Goal: Task Accomplishment & Management: Use online tool/utility

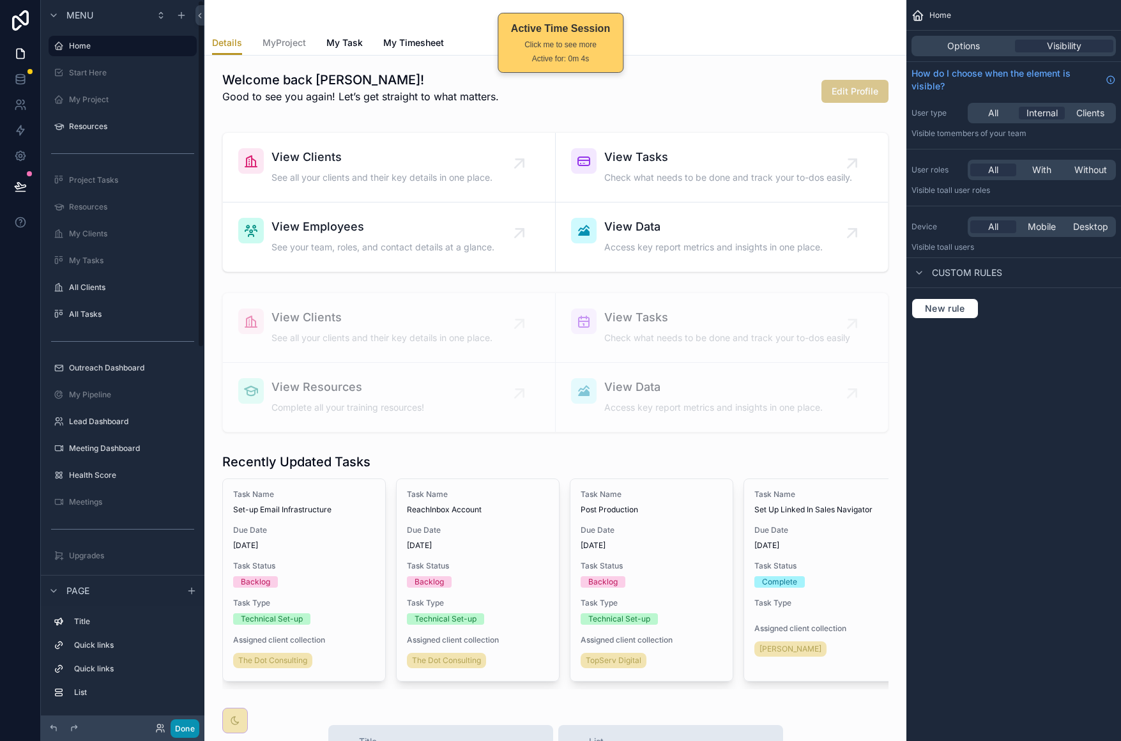
drag, startPoint x: 186, startPoint y: 724, endPoint x: 187, endPoint y: 618, distance: 106.0
click at [187, 723] on button "Done" at bounding box center [185, 728] width 29 height 19
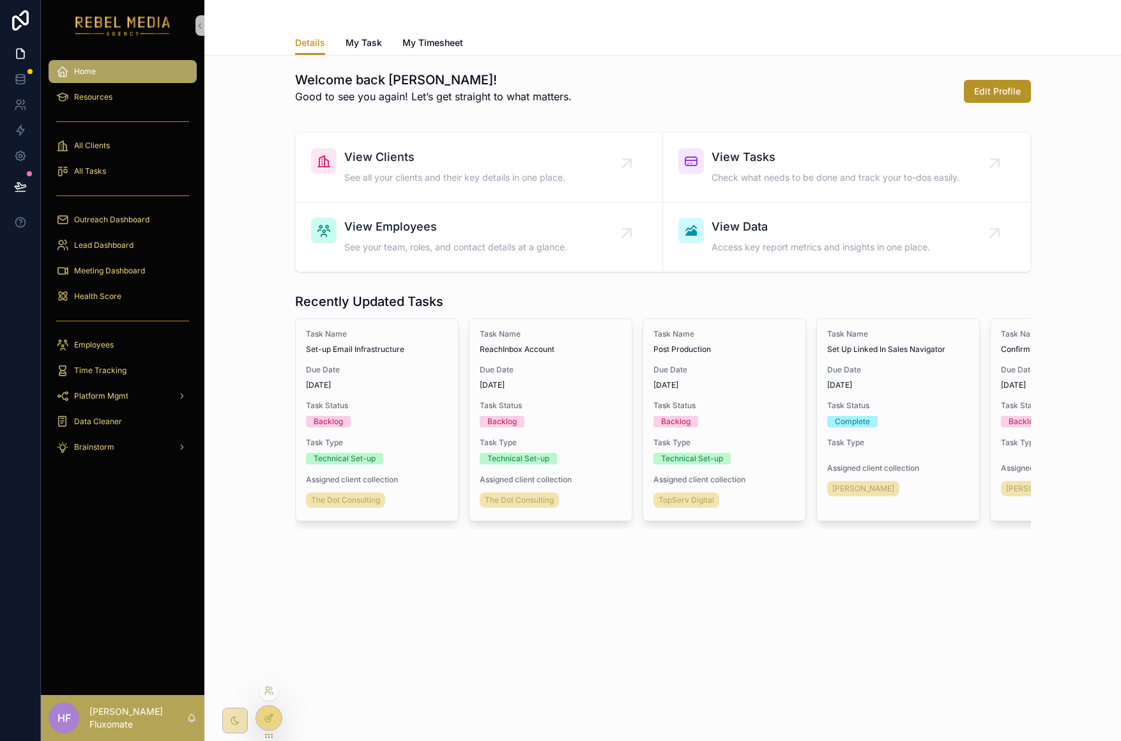
click at [270, 717] on icon at bounding box center [270, 716] width 5 height 5
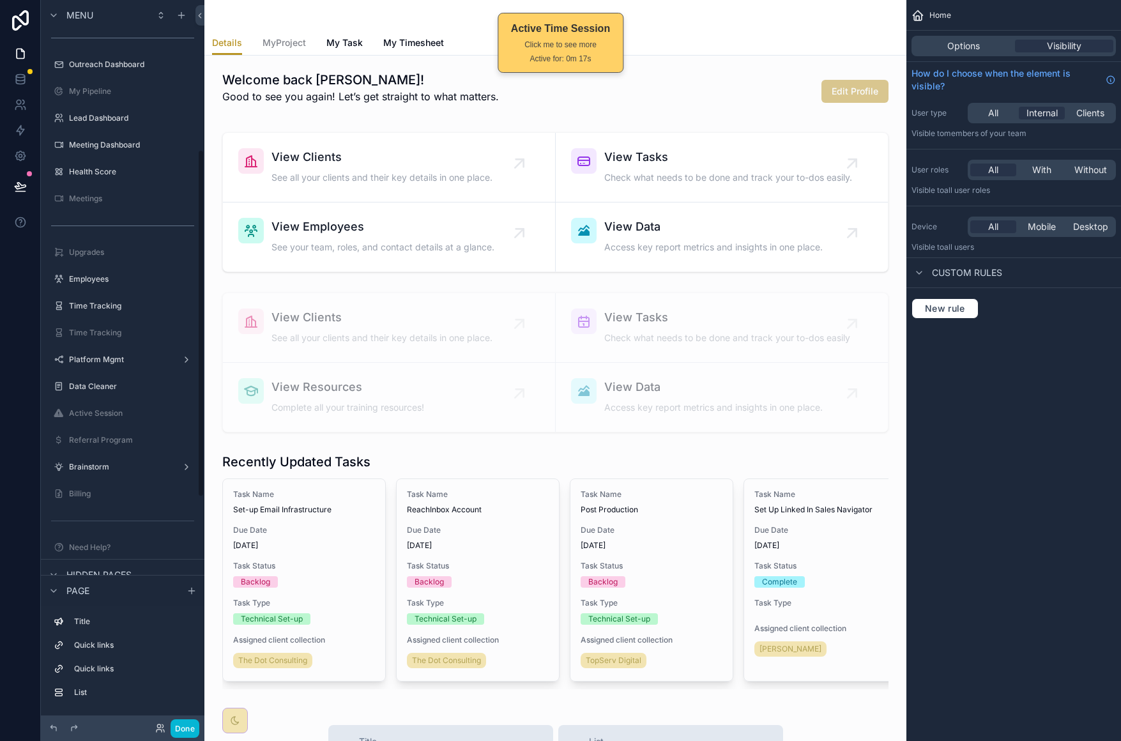
scroll to position [786, 0]
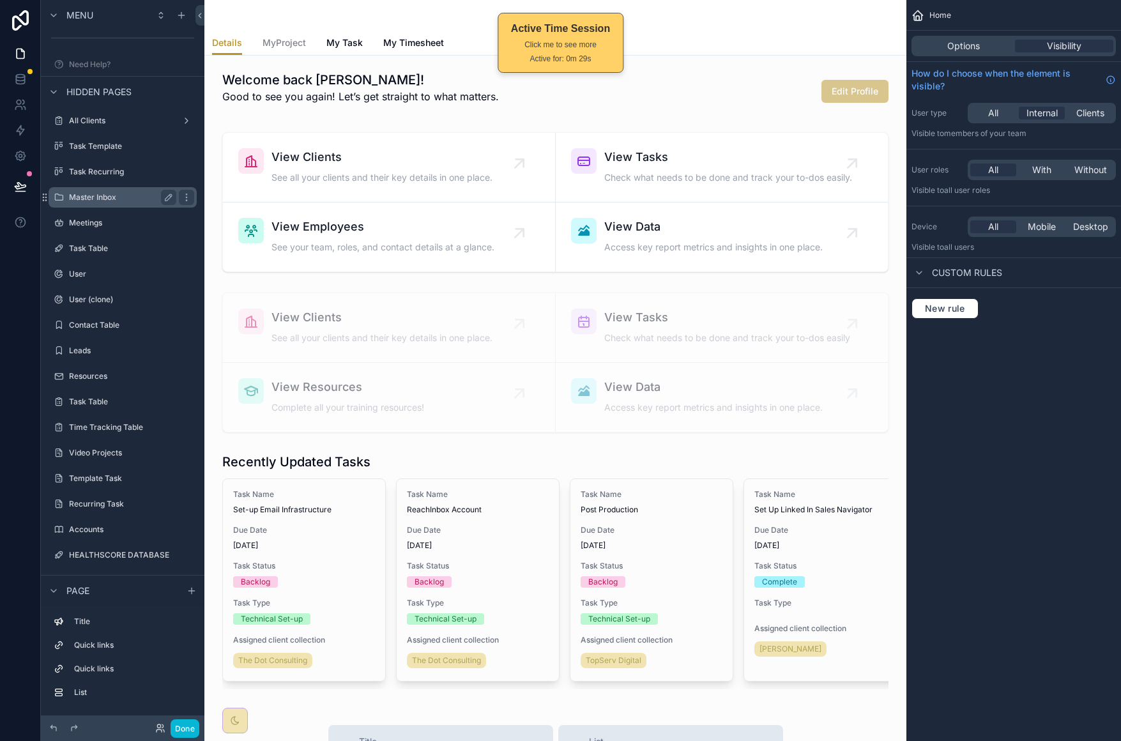
click at [137, 192] on label "Master Inbox" at bounding box center [120, 197] width 102 height 10
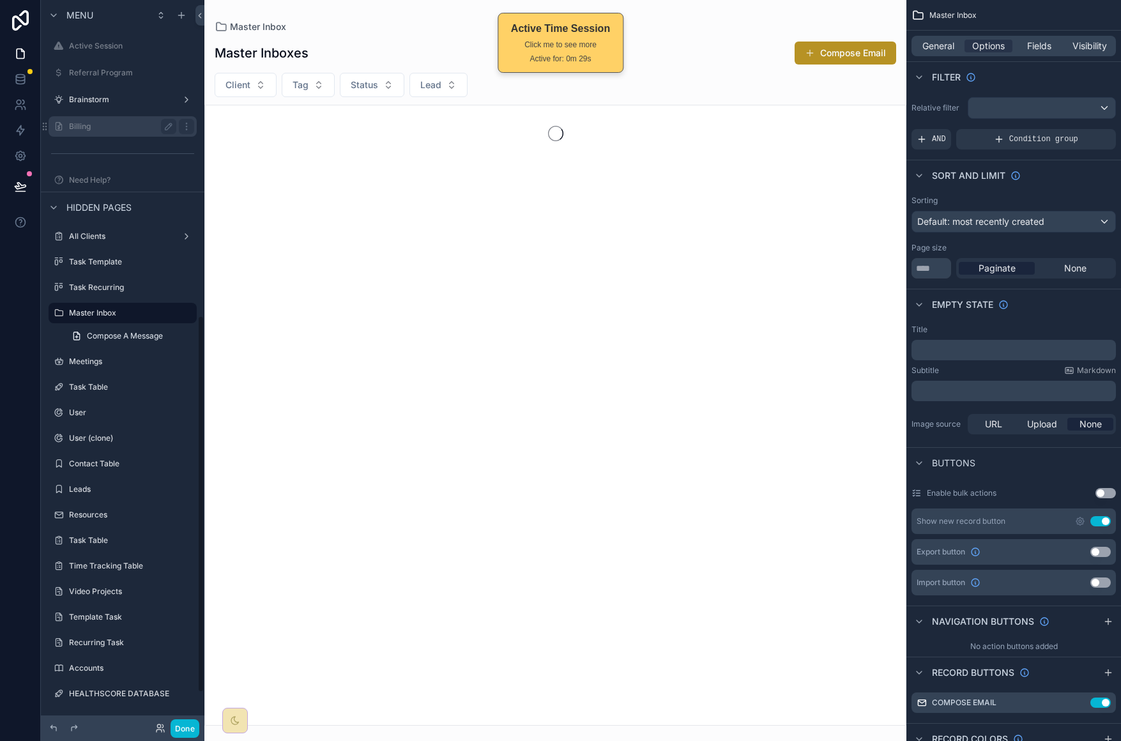
scroll to position [607, 0]
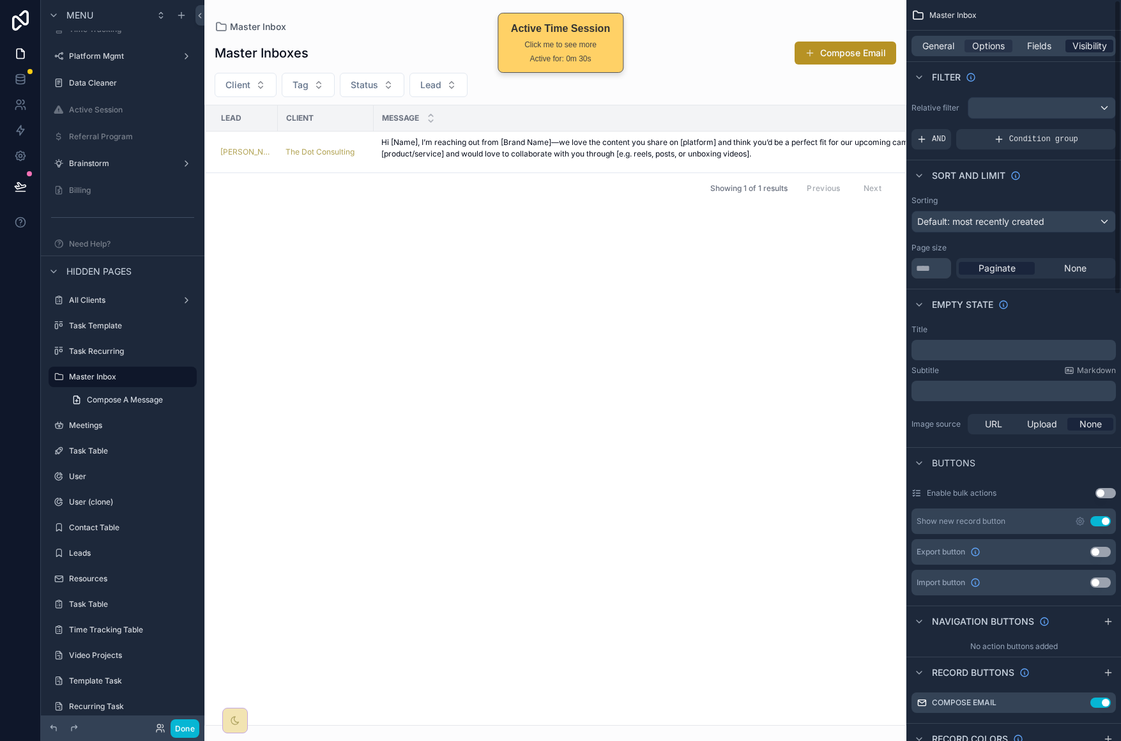
click at [1101, 41] on span "Visibility" at bounding box center [1089, 46] width 34 height 13
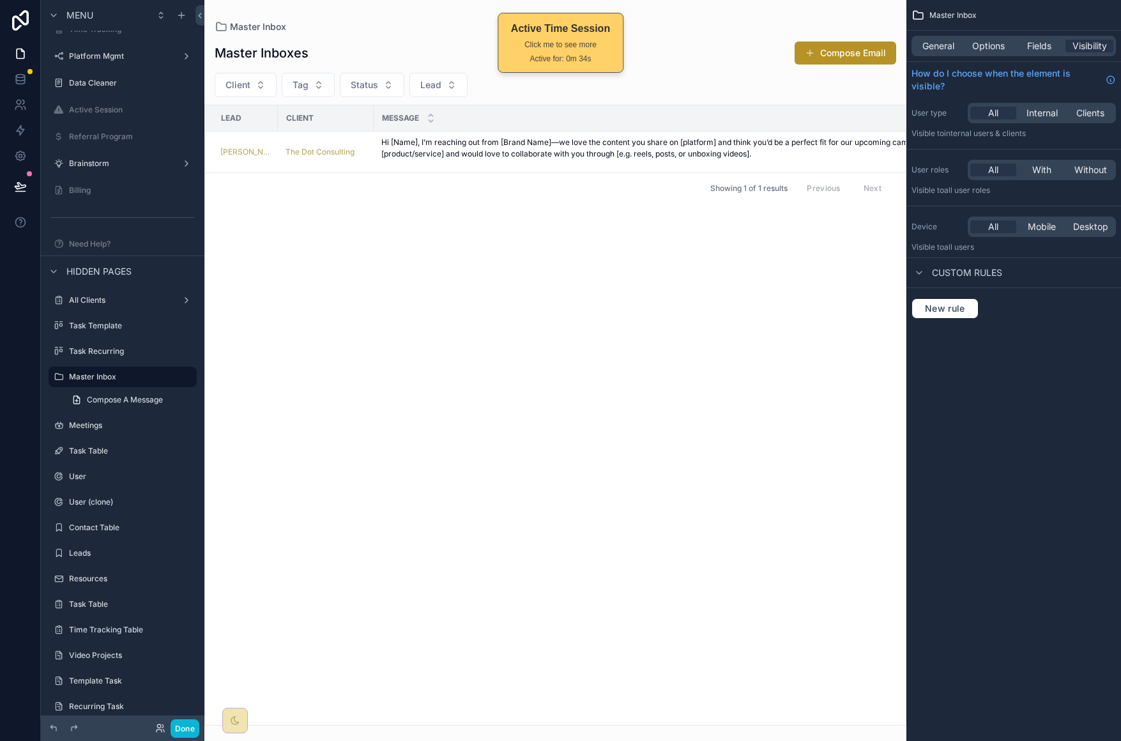
click at [1045, 176] on div "All With Without" at bounding box center [1042, 170] width 148 height 20
click at [1046, 171] on span "With" at bounding box center [1041, 170] width 19 height 13
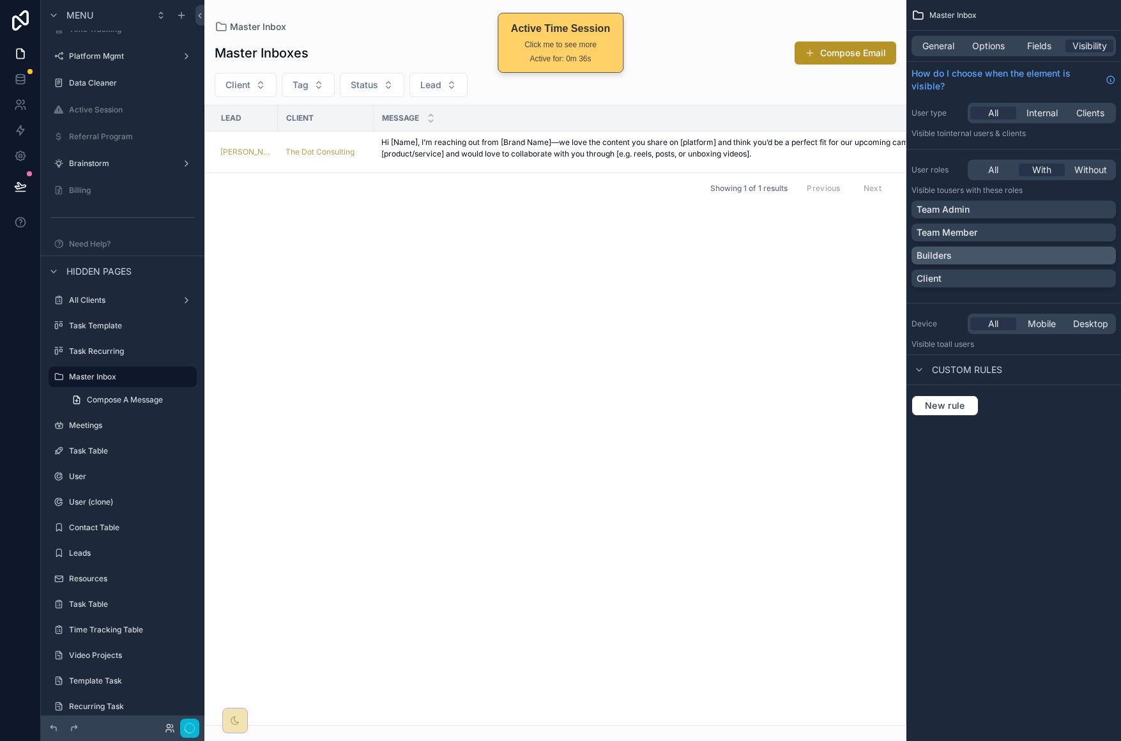
click at [1053, 256] on div "Builders" at bounding box center [1014, 255] width 194 height 13
click at [1053, 114] on span "Internal" at bounding box center [1041, 113] width 31 height 13
click at [194, 731] on icon "button" at bounding box center [190, 728] width 10 height 10
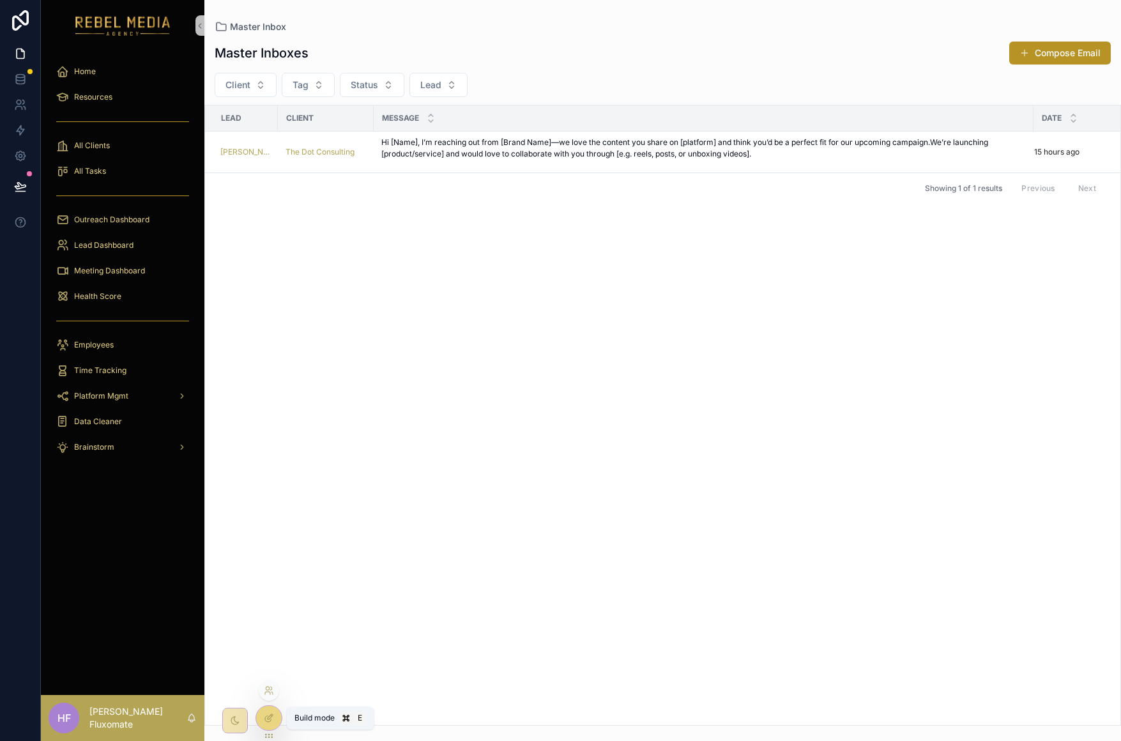
click at [275, 720] on div at bounding box center [269, 718] width 26 height 24
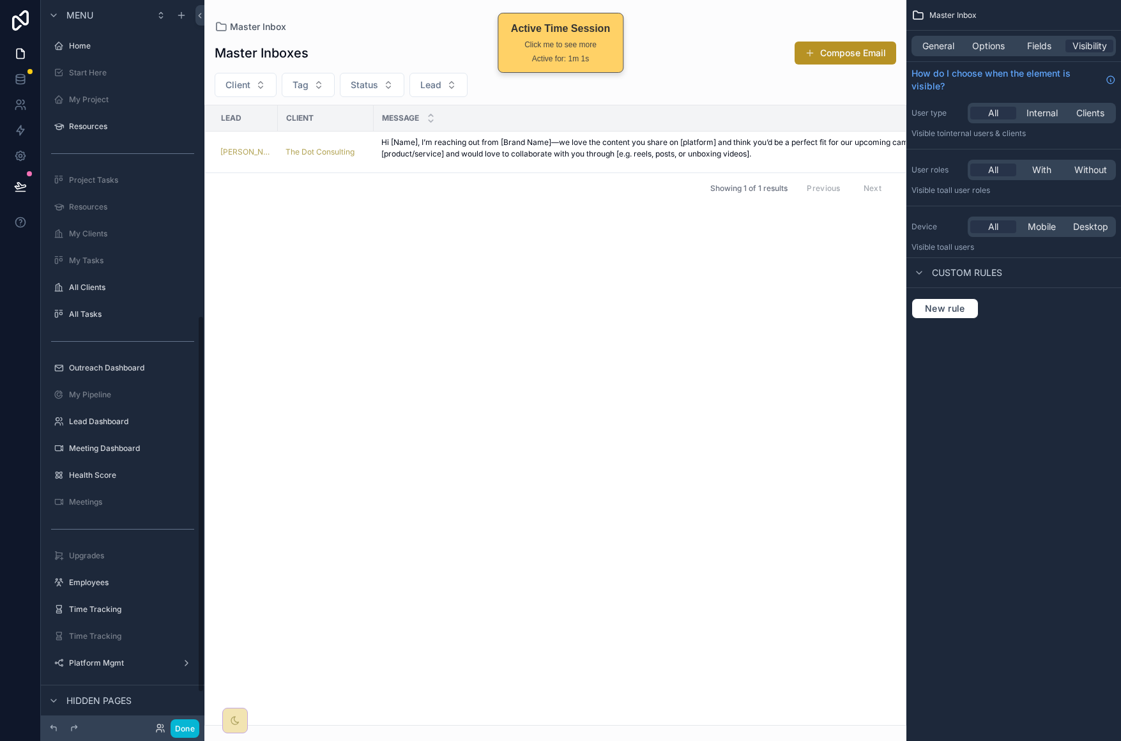
scroll to position [607, 0]
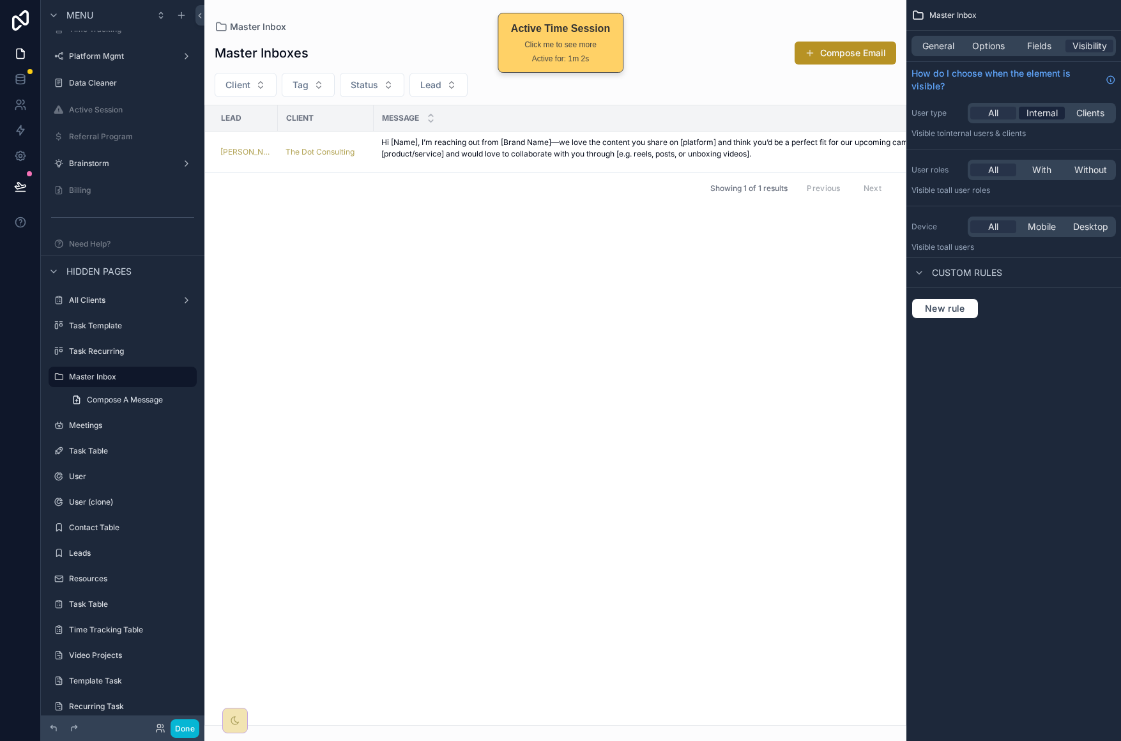
click at [1038, 172] on span "With" at bounding box center [1041, 170] width 19 height 13
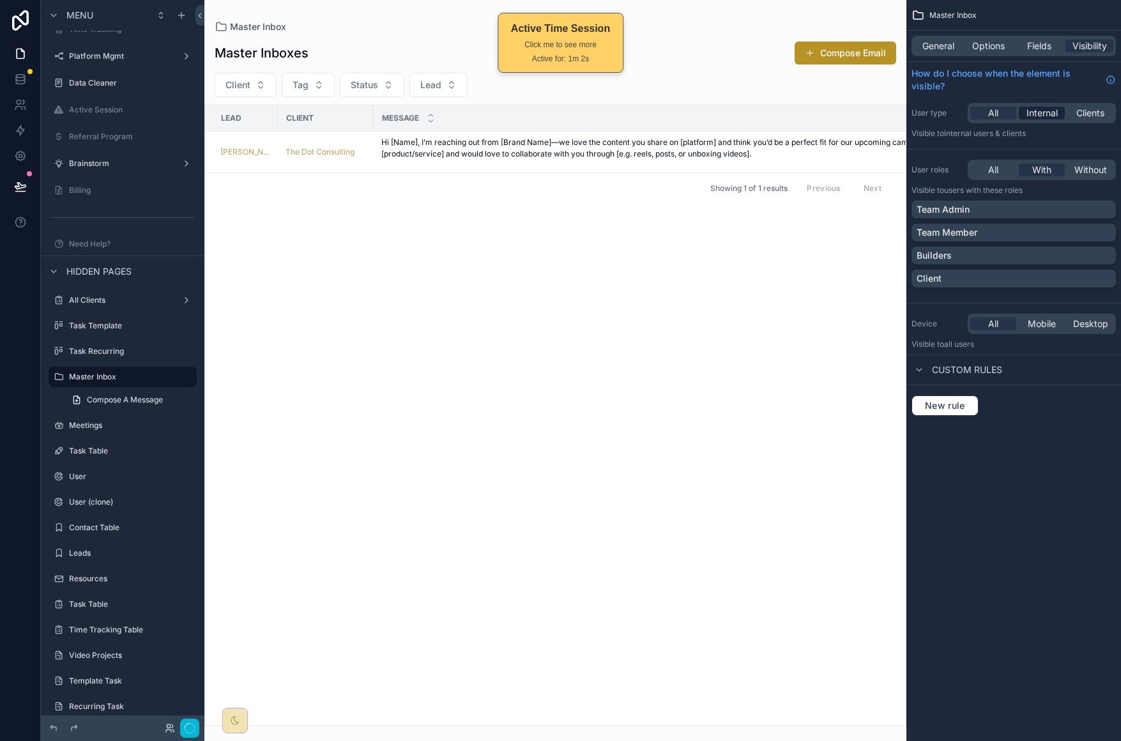
click at [1042, 116] on span "Internal" at bounding box center [1041, 113] width 31 height 13
click at [1071, 254] on div "Builders" at bounding box center [1014, 255] width 194 height 13
click at [190, 721] on button "Done" at bounding box center [185, 728] width 29 height 19
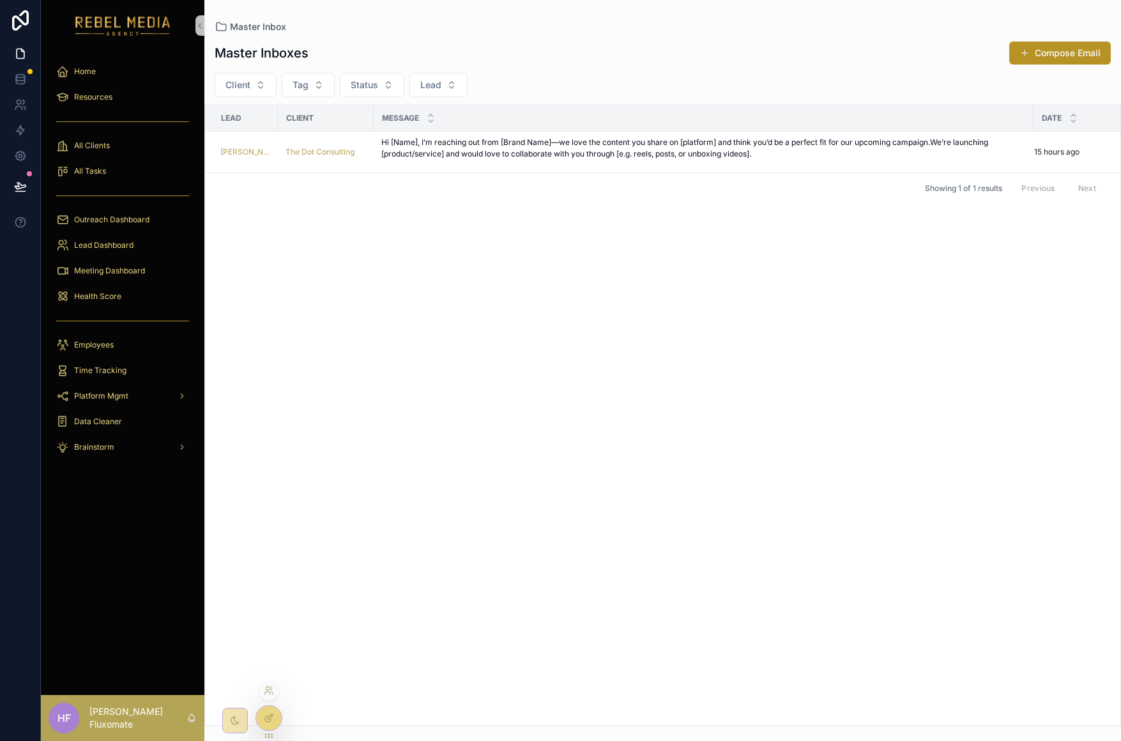
click at [277, 724] on div at bounding box center [269, 718] width 26 height 24
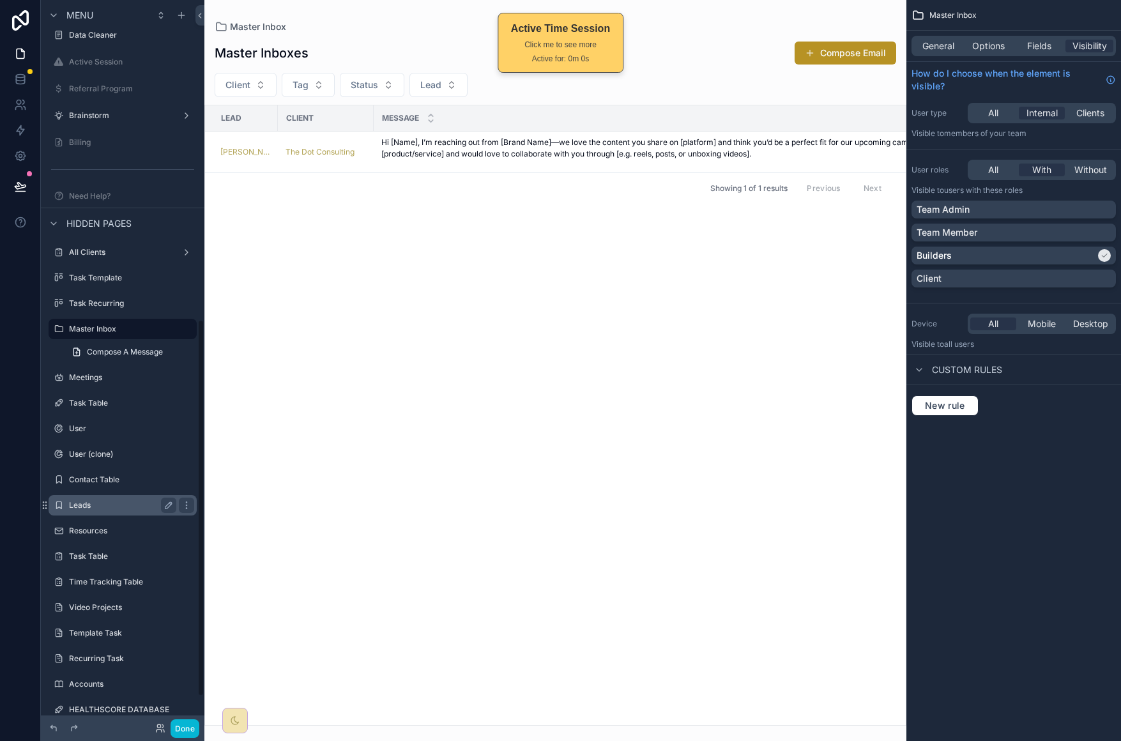
scroll to position [669, 0]
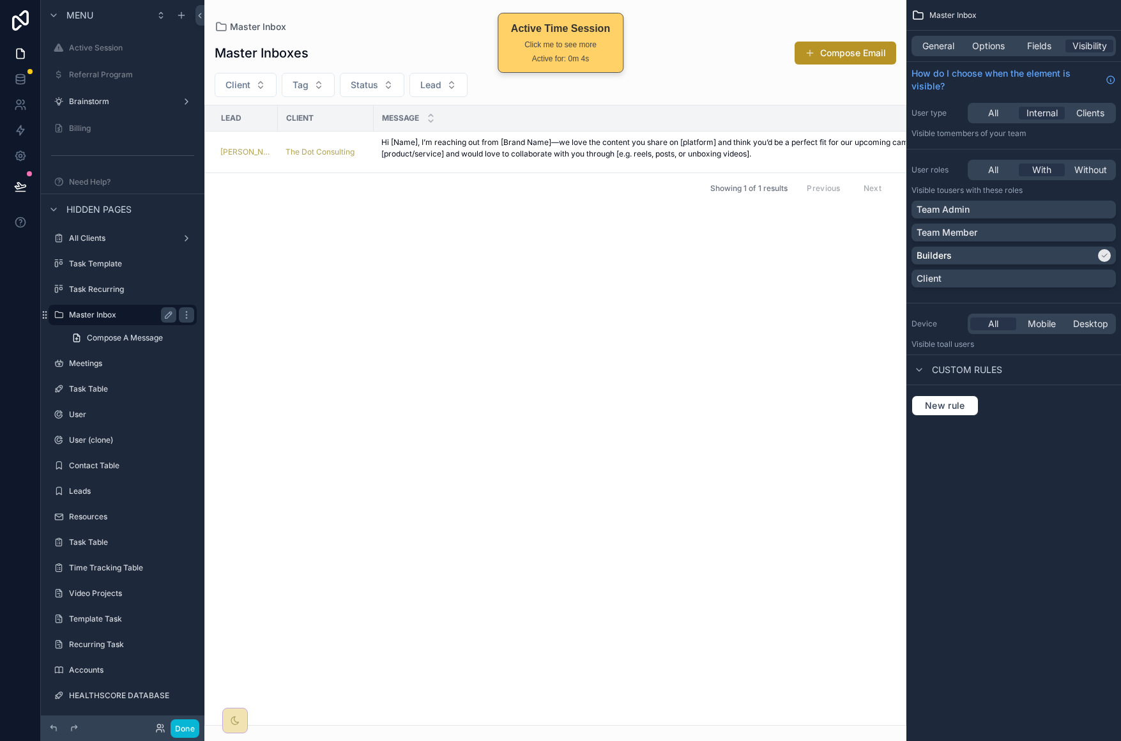
click at [104, 316] on label "Master Inbox" at bounding box center [120, 315] width 102 height 10
click at [31, 75] on link at bounding box center [20, 79] width 40 height 26
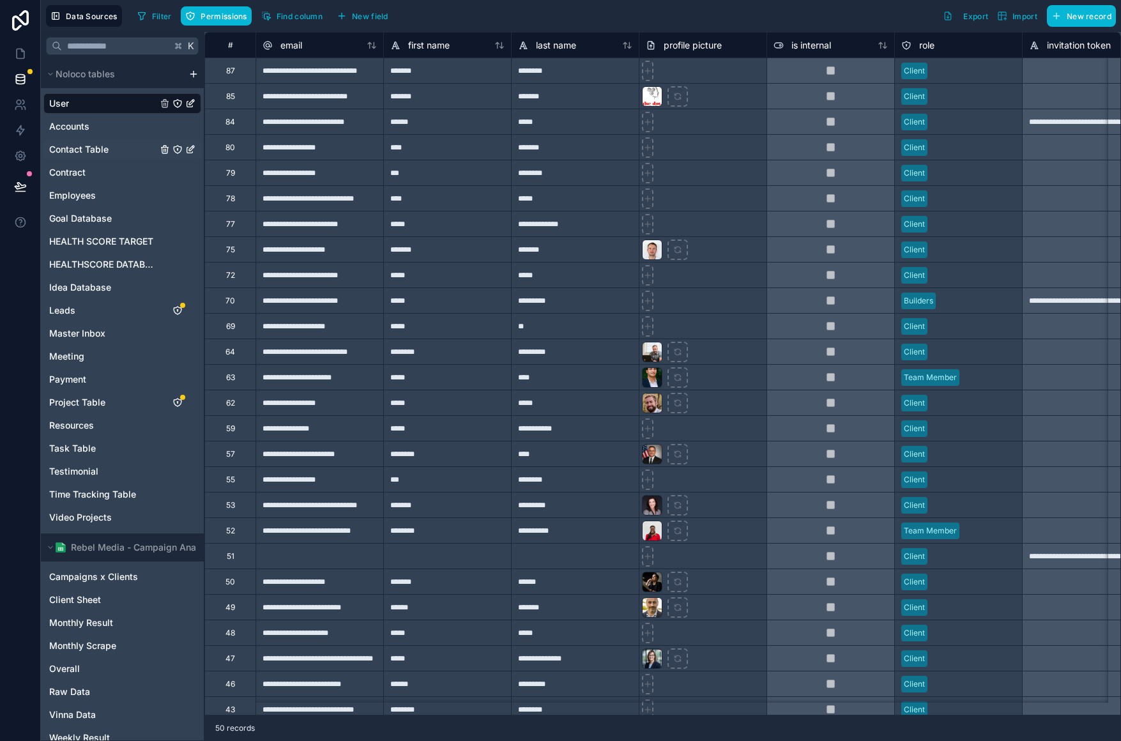
click at [98, 155] on span "Contact Table" at bounding box center [78, 149] width 59 height 13
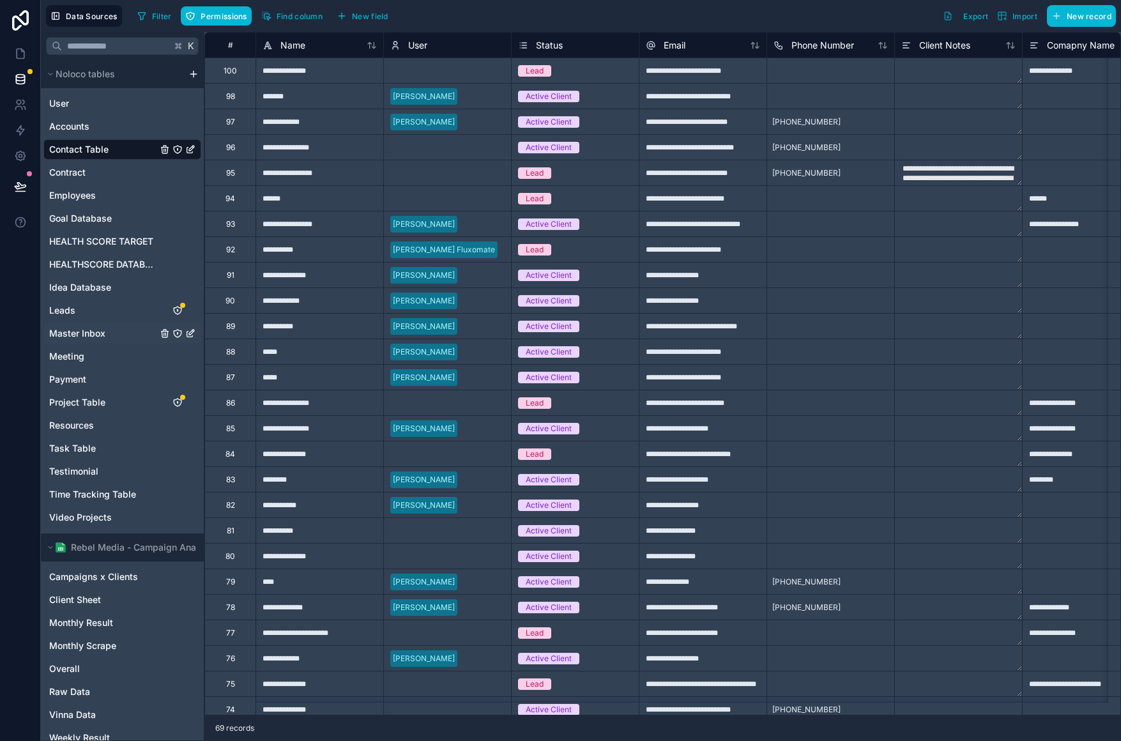
click at [97, 333] on span "Master Inbox" at bounding box center [77, 333] width 56 height 13
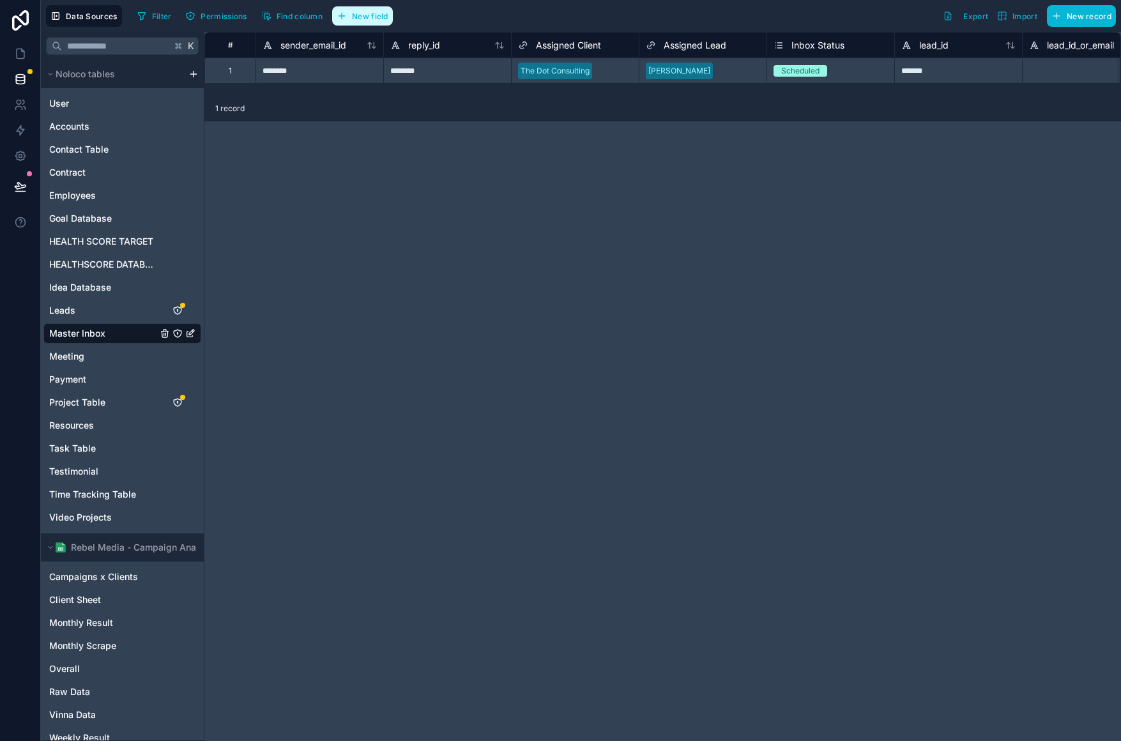
click at [376, 24] on button "New field" at bounding box center [362, 15] width 61 height 19
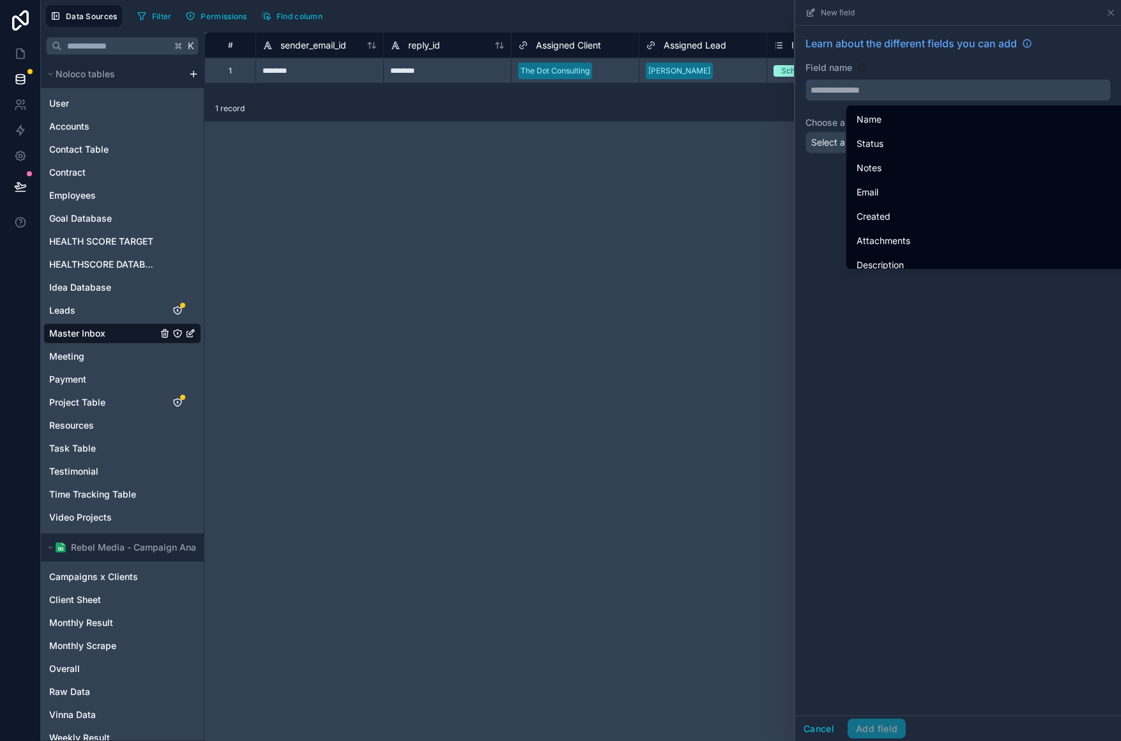
click at [943, 90] on input "text" at bounding box center [958, 90] width 304 height 20
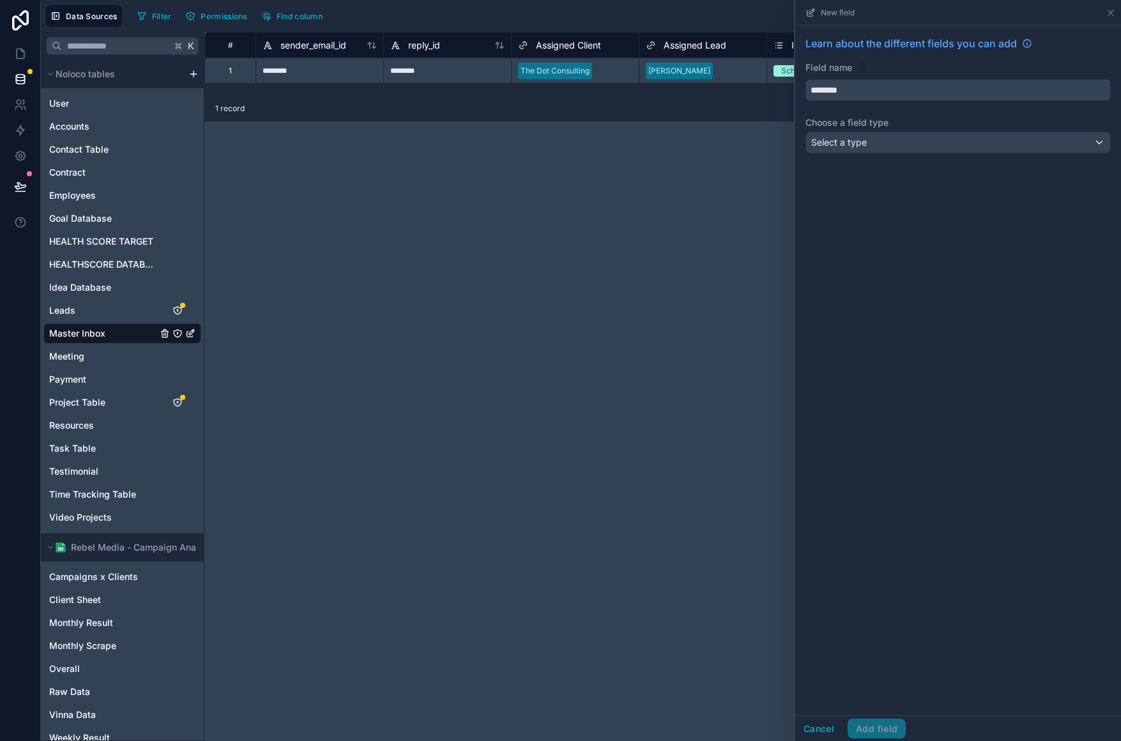
click at [805, 79] on button "*******" at bounding box center [957, 90] width 305 height 22
type input "*******"
click at [899, 153] on button "Select a type" at bounding box center [957, 143] width 305 height 22
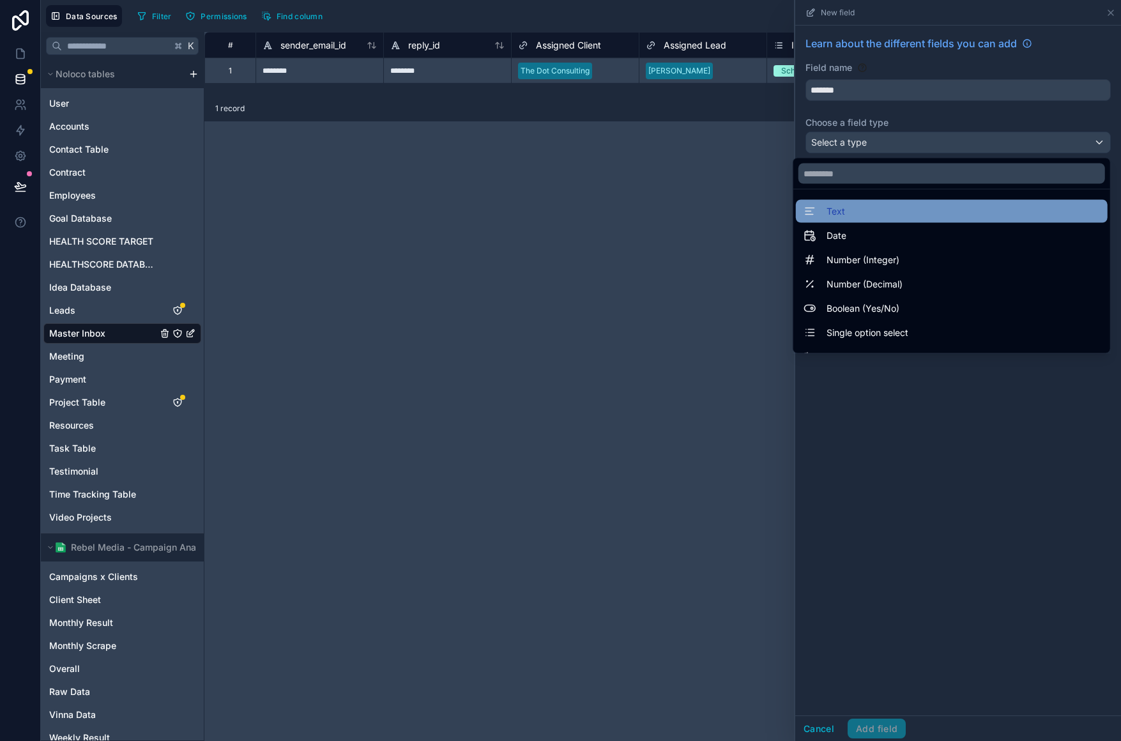
click at [898, 204] on div "Text" at bounding box center [952, 211] width 296 height 15
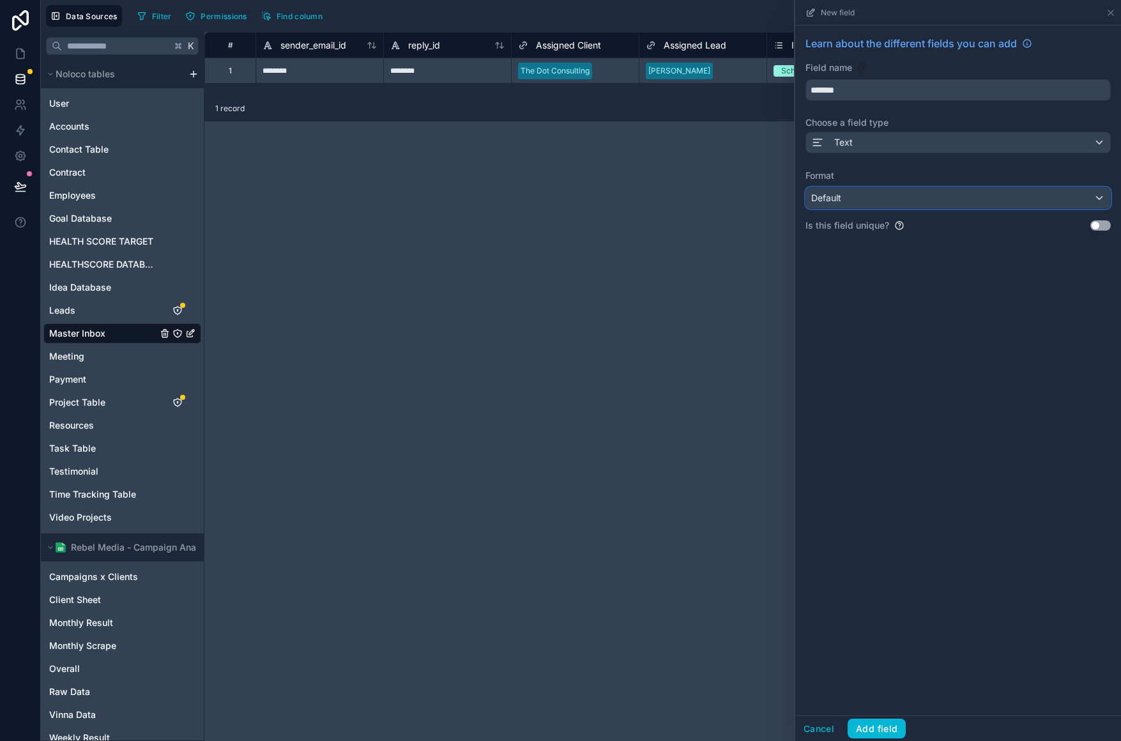
click at [910, 206] on div "Default" at bounding box center [958, 198] width 304 height 20
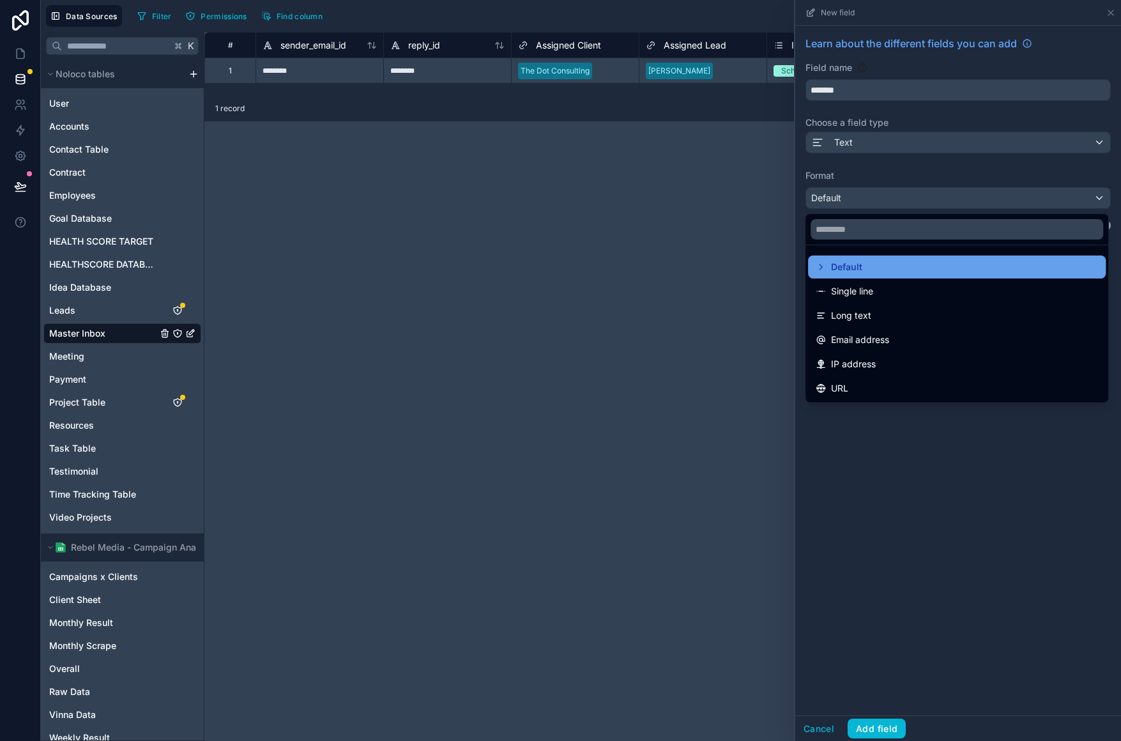
click at [911, 269] on div "Default" at bounding box center [957, 266] width 282 height 15
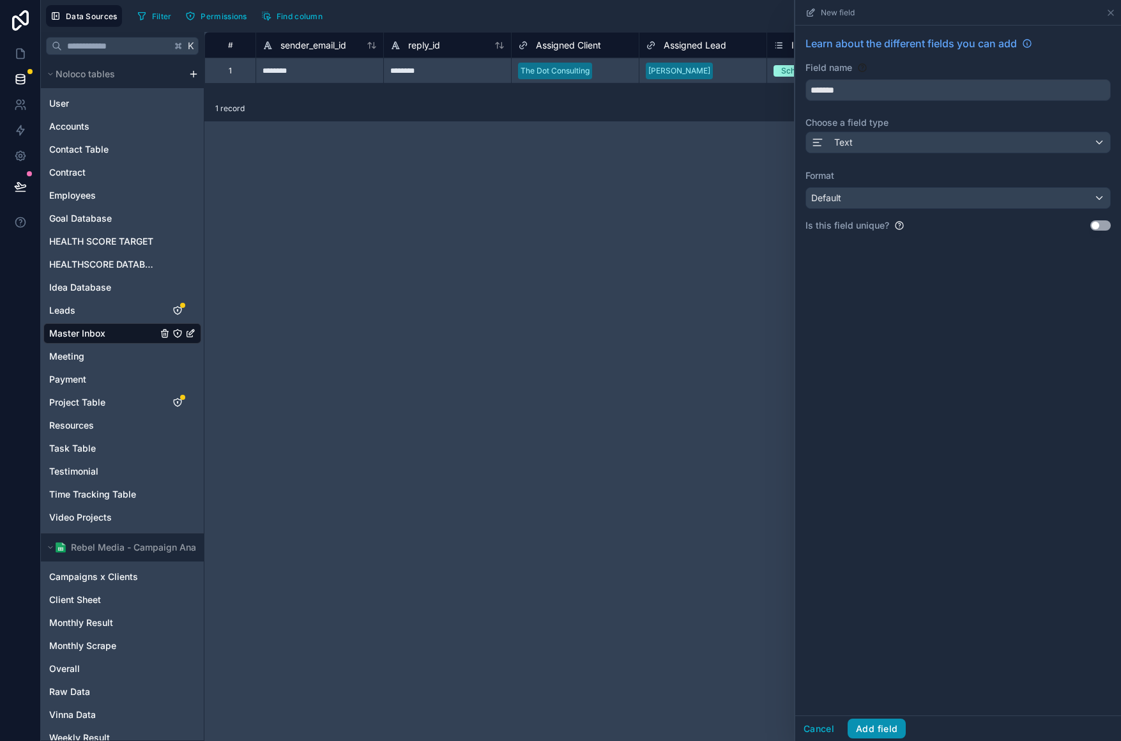
click at [880, 735] on button "Add field" at bounding box center [877, 729] width 58 height 20
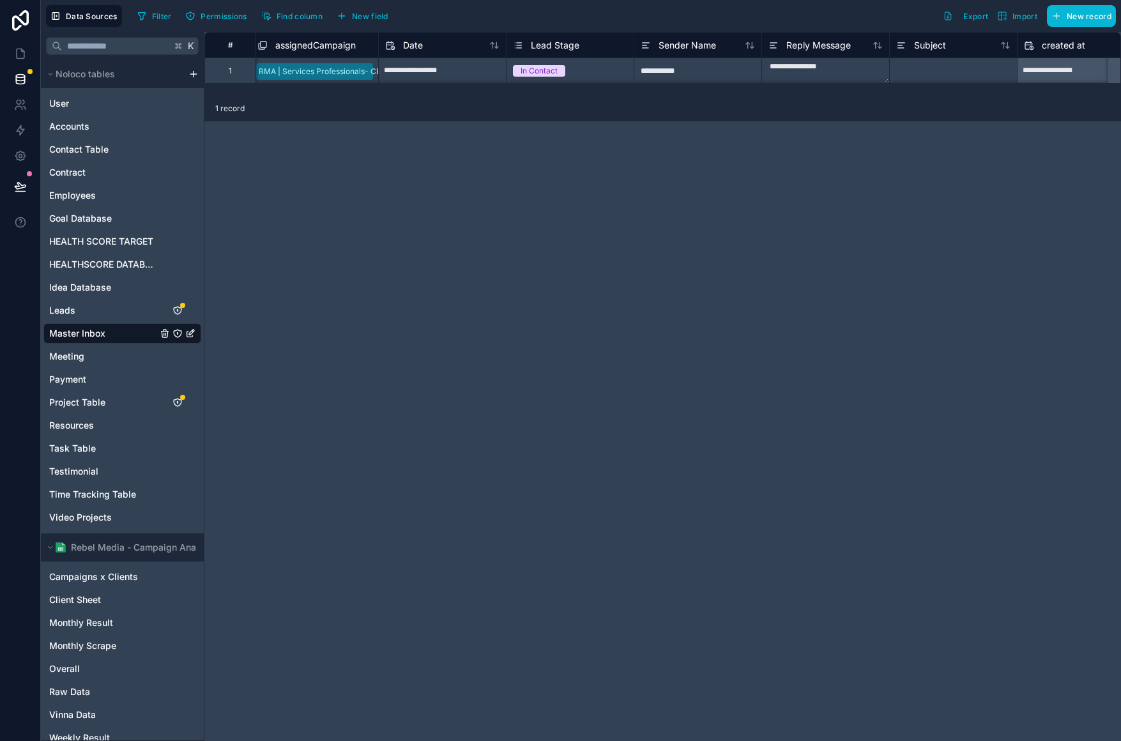
scroll to position [0, 2643]
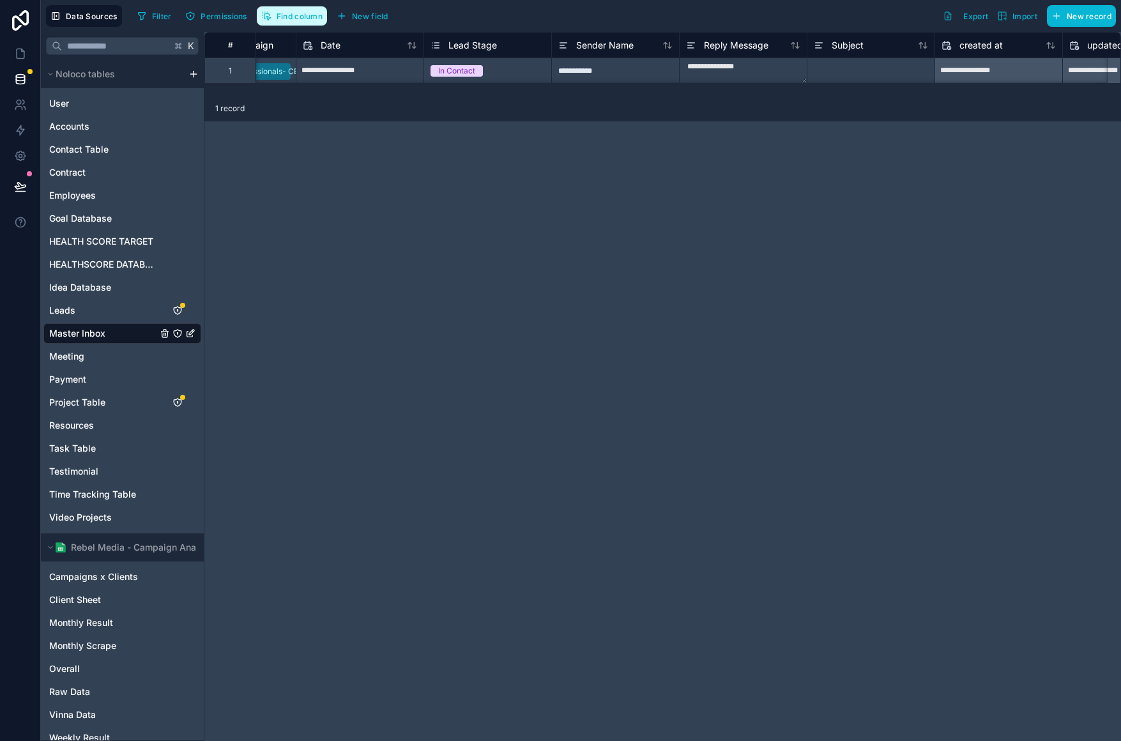
click at [309, 23] on button "Find column" at bounding box center [292, 15] width 70 height 19
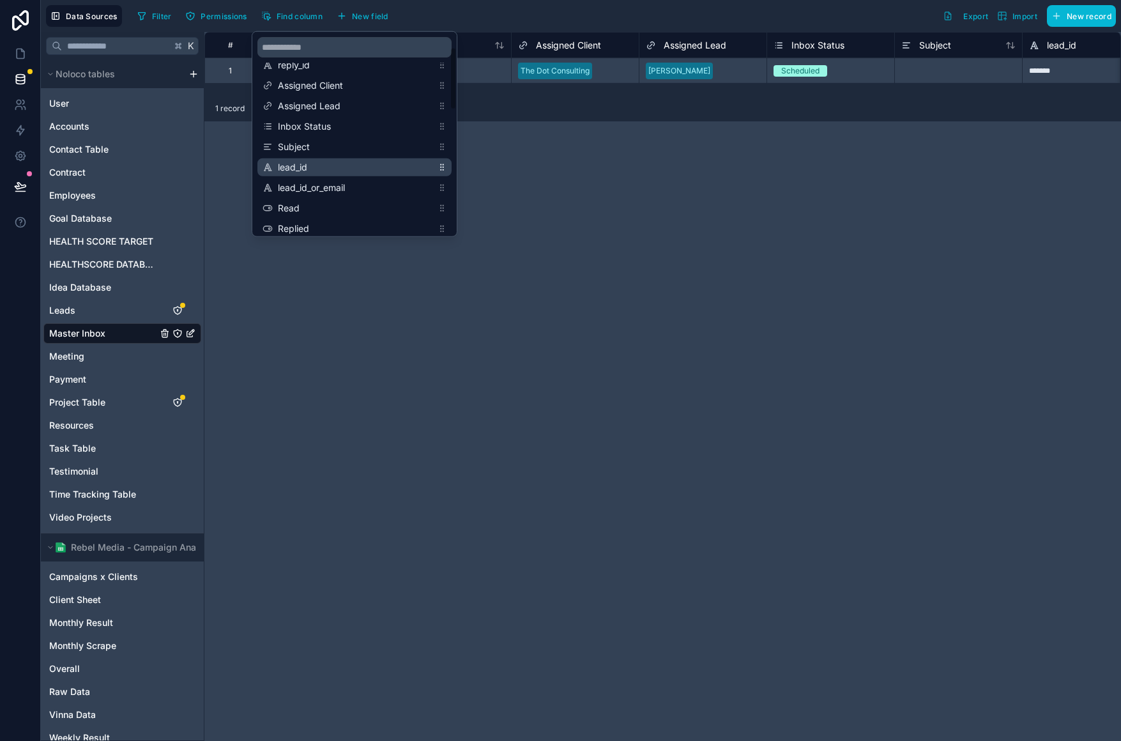
scroll to position [33, 0]
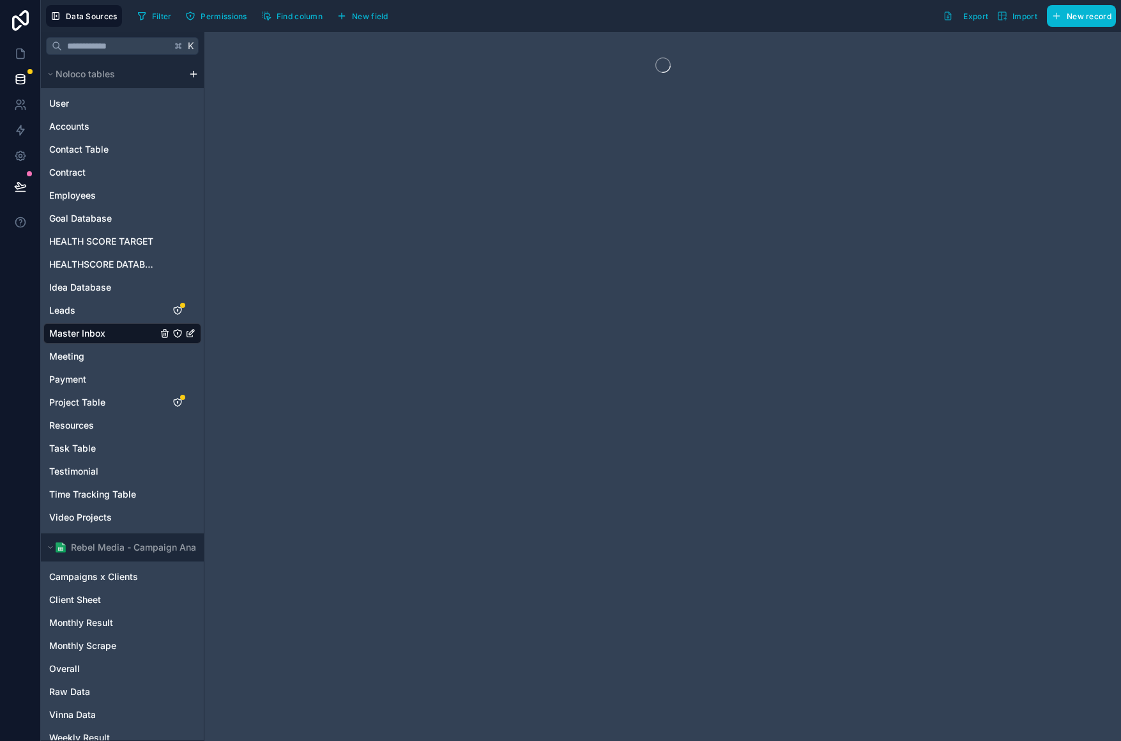
click at [625, 6] on div "Filter Permissions Find column New field Export Import New record" at bounding box center [624, 16] width 984 height 22
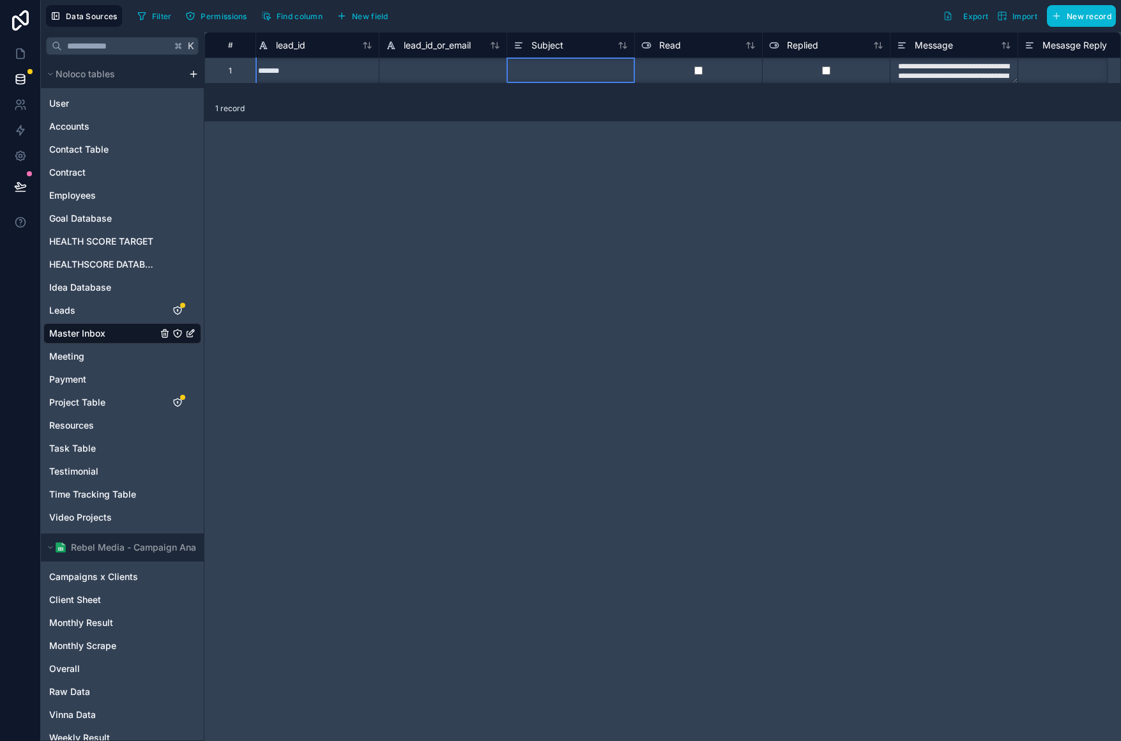
scroll to position [0, 643]
click at [560, 75] on div at bounding box center [571, 70] width 128 height 26
type input "*"
type input "**********"
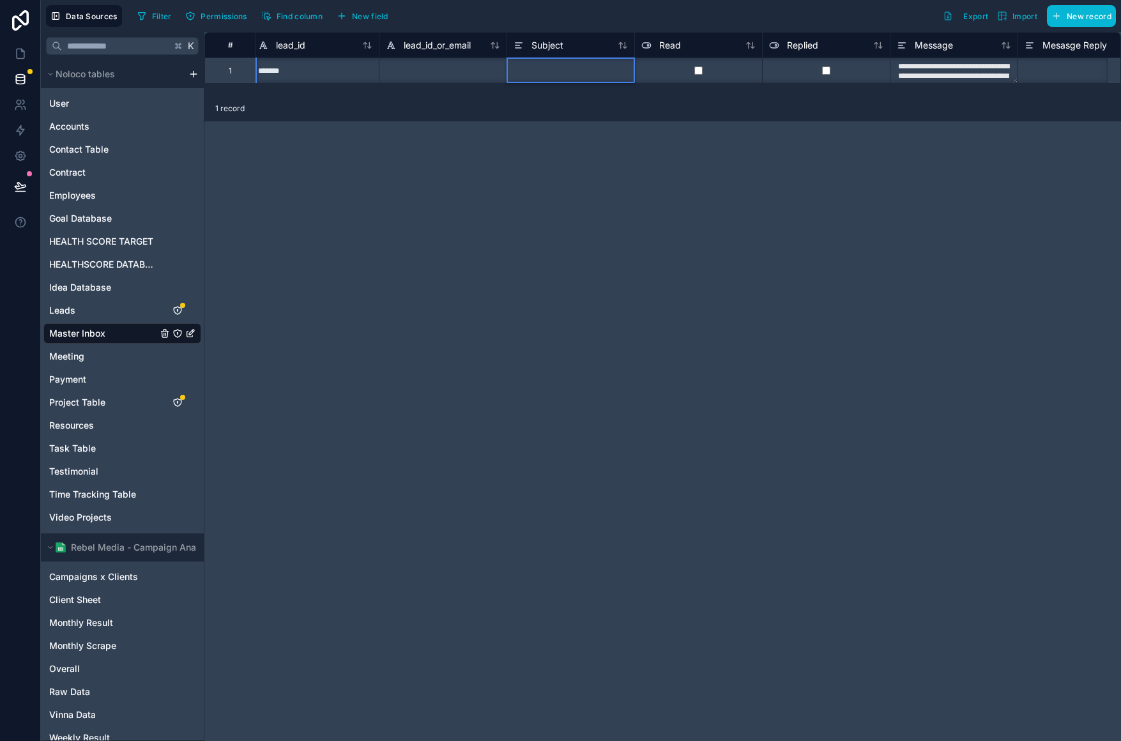
click at [600, 159] on div "**********" at bounding box center [662, 386] width 917 height 709
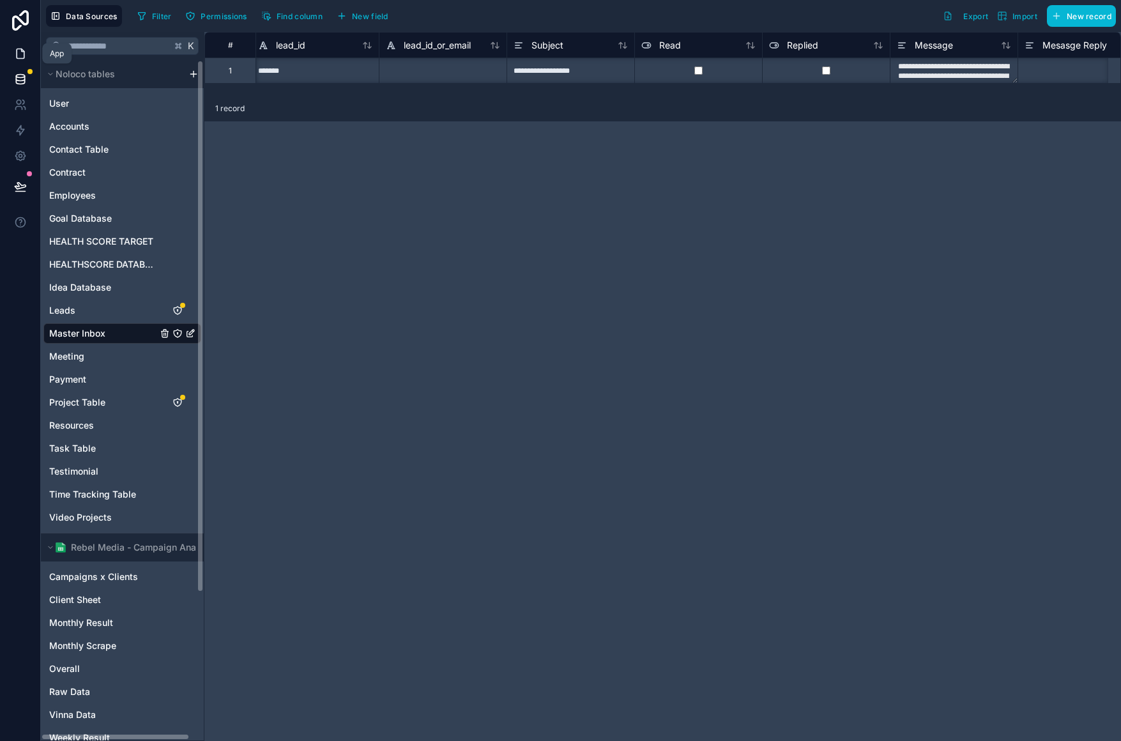
click at [14, 56] on icon at bounding box center [20, 53] width 13 height 13
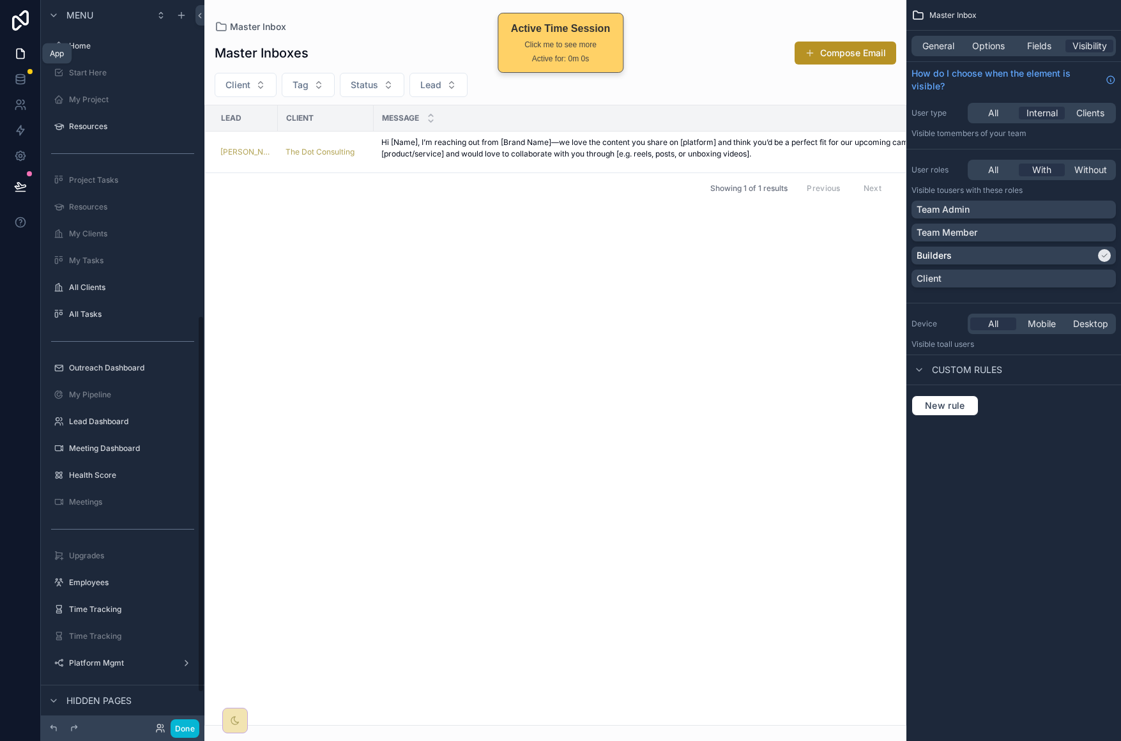
scroll to position [607, 0]
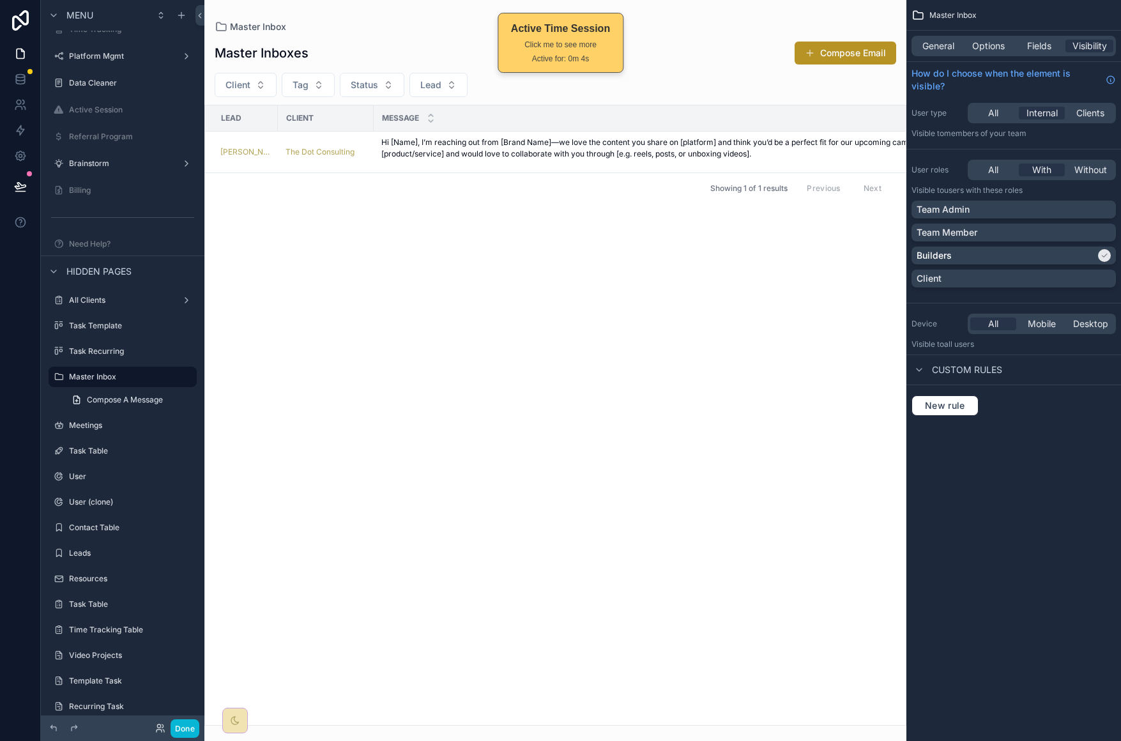
drag, startPoint x: 372, startPoint y: 719, endPoint x: 940, endPoint y: 657, distance: 571.2
click at [979, 662] on div "Home Start Here My Project Resources Project Tasks Resources My Clients My Task…" at bounding box center [662, 370] width 917 height 741
click at [538, 487] on div "scrollable content" at bounding box center [555, 370] width 702 height 741
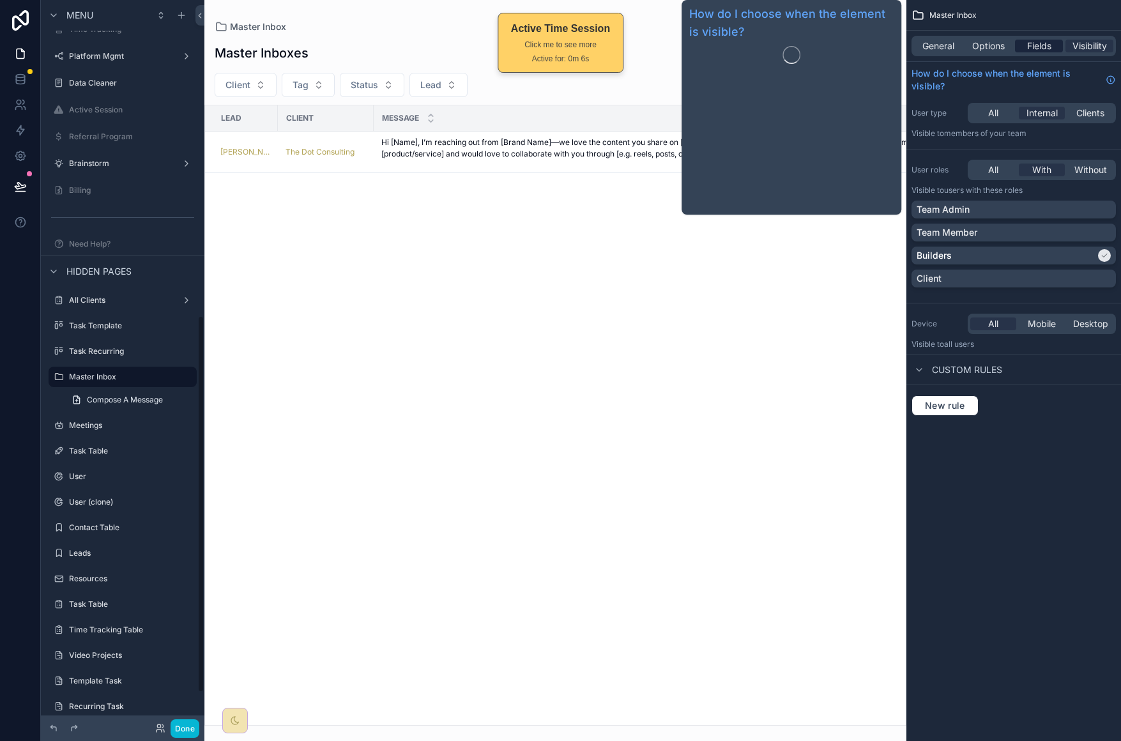
click at [1044, 51] on span "Fields" at bounding box center [1039, 46] width 24 height 13
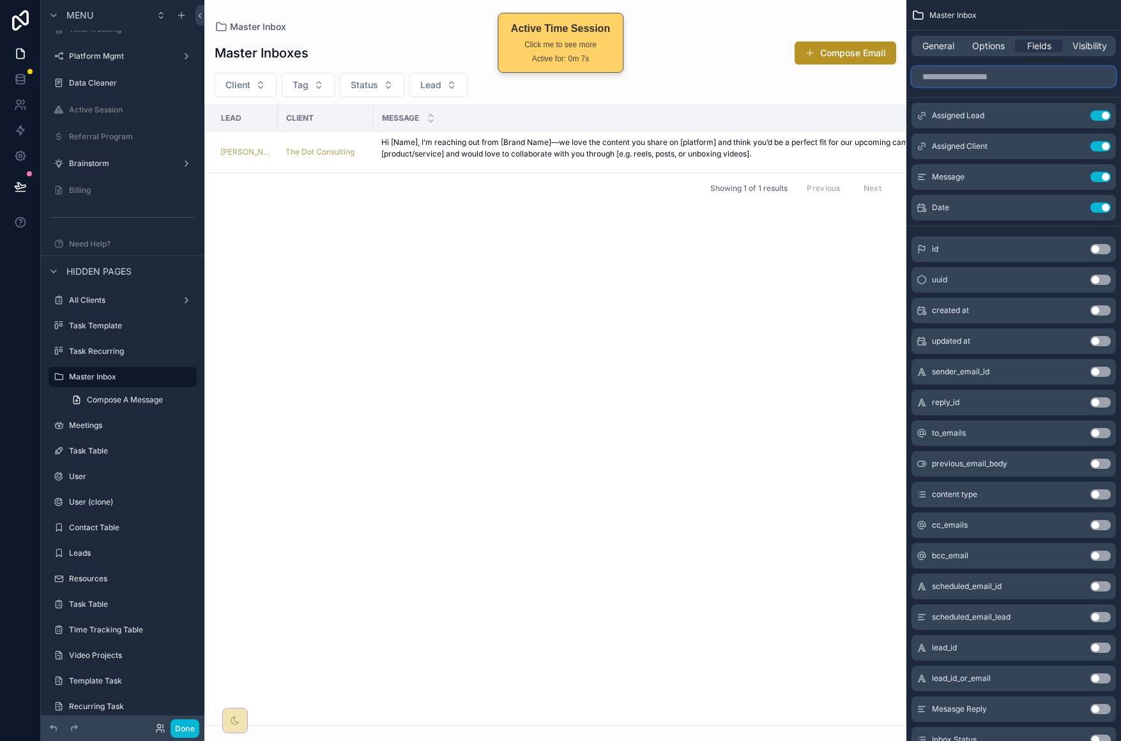
click at [1028, 79] on input "scrollable content" at bounding box center [1014, 76] width 204 height 20
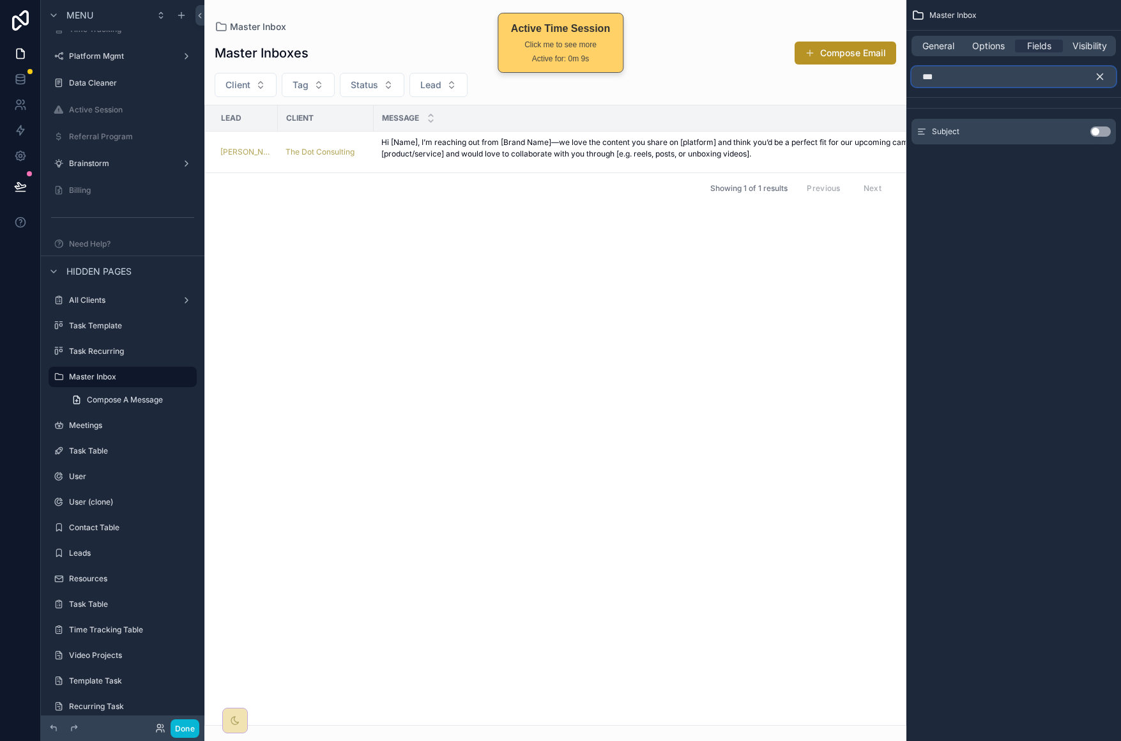
type input "***"
click at [1104, 133] on button "Use setting" at bounding box center [1100, 131] width 20 height 10
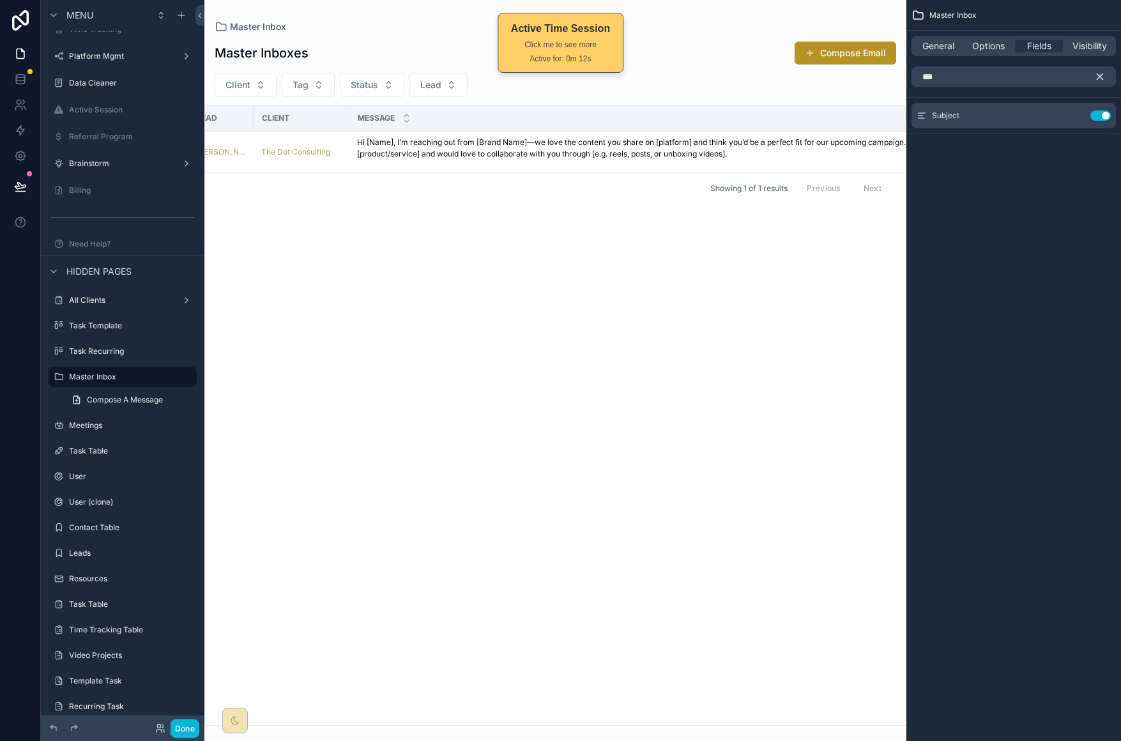
scroll to position [0, 40]
click at [1103, 75] on icon "scrollable content" at bounding box center [1099, 76] width 11 height 11
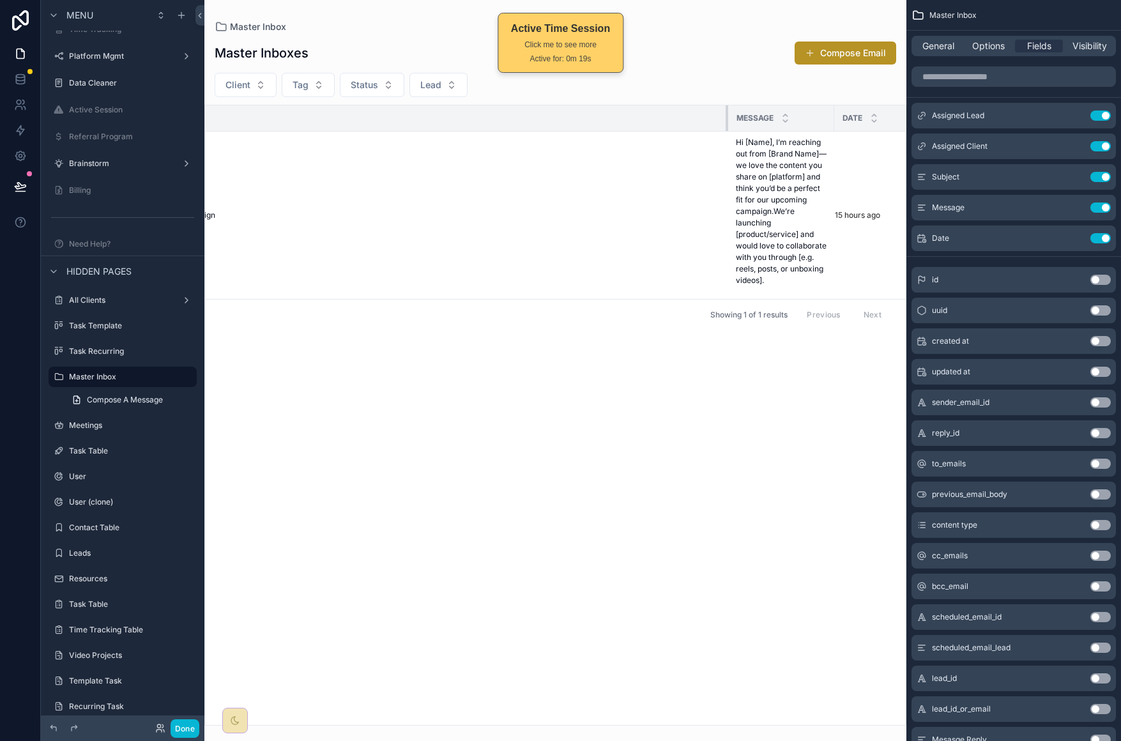
scroll to position [0, 0]
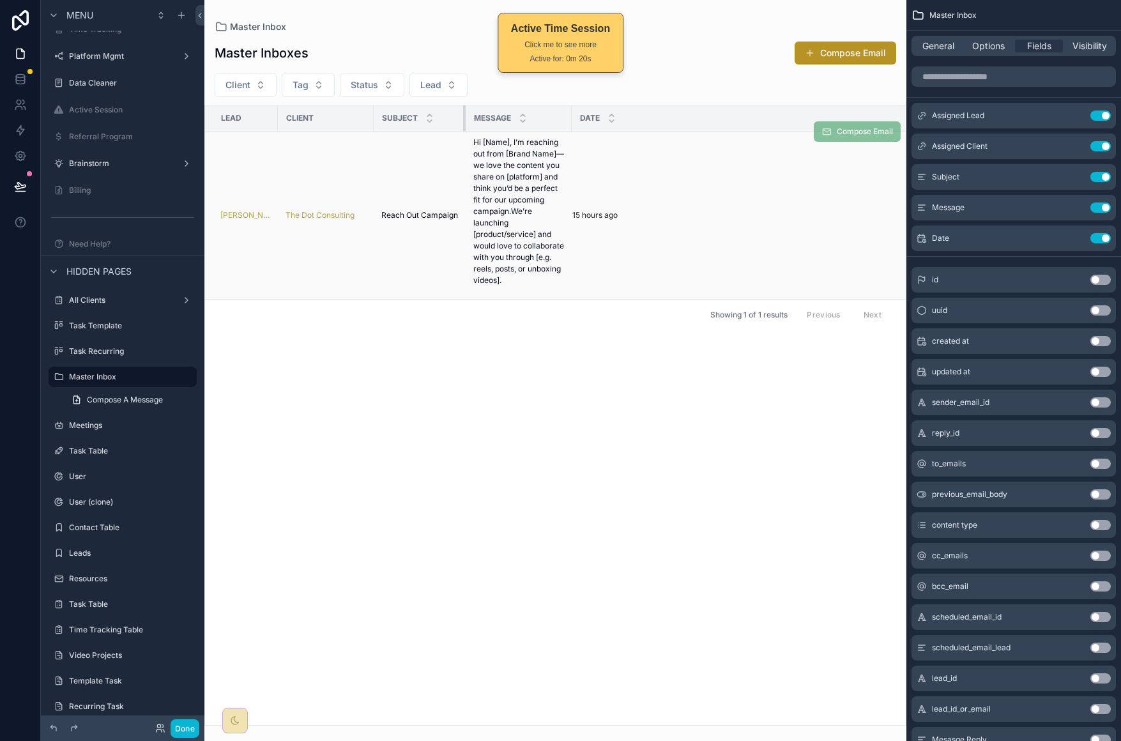
drag, startPoint x: 776, startPoint y: 116, endPoint x: 208, endPoint y: 176, distance: 571.0
click at [208, 176] on table "Lead Client Subject Message Date Janene Smith The Dot Consulting Reach Out Camp…" at bounding box center [555, 202] width 701 height 194
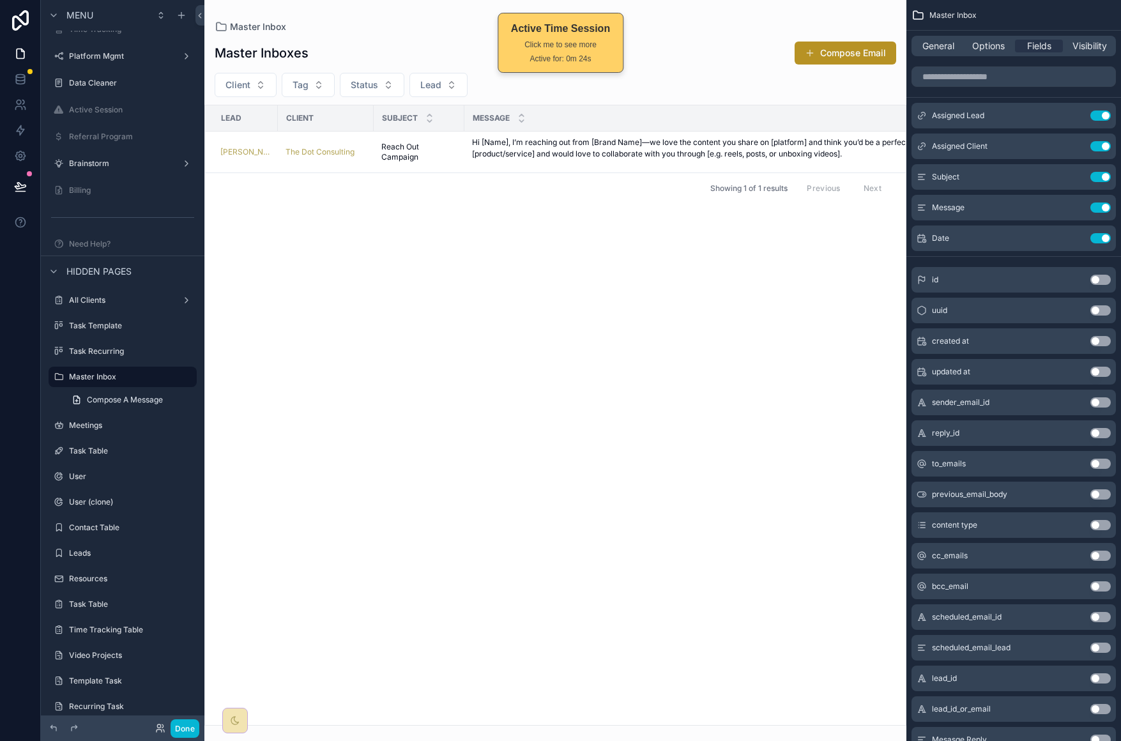
drag, startPoint x: 568, startPoint y: 116, endPoint x: 1145, endPoint y: 118, distance: 577.4
click at [1120, 118] on html "Menu Home Start Here My Project Resources Project Tasks Resources My Clients My…" at bounding box center [560, 370] width 1121 height 741
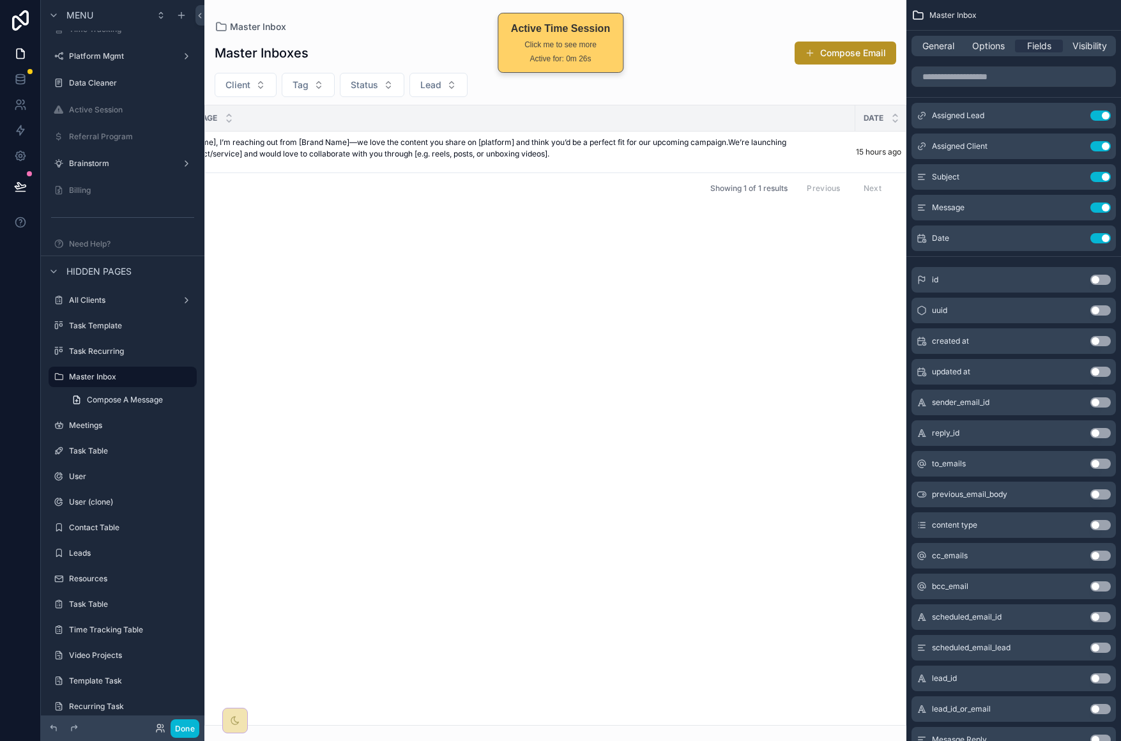
scroll to position [0, 339]
drag, startPoint x: 805, startPoint y: 112, endPoint x: 860, endPoint y: 128, distance: 56.6
click at [864, 123] on div "scrollable content" at bounding box center [866, 118] width 5 height 26
drag, startPoint x: 805, startPoint y: 116, endPoint x: 797, endPoint y: 139, distance: 24.4
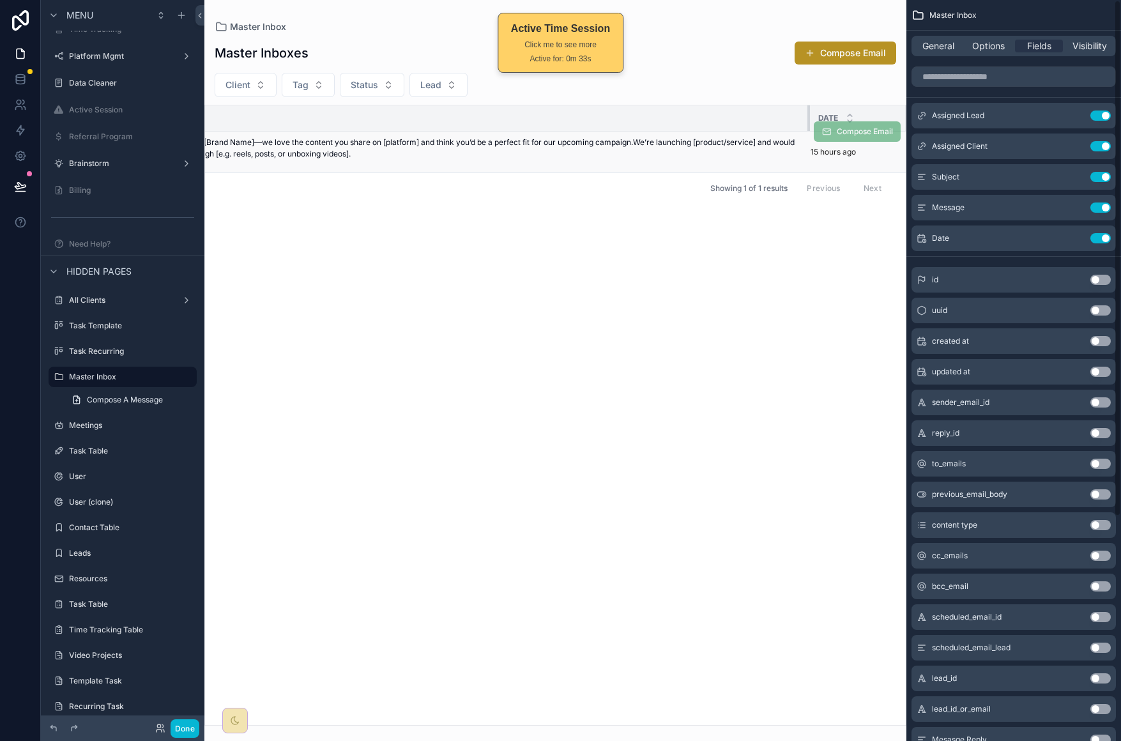
click at [797, 139] on table "Lead Client Subject Message Date Janene Smith The Dot Consulting Reach Out Camp…" at bounding box center [362, 138] width 1090 height 67
drag, startPoint x: 186, startPoint y: 731, endPoint x: 202, endPoint y: 706, distance: 29.1
click at [186, 731] on button "Done" at bounding box center [185, 728] width 29 height 19
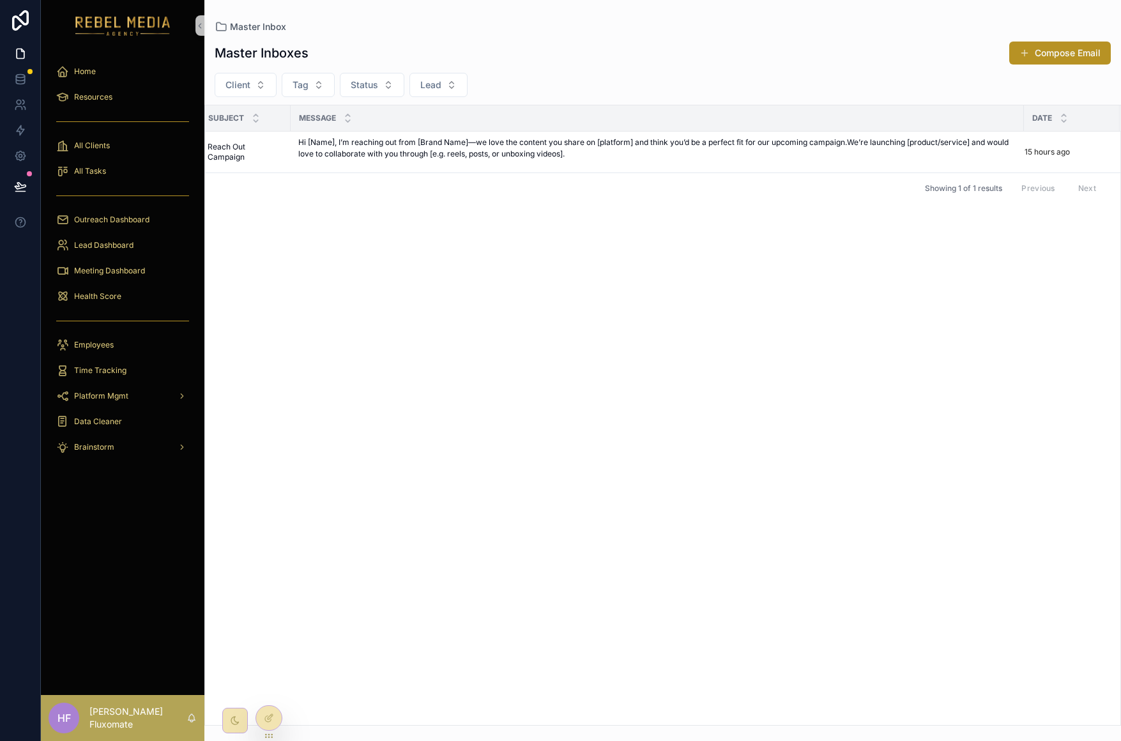
scroll to position [0, 0]
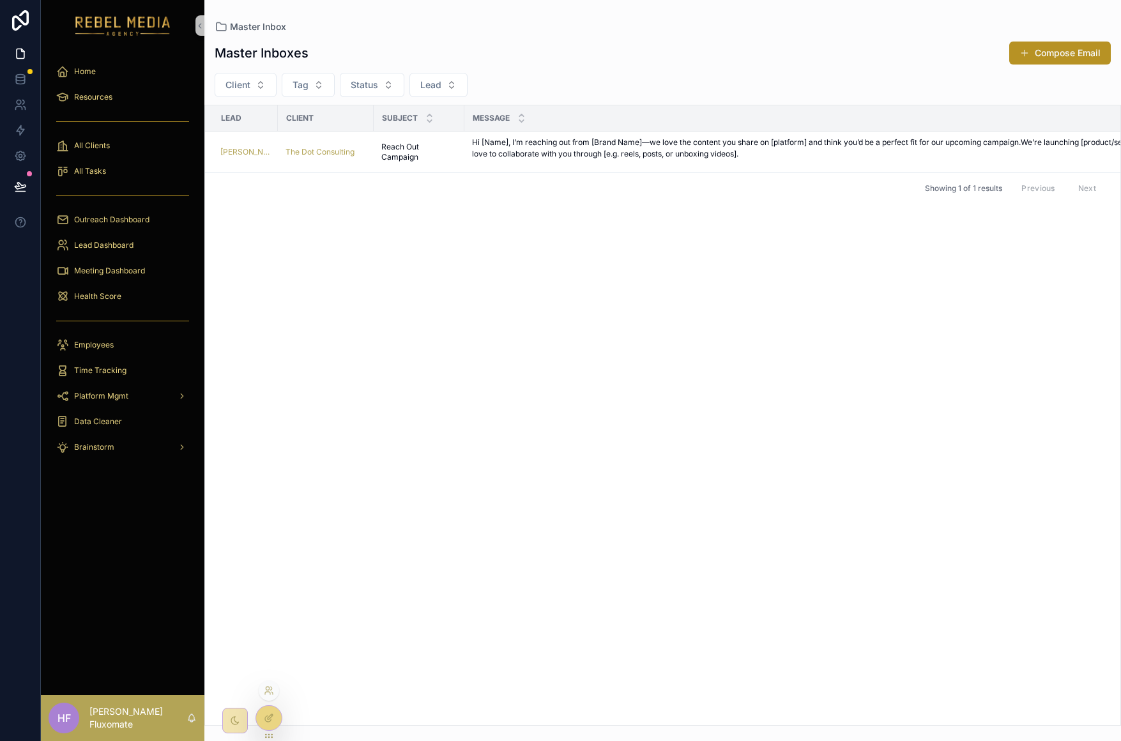
click at [257, 717] on div at bounding box center [269, 718] width 26 height 24
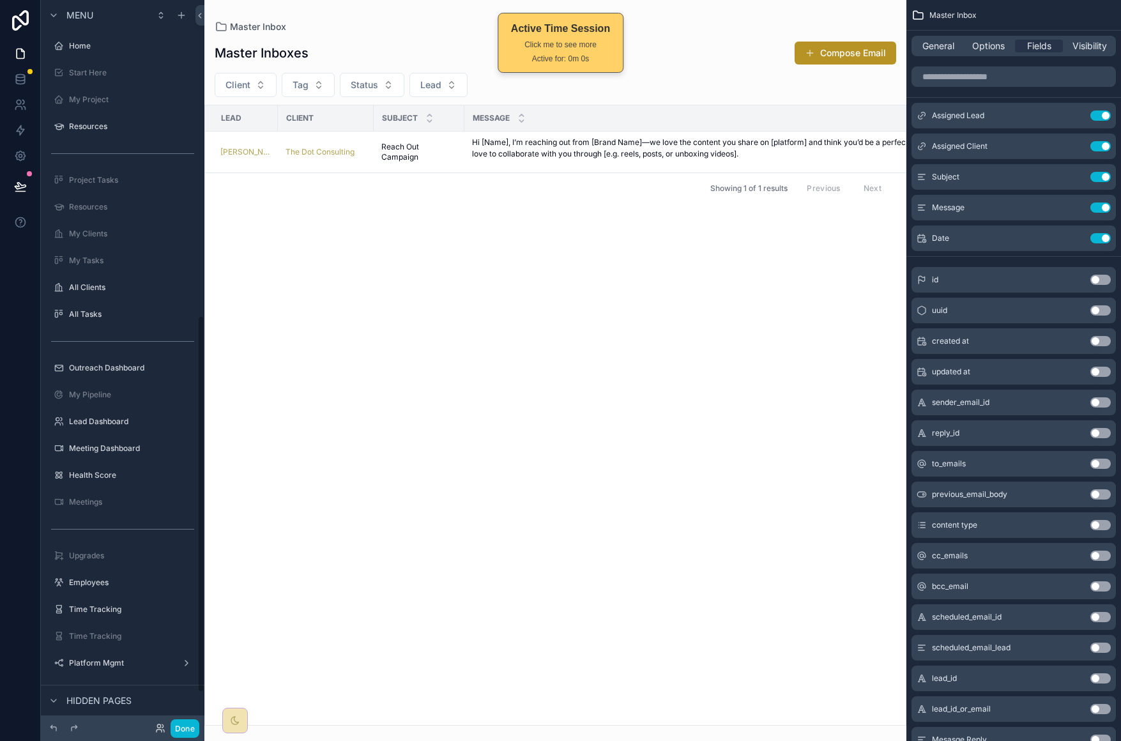
scroll to position [607, 0]
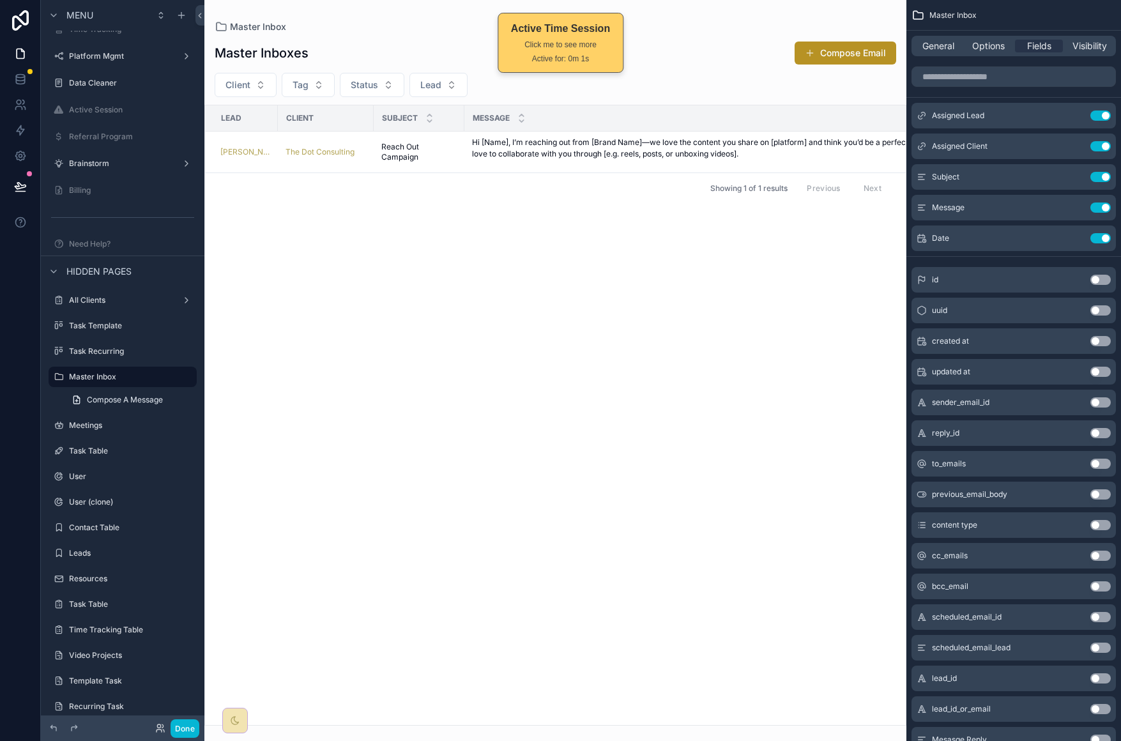
drag, startPoint x: 593, startPoint y: 716, endPoint x: 625, endPoint y: 712, distance: 32.2
click at [625, 712] on div "scrollable content" at bounding box center [555, 370] width 702 height 741
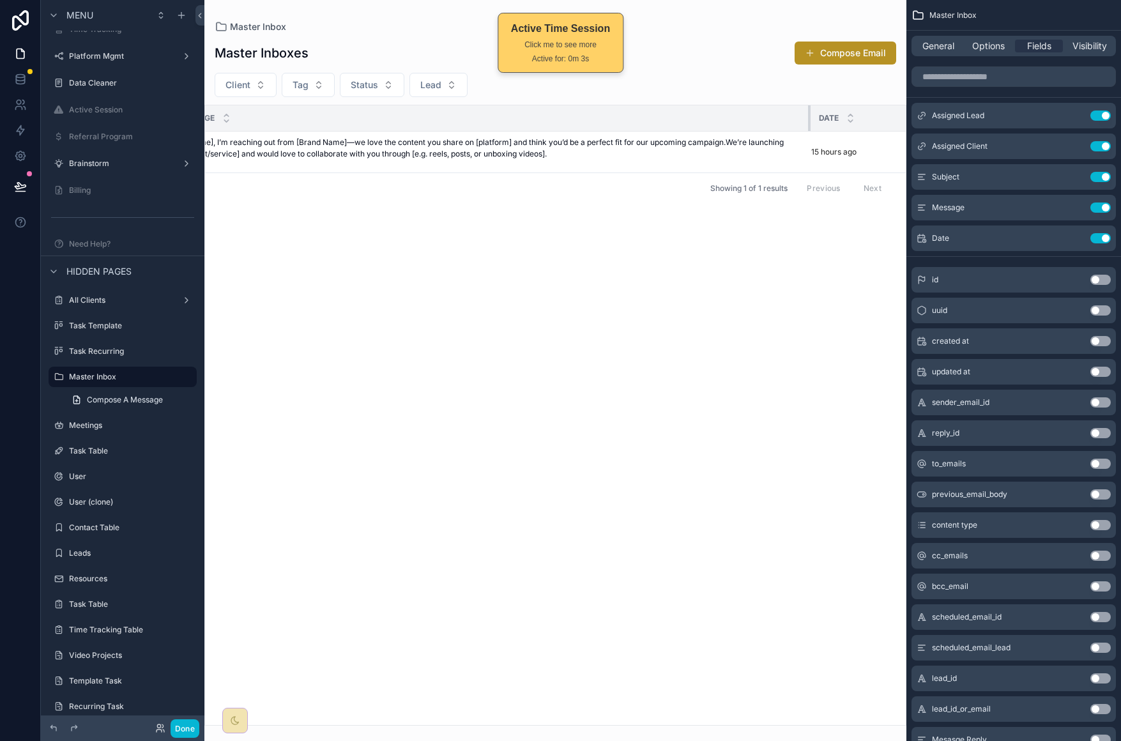
drag, startPoint x: 807, startPoint y: 112, endPoint x: 712, endPoint y: 267, distance: 182.1
click at [712, 118] on th "Message" at bounding box center [489, 118] width 641 height 26
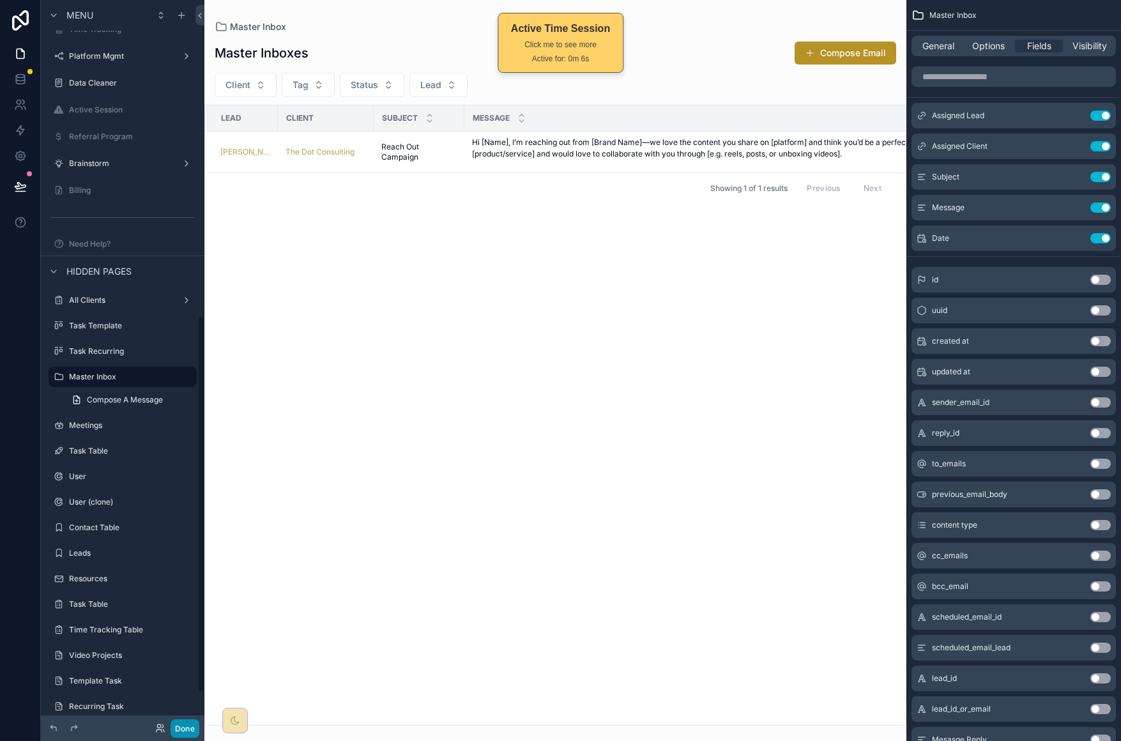
click at [177, 735] on button "Done" at bounding box center [185, 728] width 29 height 19
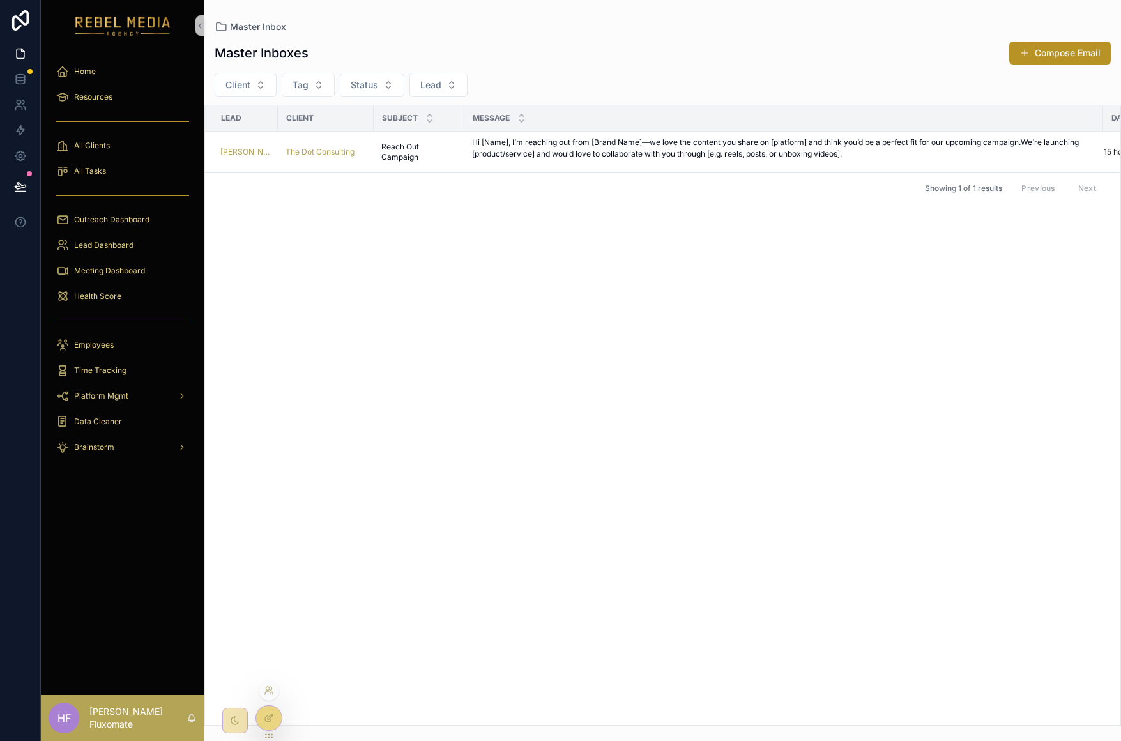
click at [272, 716] on div at bounding box center [269, 718] width 26 height 24
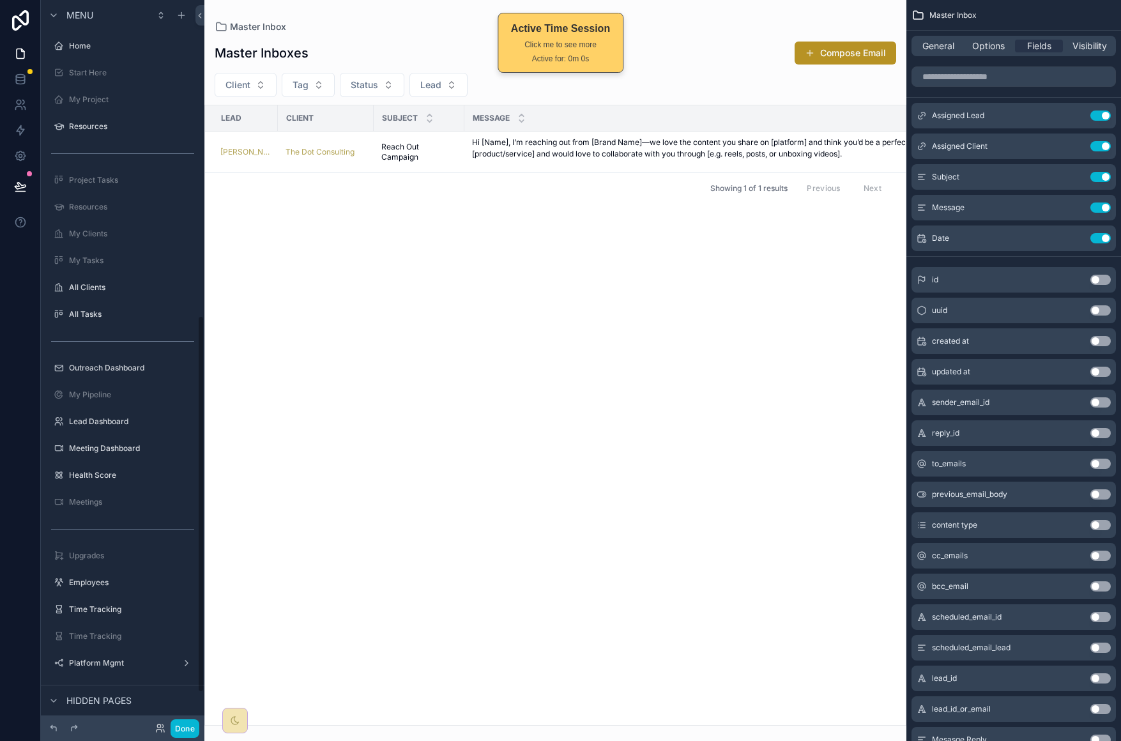
scroll to position [607, 0]
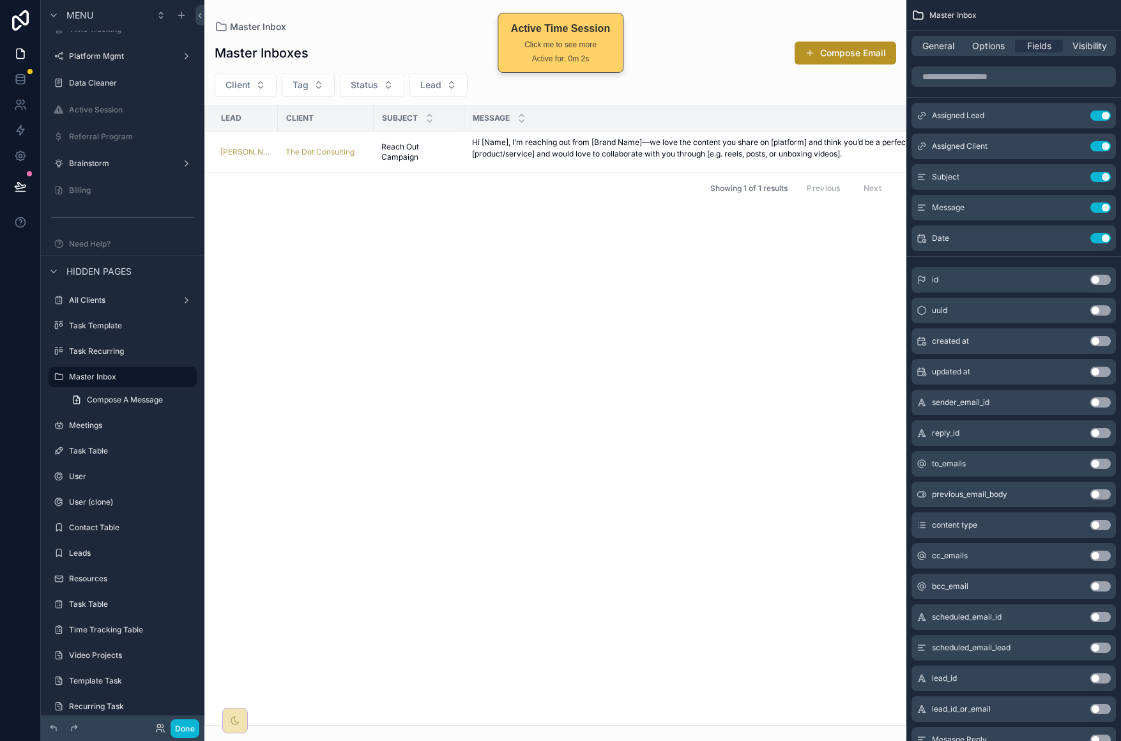
drag, startPoint x: 586, startPoint y: 720, endPoint x: 734, endPoint y: 731, distance: 148.6
click at [826, 702] on div "scrollable content" at bounding box center [555, 370] width 702 height 741
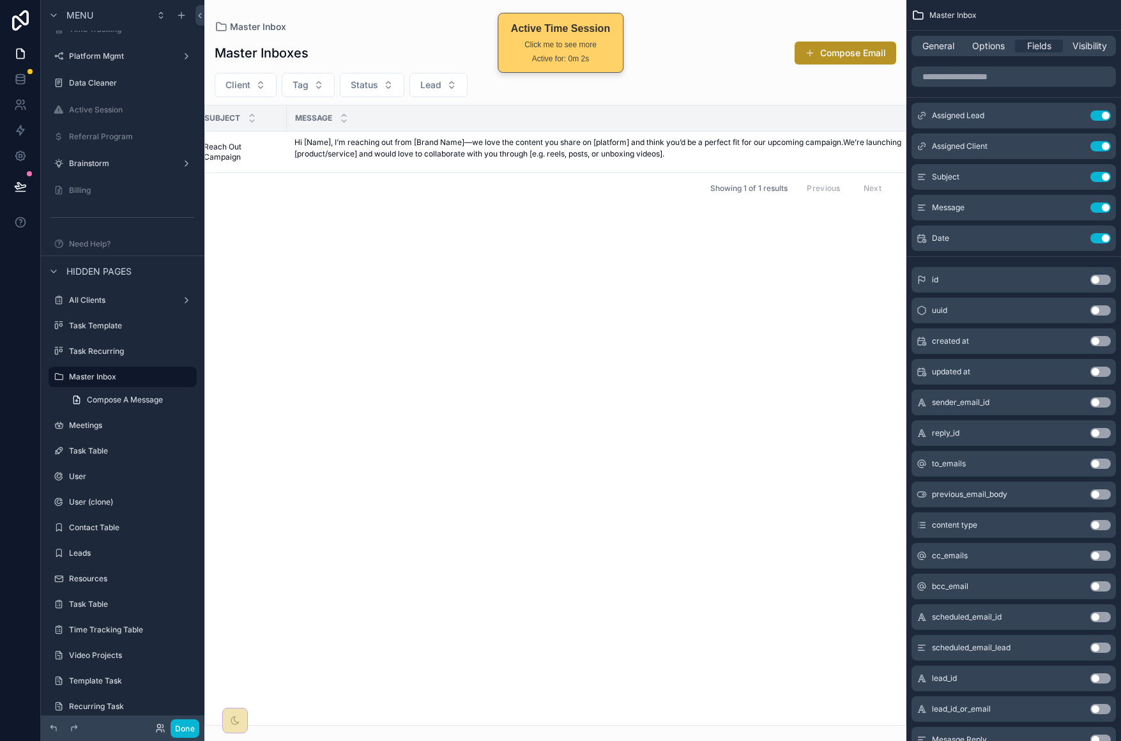
scroll to position [0, 294]
click at [807, 119] on tr "Lead Client Subject Message Date" at bounding box center [408, 118] width 995 height 26
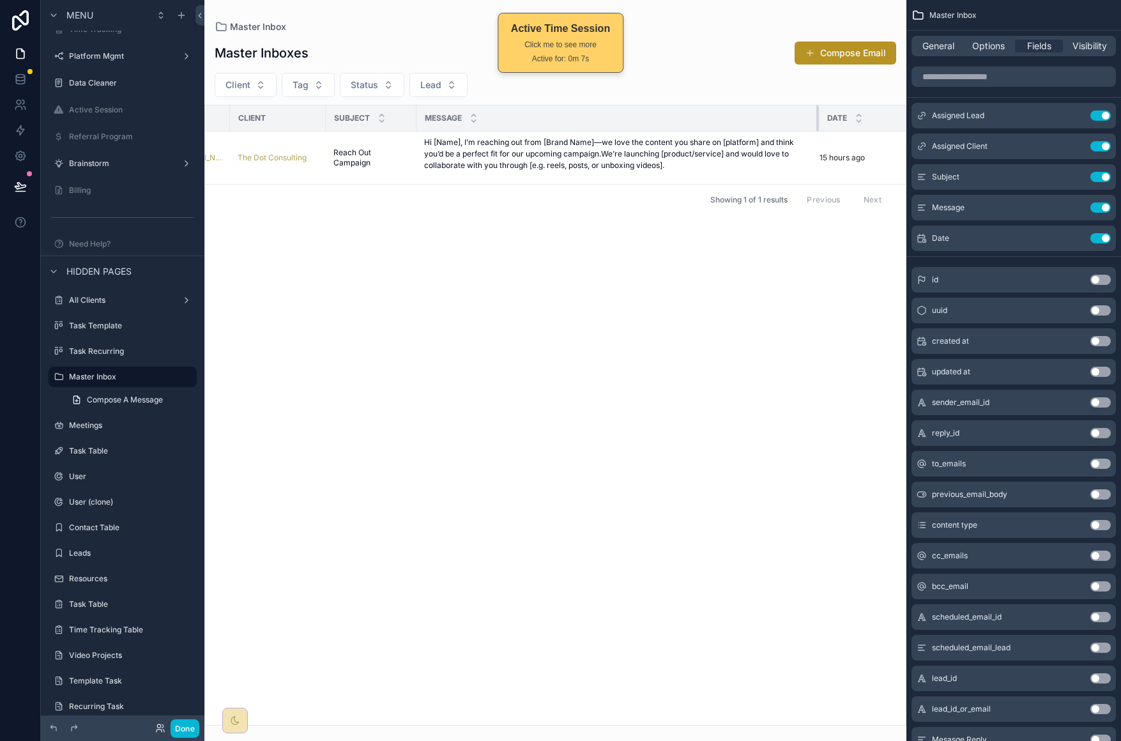
scroll to position [0, 0]
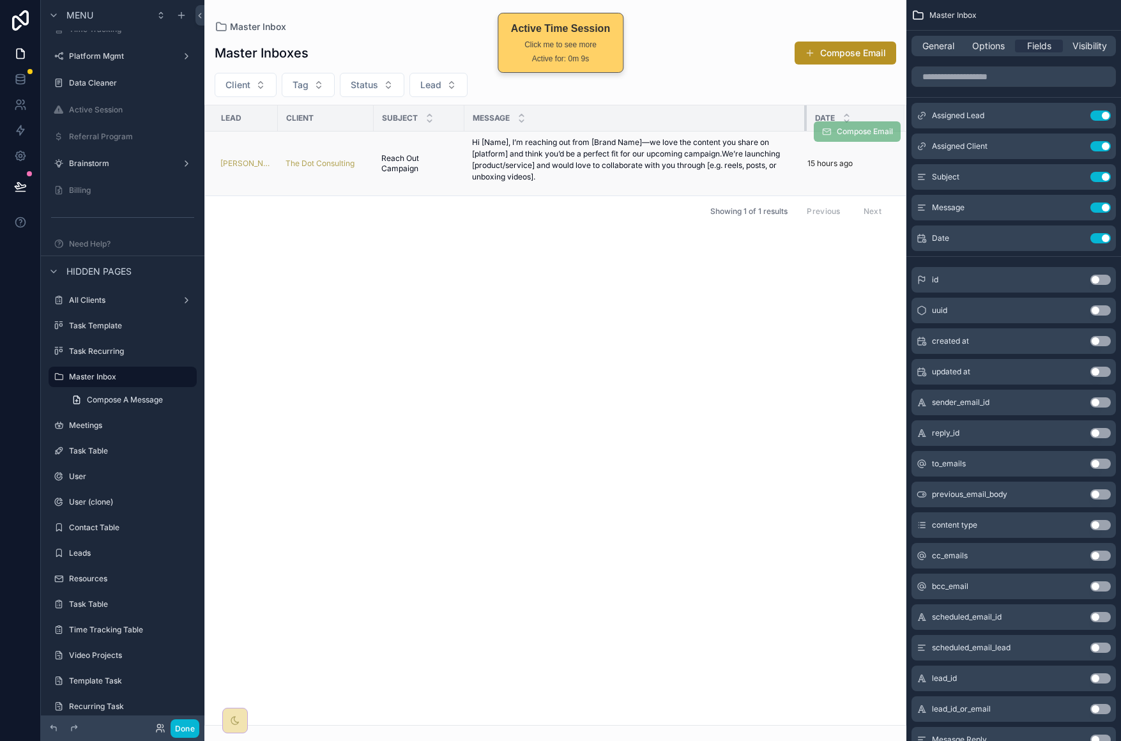
drag, startPoint x: 806, startPoint y: 119, endPoint x: 510, endPoint y: 159, distance: 299.1
click at [510, 159] on table "Lead Client Subject Message Date Janene Smith The Dot Consulting Reach Out Camp…" at bounding box center [555, 150] width 701 height 90
click at [681, 500] on div "Lead Client Subject Message Date Janene Smith The Dot Consulting Reach Out Camp…" at bounding box center [555, 415] width 701 height 620
click at [277, 120] on tr "Lead Client Subject Message Date" at bounding box center [556, 118] width 702 height 26
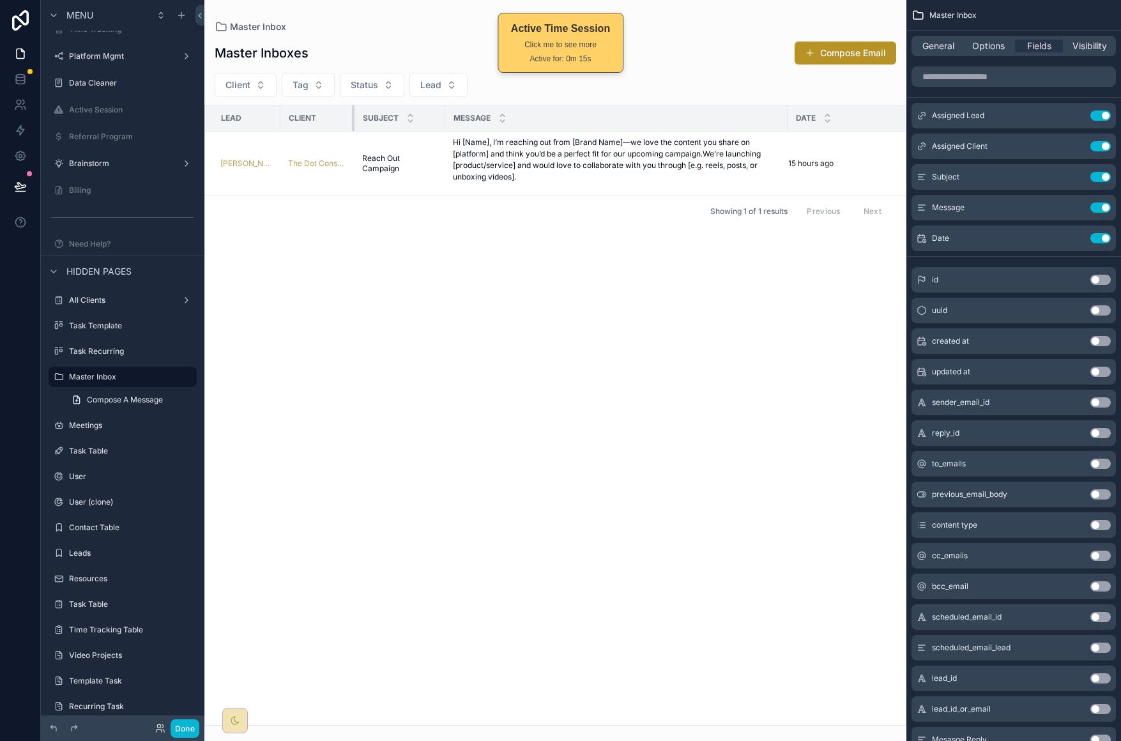
drag, startPoint x: 369, startPoint y: 118, endPoint x: 339, endPoint y: 123, distance: 30.5
click at [339, 123] on th "Client" at bounding box center [317, 118] width 74 height 26
drag, startPoint x: 440, startPoint y: 115, endPoint x: 416, endPoint y: 128, distance: 26.9
click at [413, 122] on th "Subject" at bounding box center [389, 118] width 68 height 26
click at [534, 316] on div "Lead Client Subject Message Date Janene Smith The Dot Consulting Reach Out Camp…" at bounding box center [555, 415] width 701 height 620
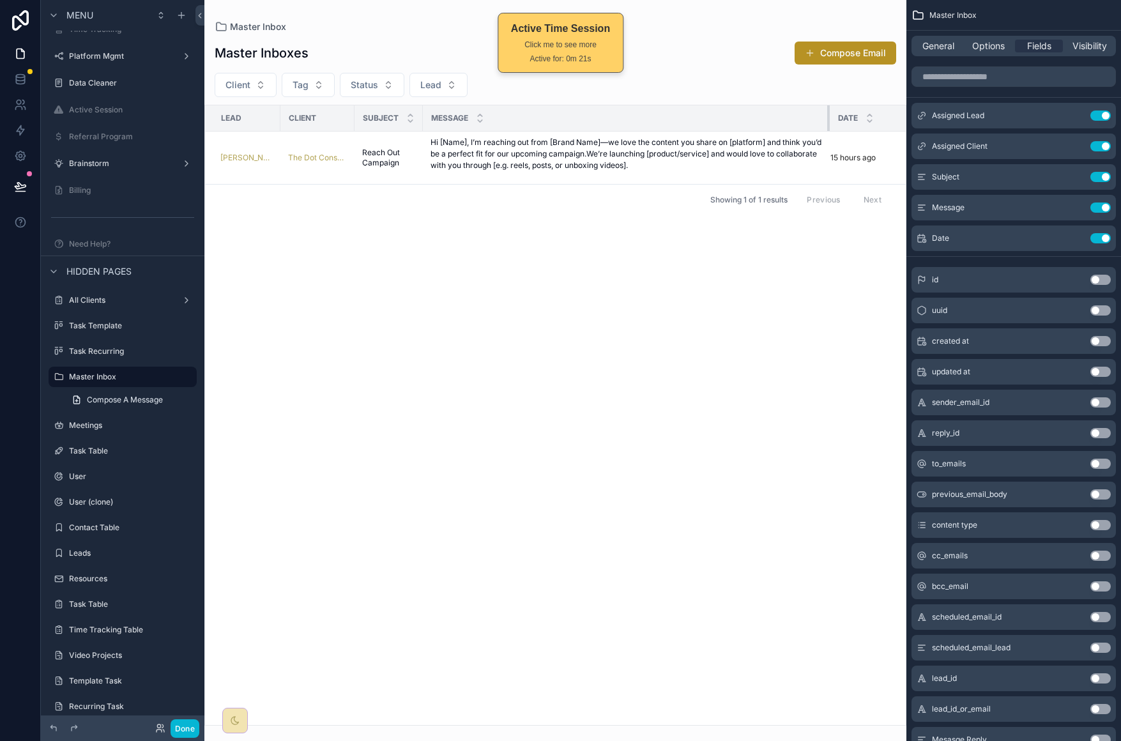
drag, startPoint x: 761, startPoint y: 112, endPoint x: 825, endPoint y: 114, distance: 63.9
click at [827, 114] on div "scrollable content" at bounding box center [829, 118] width 5 height 26
drag, startPoint x: 188, startPoint y: 729, endPoint x: 203, endPoint y: 719, distance: 18.4
click at [188, 729] on button "Done" at bounding box center [185, 728] width 29 height 19
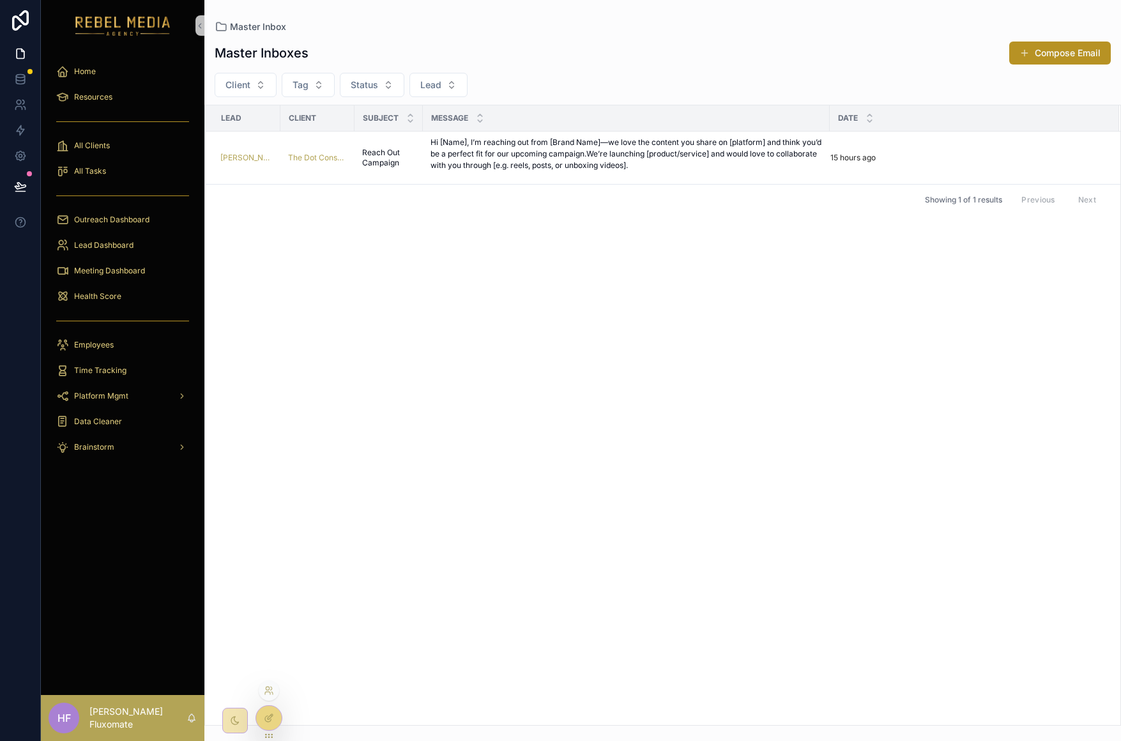
click at [265, 715] on icon at bounding box center [269, 718] width 10 height 10
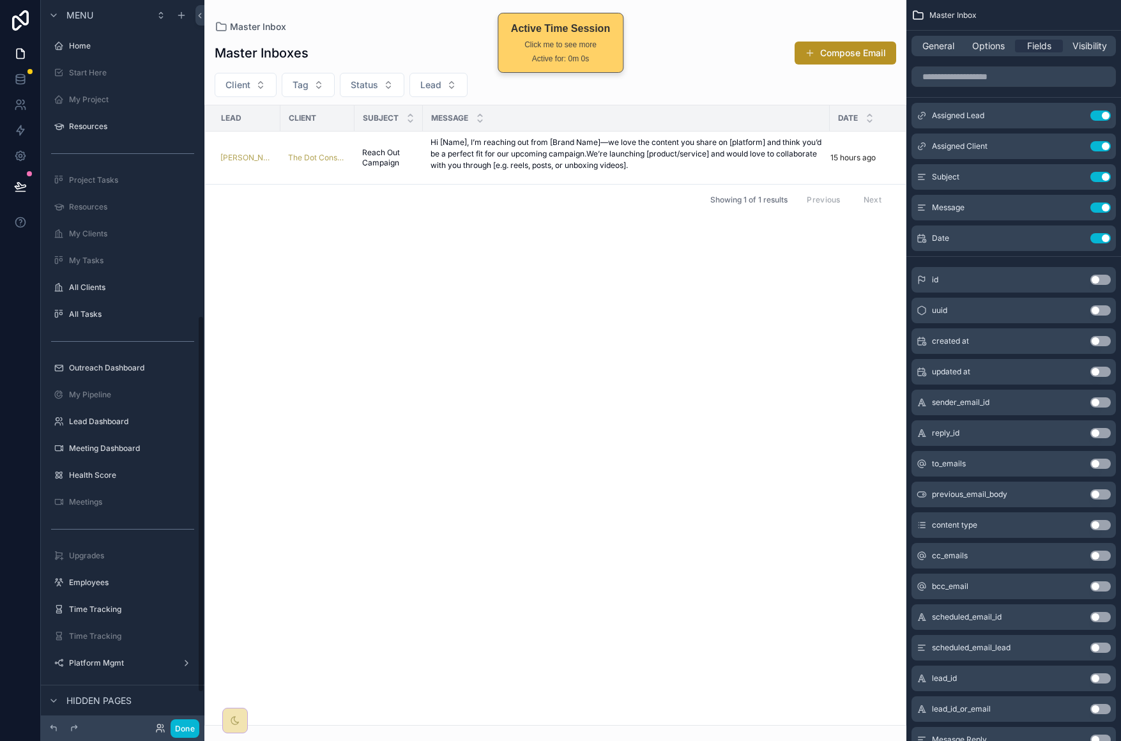
scroll to position [607, 0]
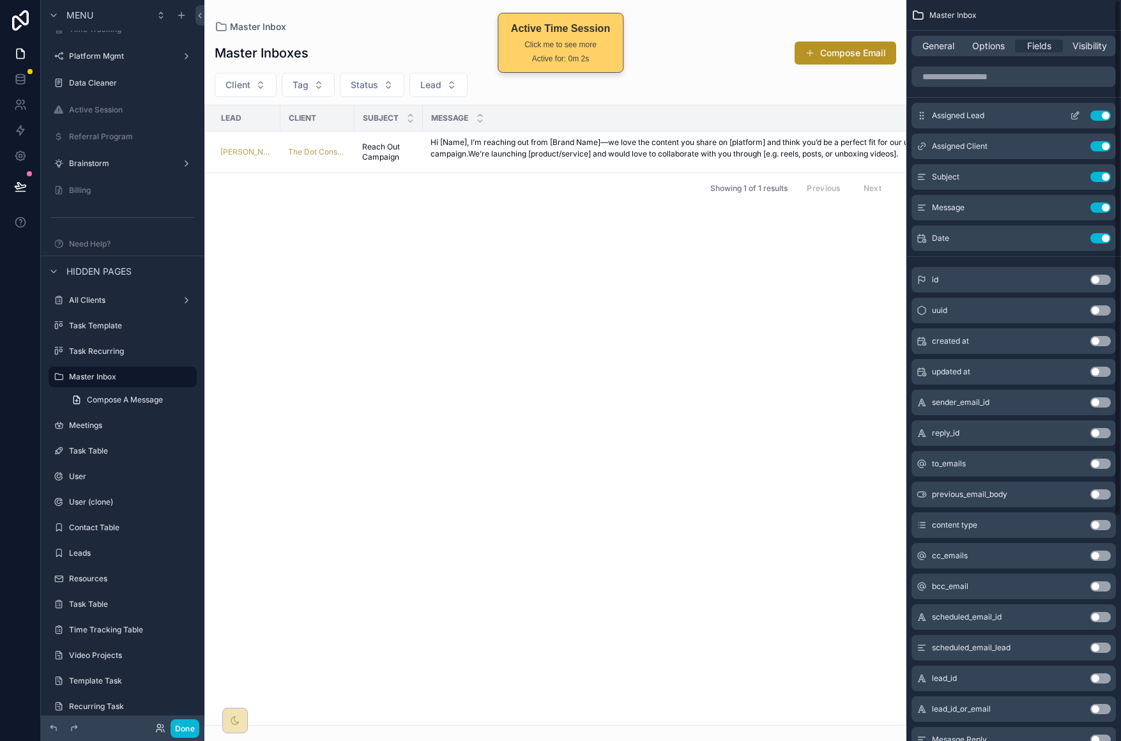
drag, startPoint x: 825, startPoint y: 117, endPoint x: 949, endPoint y: 118, distance: 124.6
click at [949, 118] on div "Home Start Here My Project Resources Project Tasks Resources My Clients My Task…" at bounding box center [662, 370] width 917 height 741
drag, startPoint x: 181, startPoint y: 728, endPoint x: 185, endPoint y: 722, distance: 6.9
click at [181, 728] on button "Done" at bounding box center [185, 728] width 29 height 19
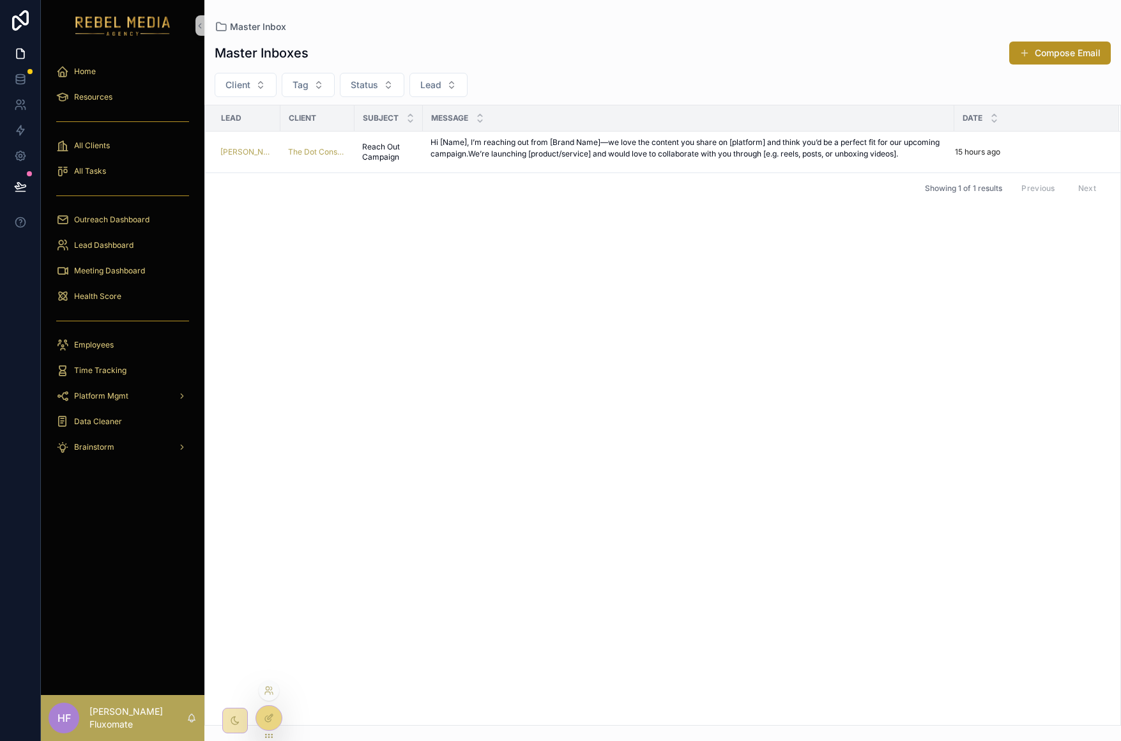
click at [259, 713] on div at bounding box center [269, 718] width 26 height 24
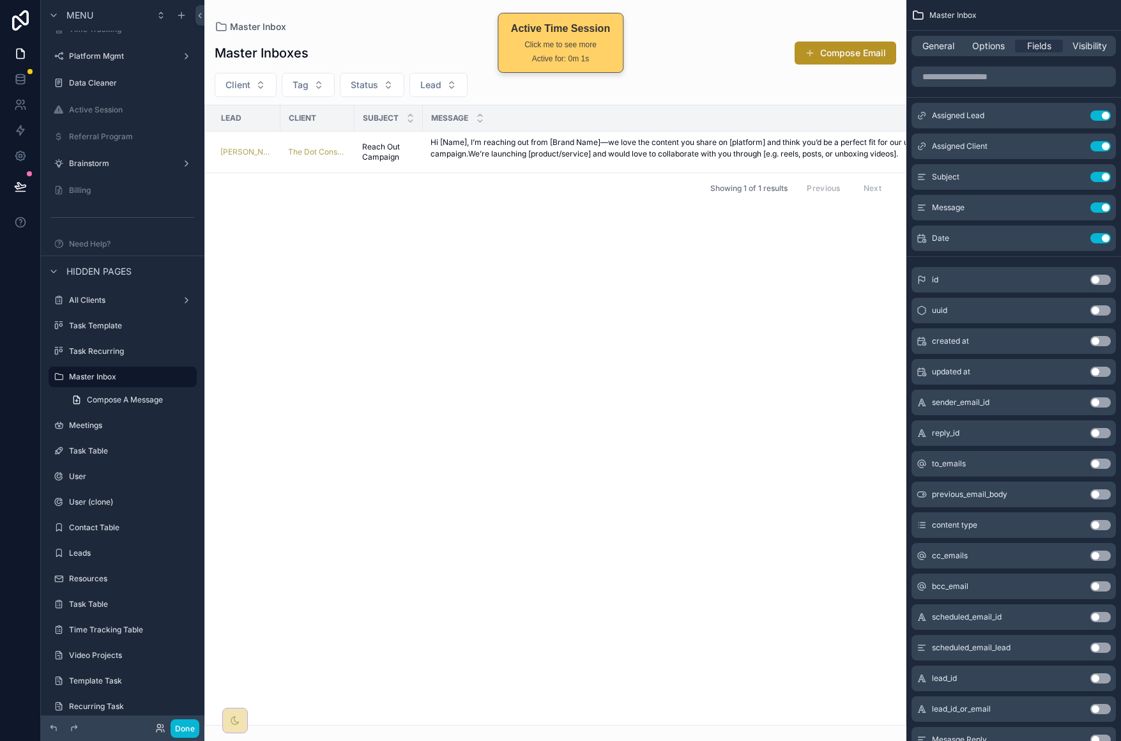
drag, startPoint x: 434, startPoint y: 721, endPoint x: 484, endPoint y: 716, distance: 50.0
click at [484, 716] on div "scrollable content" at bounding box center [555, 370] width 702 height 741
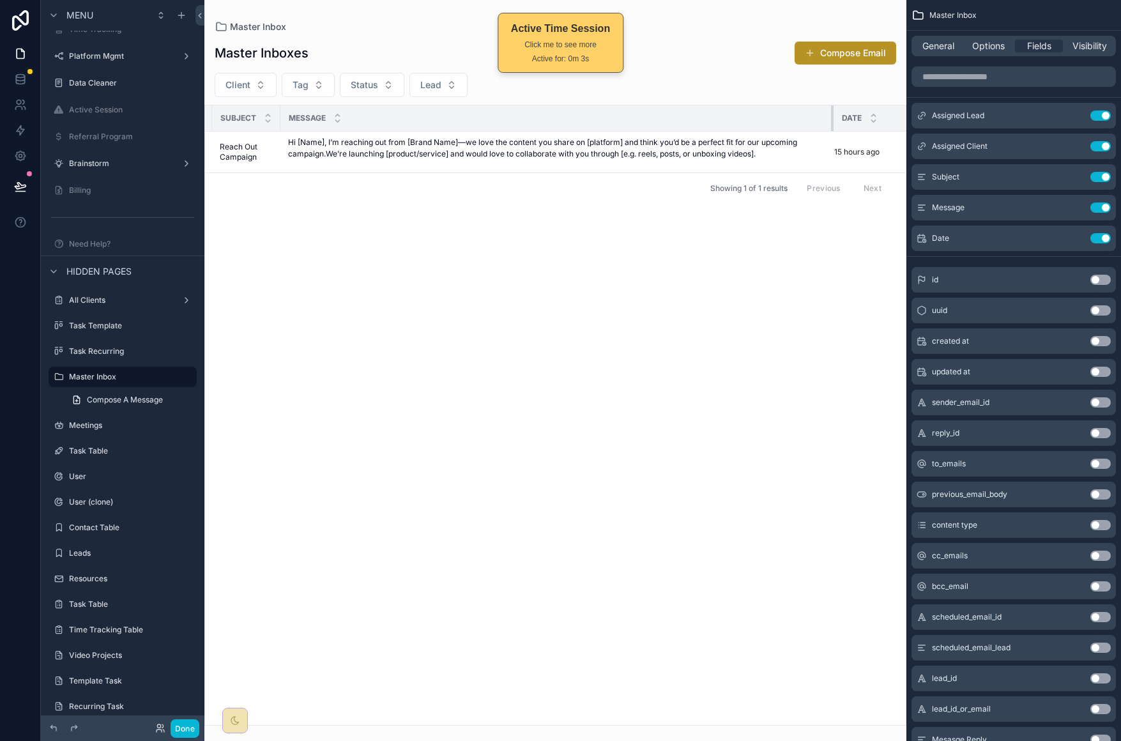
drag, startPoint x: 813, startPoint y: 118, endPoint x: 830, endPoint y: 119, distance: 16.7
click at [833, 118] on div "scrollable content" at bounding box center [833, 118] width 5 height 26
drag, startPoint x: 188, startPoint y: 728, endPoint x: 199, endPoint y: 722, distance: 11.4
click at [188, 728] on button "Done" at bounding box center [185, 728] width 29 height 19
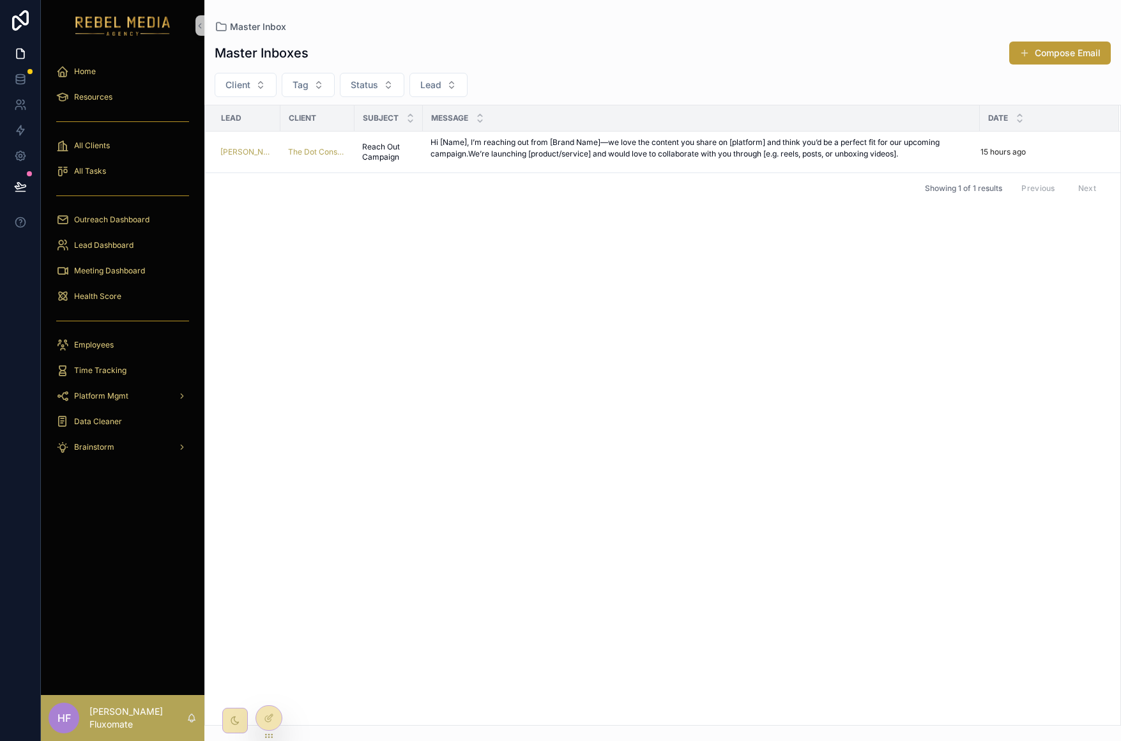
click at [1028, 56] on span "scrollable content" at bounding box center [1024, 53] width 10 height 10
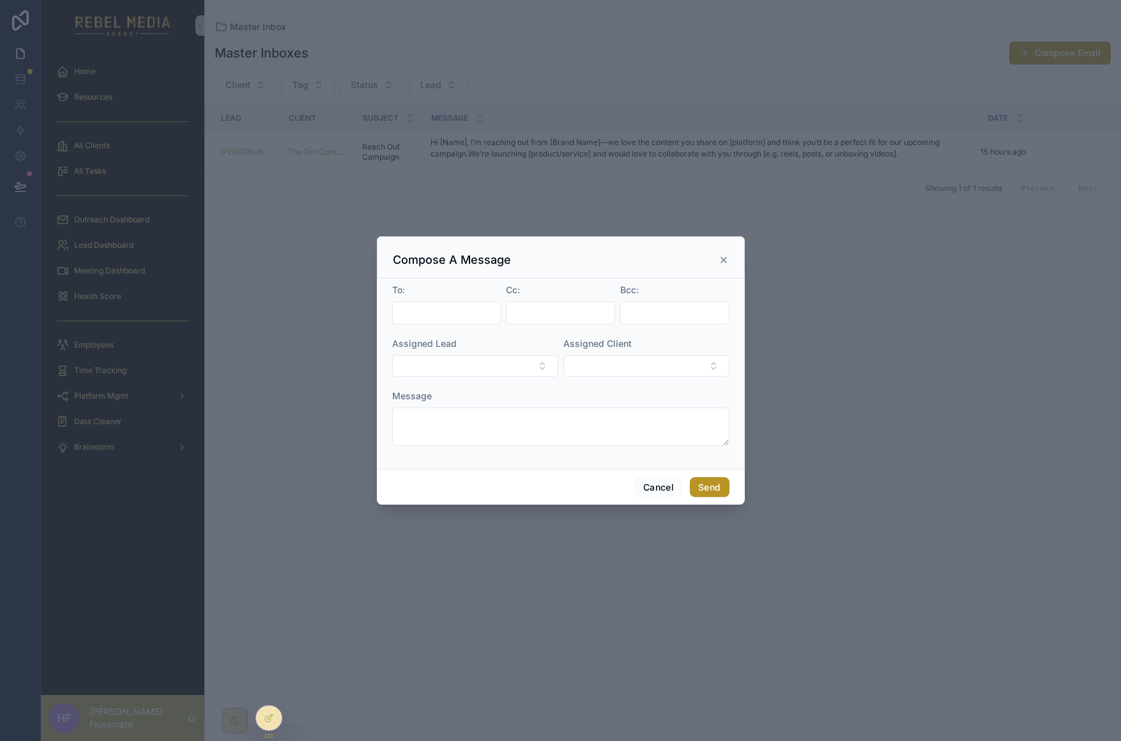
drag, startPoint x: 720, startPoint y: 254, endPoint x: 726, endPoint y: 257, distance: 6.6
click at [721, 255] on icon "scrollable content" at bounding box center [724, 260] width 10 height 10
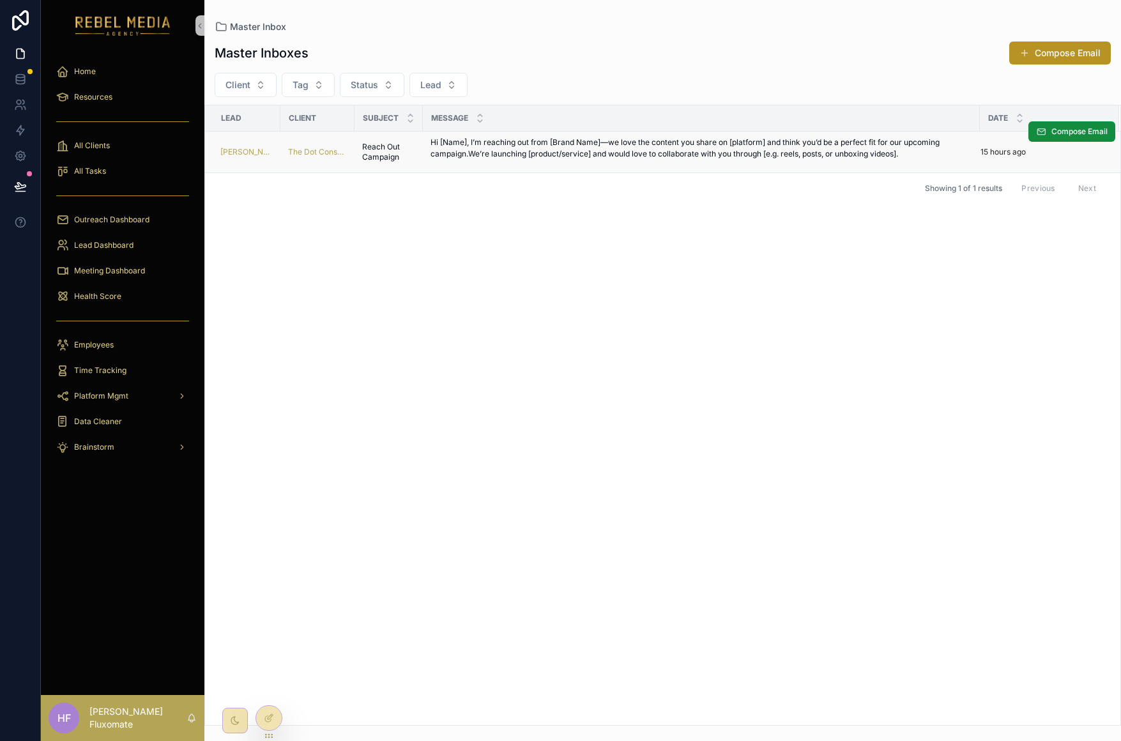
click at [713, 158] on p "Hi [Name], I’m reaching out from [Brand Name]—we love the content you share on …" at bounding box center [702, 148] width 542 height 23
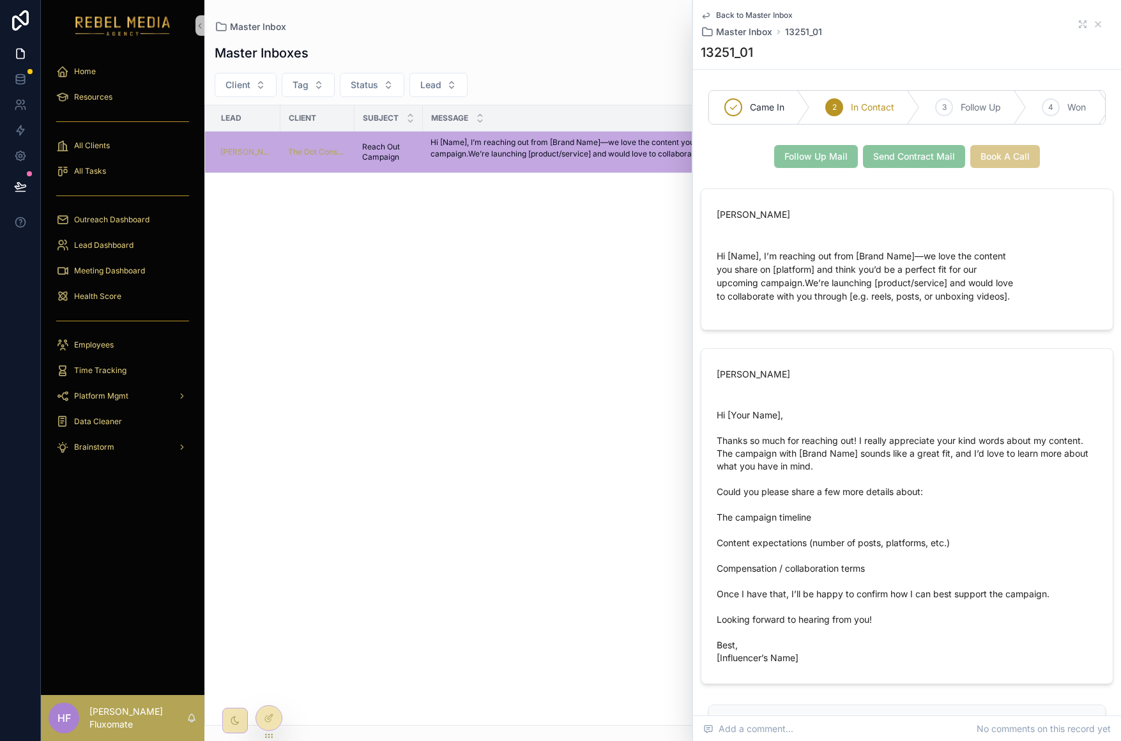
click at [1016, 37] on div "Back to Master Inbox Master Inbox 13251_01" at bounding box center [907, 24] width 413 height 28
drag, startPoint x: 276, startPoint y: 721, endPoint x: 294, endPoint y: 710, distance: 20.9
click at [277, 721] on div at bounding box center [269, 718] width 26 height 24
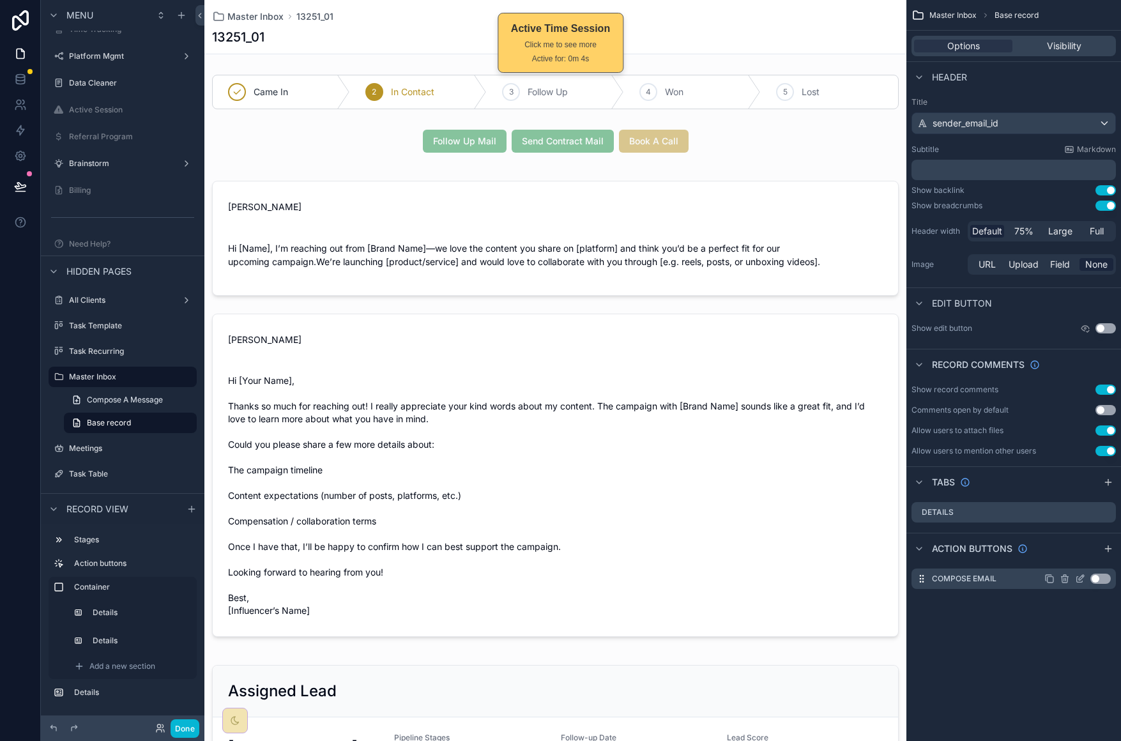
click at [1104, 578] on button "Use setting" at bounding box center [1100, 579] width 20 height 10
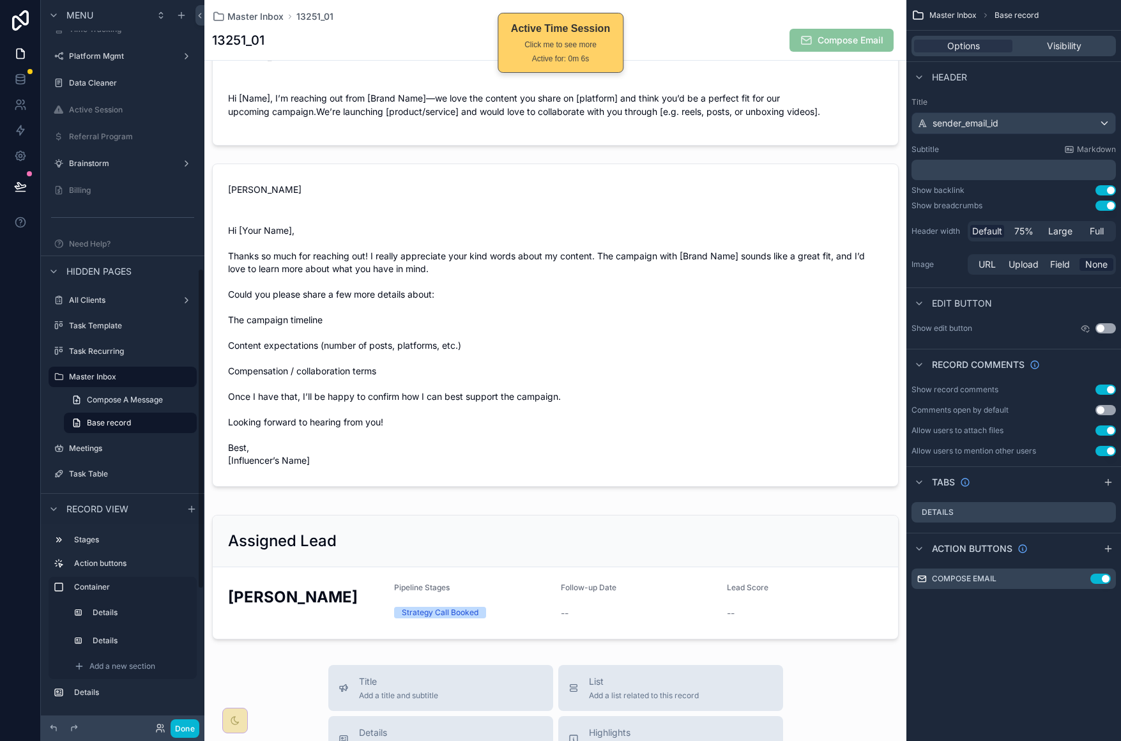
scroll to position [112, 0]
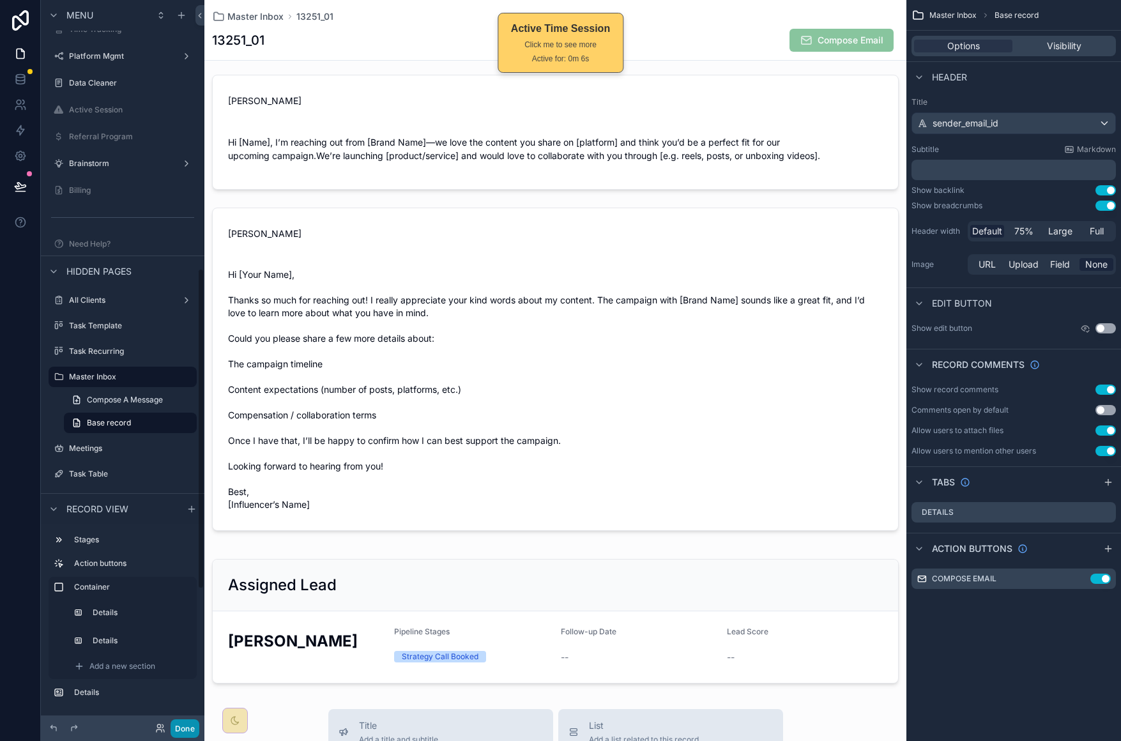
drag, startPoint x: 189, startPoint y: 722, endPoint x: 185, endPoint y: 731, distance: 9.4
click at [187, 726] on button "Done" at bounding box center [185, 728] width 29 height 19
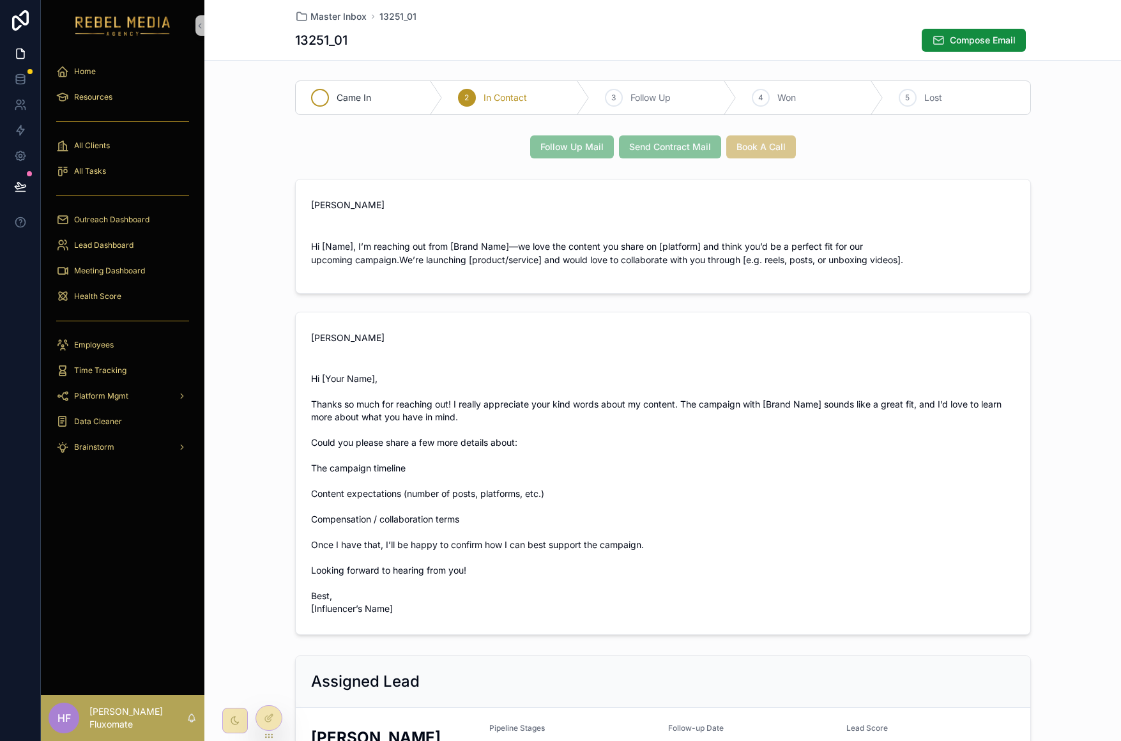
scroll to position [0, 0]
click at [328, 38] on h1 "13251_01" at bounding box center [321, 40] width 52 height 18
click at [271, 721] on icon at bounding box center [269, 718] width 10 height 10
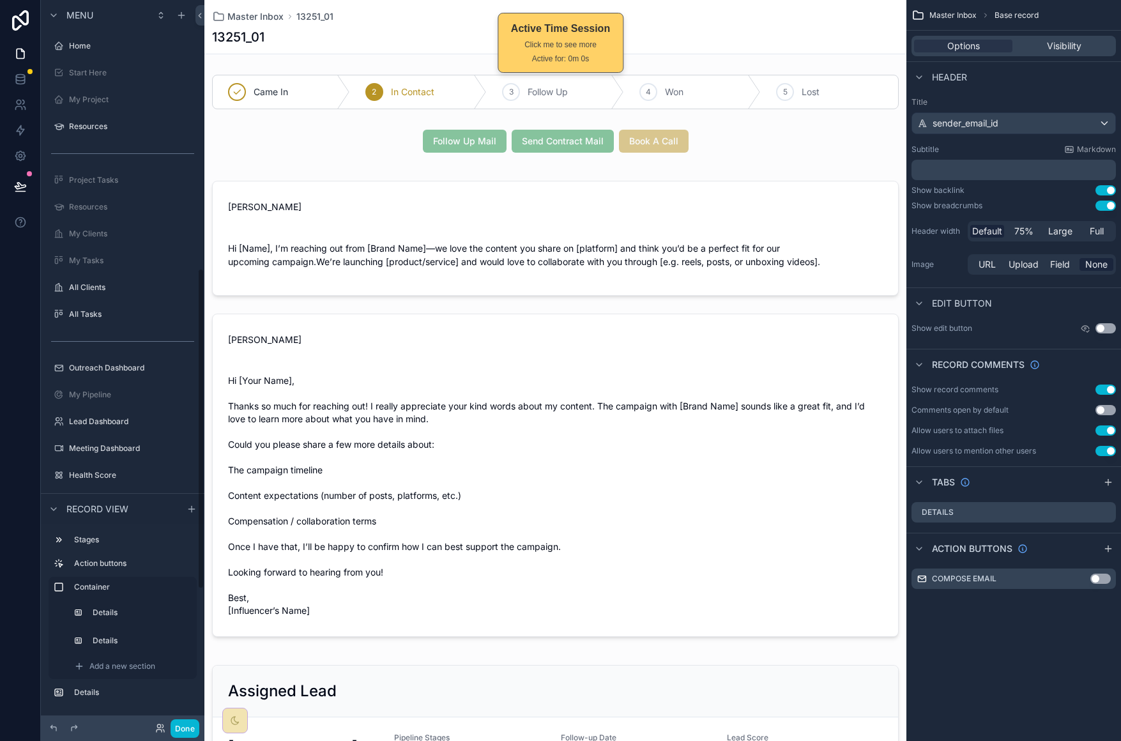
scroll to position [607, 0]
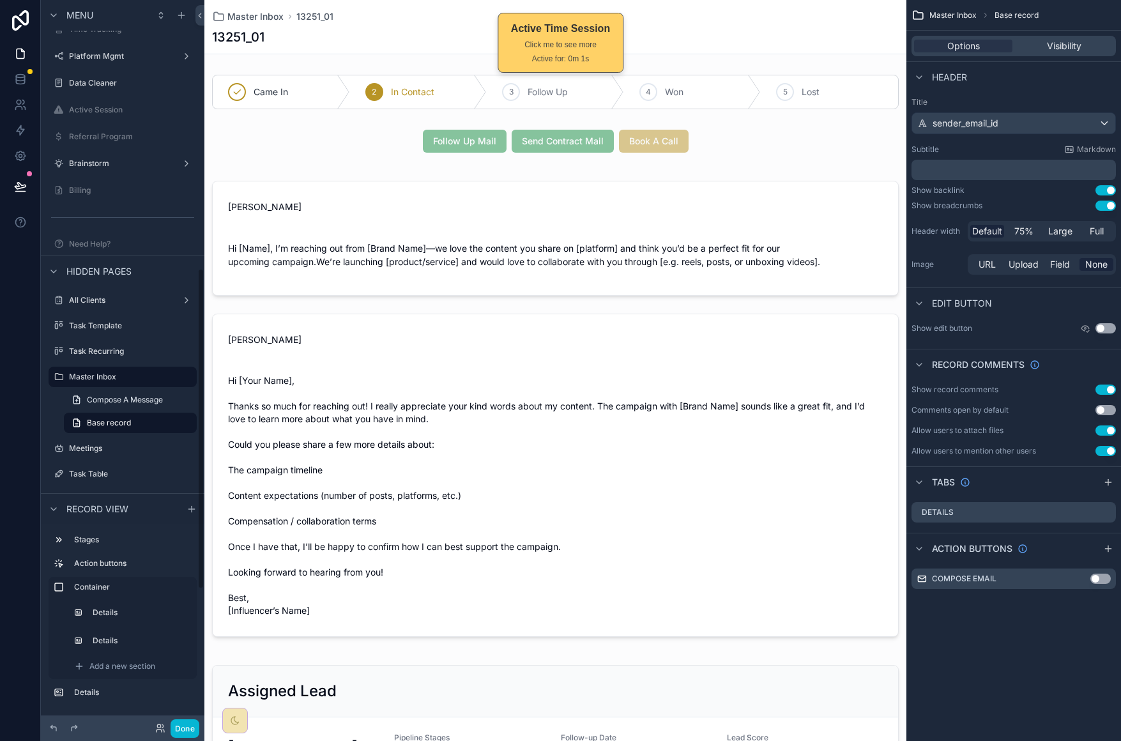
click at [239, 38] on h1 "13251_01" at bounding box center [238, 37] width 52 height 18
click at [254, 34] on h1 "13251_01" at bounding box center [238, 37] width 52 height 18
click at [1019, 123] on div "sender_email_id" at bounding box center [1013, 123] width 203 height 20
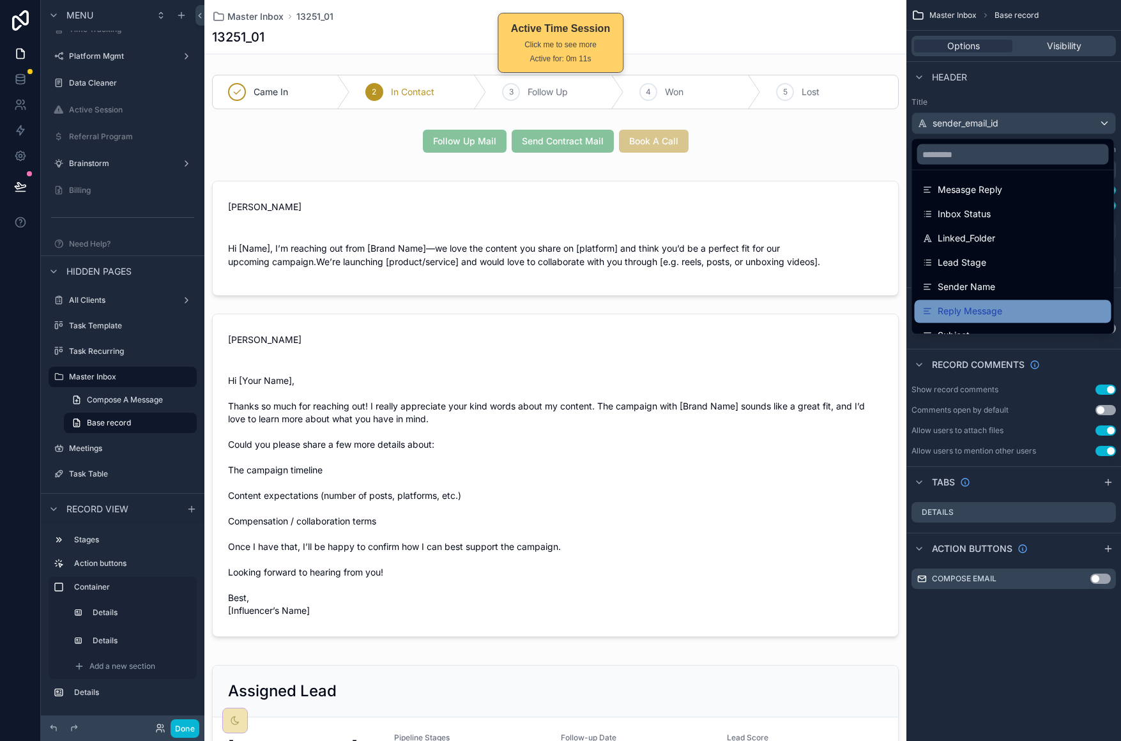
scroll to position [320, 0]
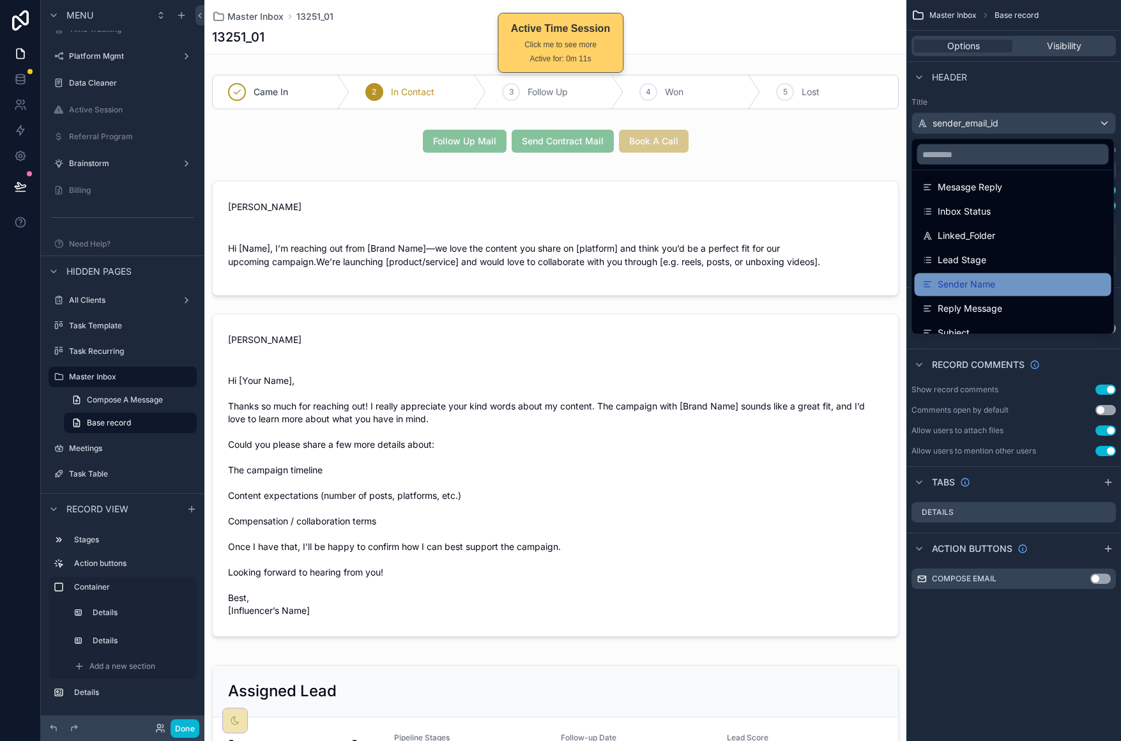
click at [1053, 289] on div "Sender Name" at bounding box center [1012, 284] width 181 height 15
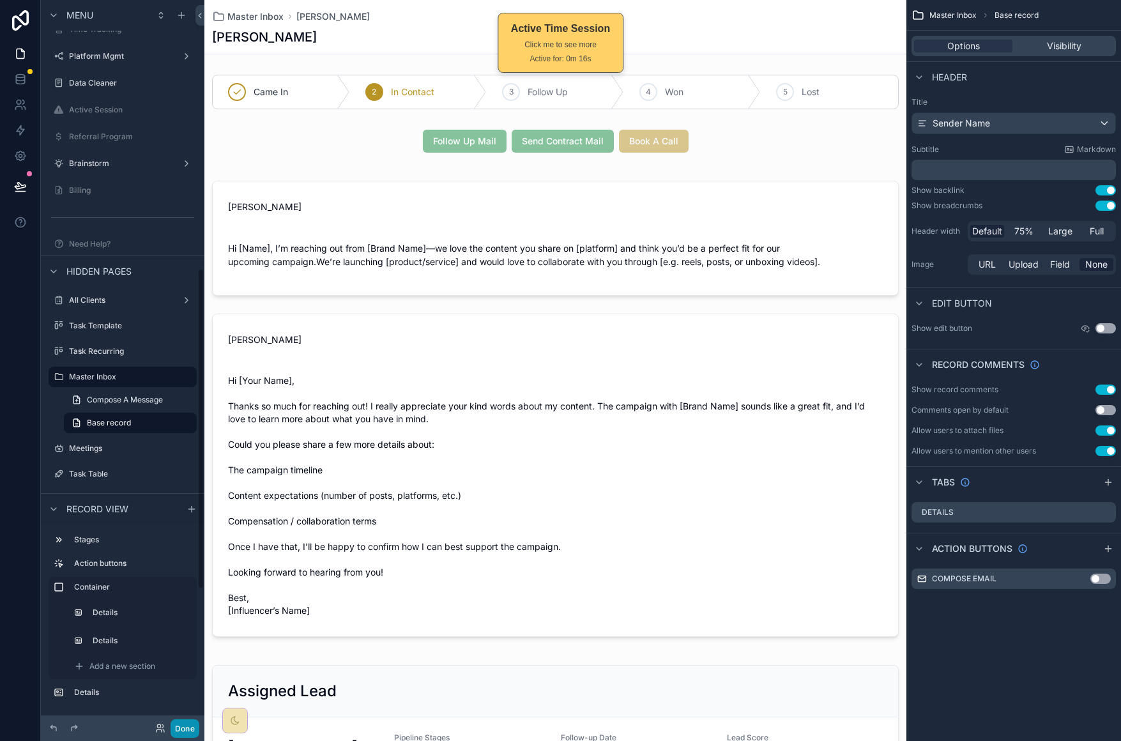
click at [189, 725] on button "Done" at bounding box center [185, 728] width 29 height 19
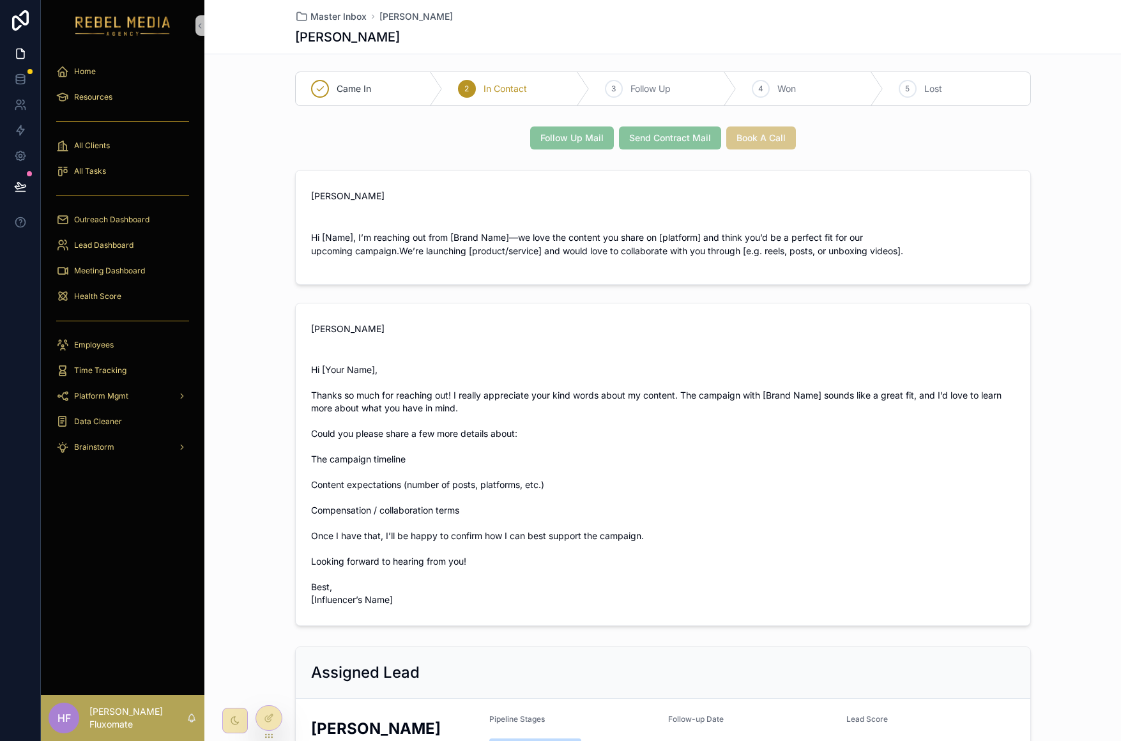
scroll to position [0, 0]
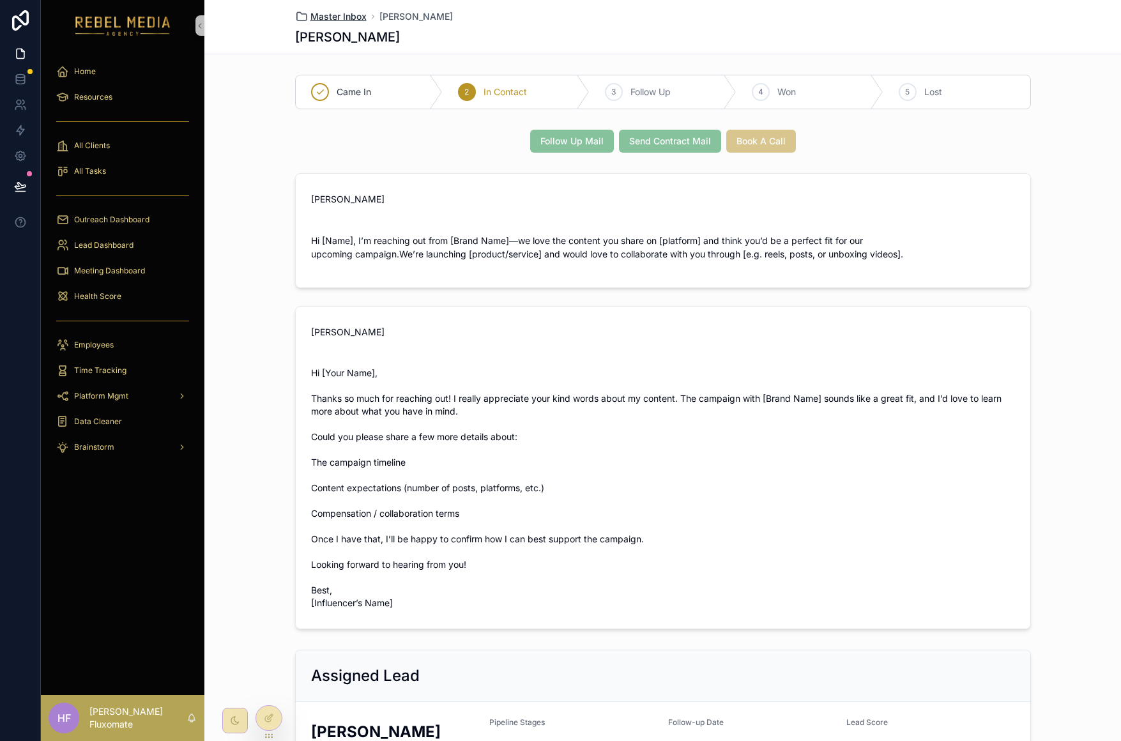
click at [332, 19] on span "Master Inbox" at bounding box center [338, 16] width 56 height 13
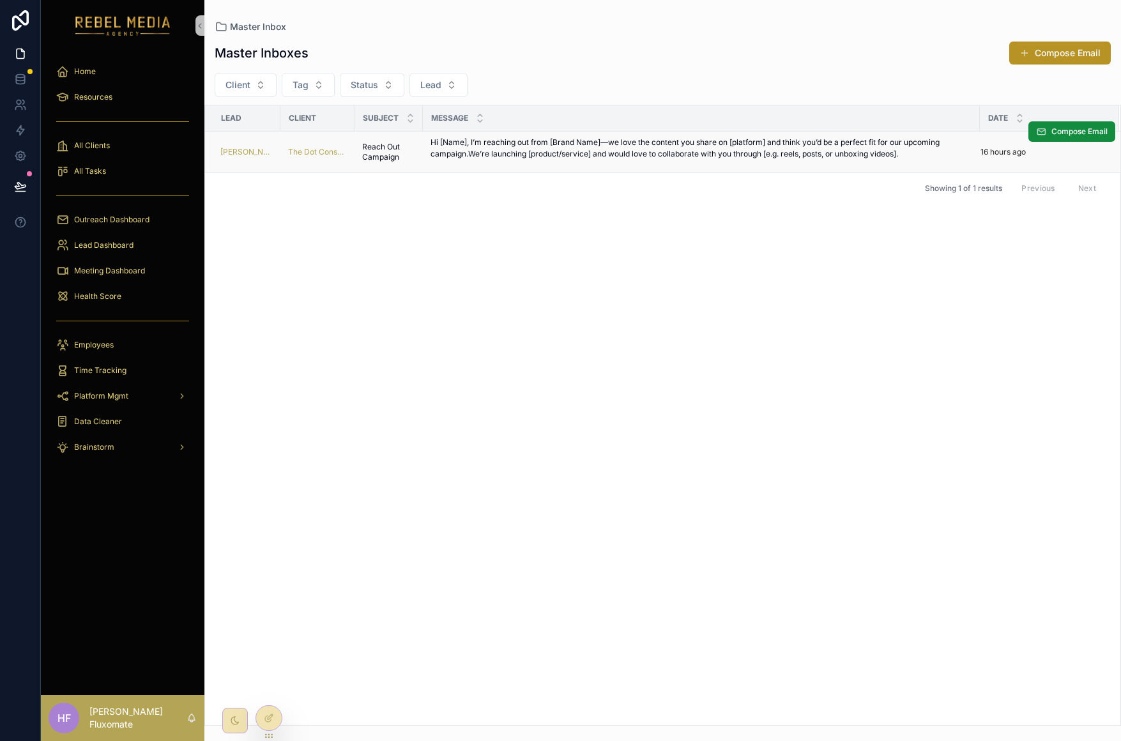
click at [816, 162] on div "Hi [Name], I’m reaching out from [Brand Name]—we love the content you share on …" at bounding box center [702, 152] width 542 height 31
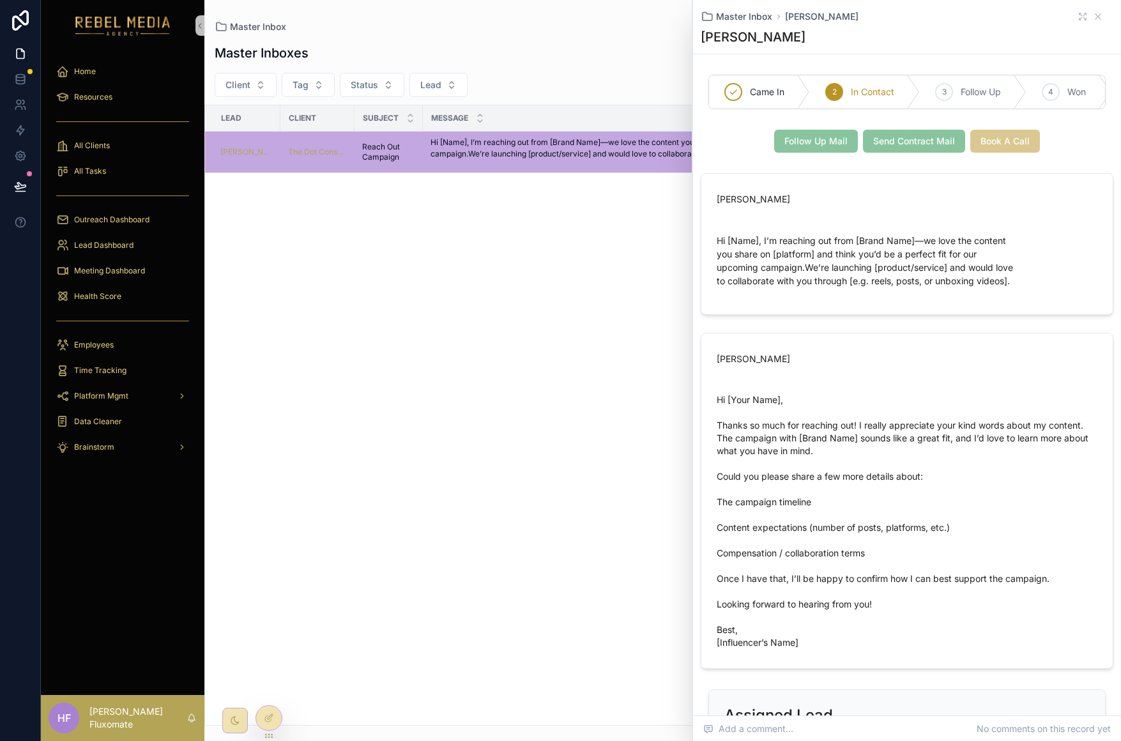
click at [574, 293] on div "Lead Client Subject Message Date Janene Smith The Dot Consulting Reach Out Camp…" at bounding box center [662, 415] width 915 height 620
drag, startPoint x: 1089, startPoint y: 18, endPoint x: 1058, endPoint y: 60, distance: 52.5
click at [1093, 19] on icon "scrollable content" at bounding box center [1098, 16] width 10 height 10
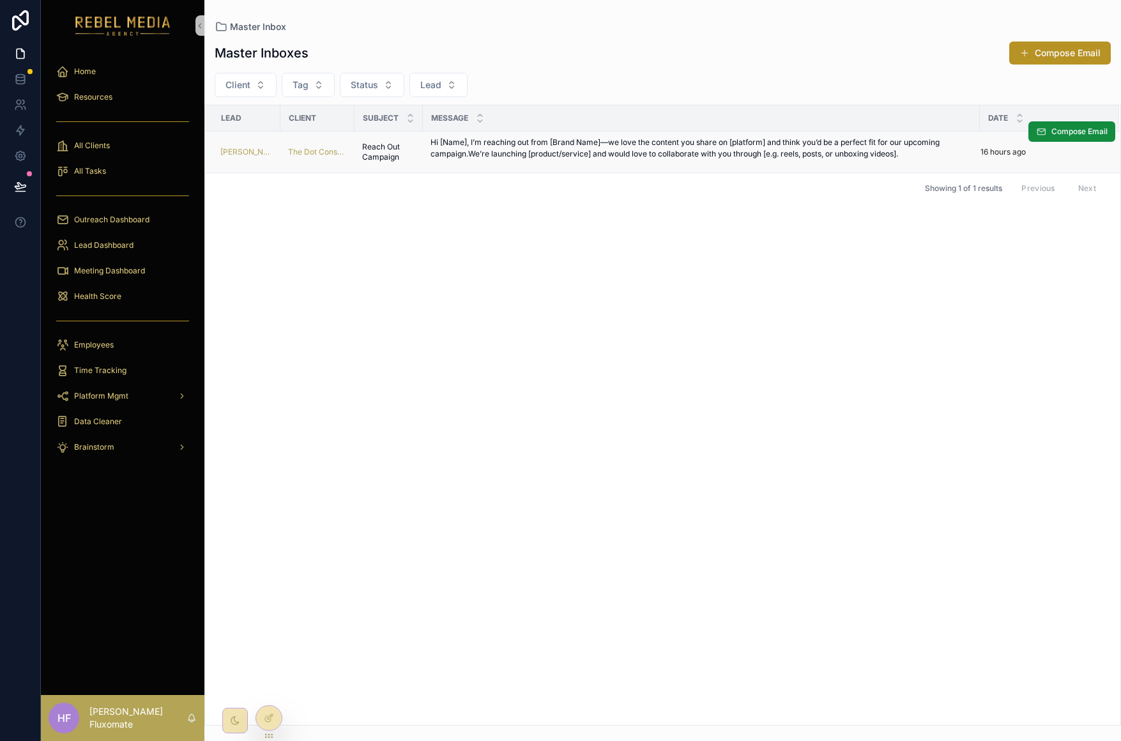
click at [634, 148] on p "Hi [Name], I’m reaching out from [Brand Name]—we love the content you share on …" at bounding box center [702, 148] width 542 height 23
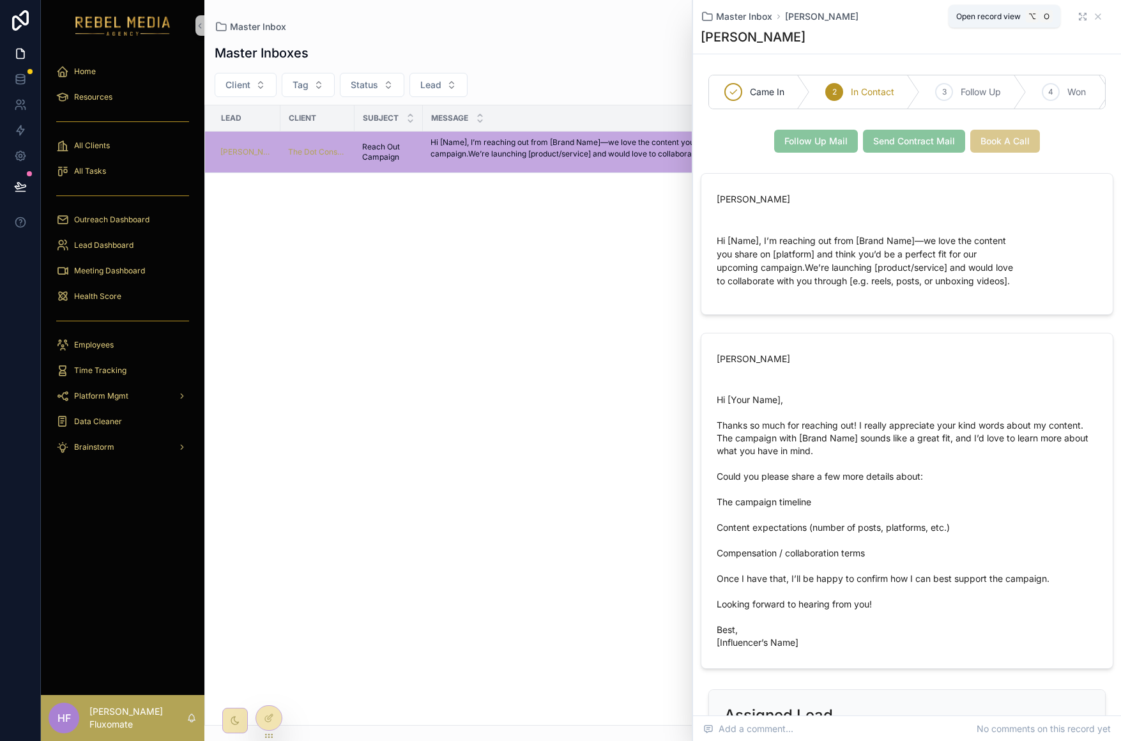
click at [1078, 17] on icon "scrollable content" at bounding box center [1083, 16] width 10 height 10
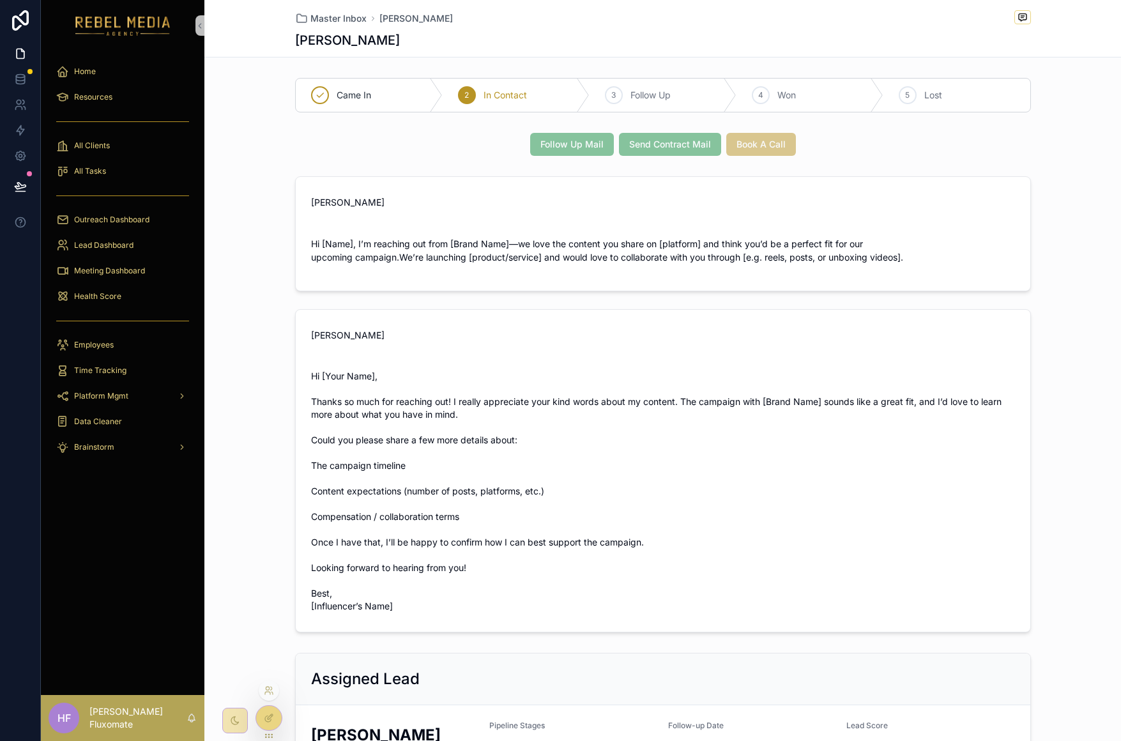
click at [273, 722] on icon at bounding box center [269, 718] width 10 height 10
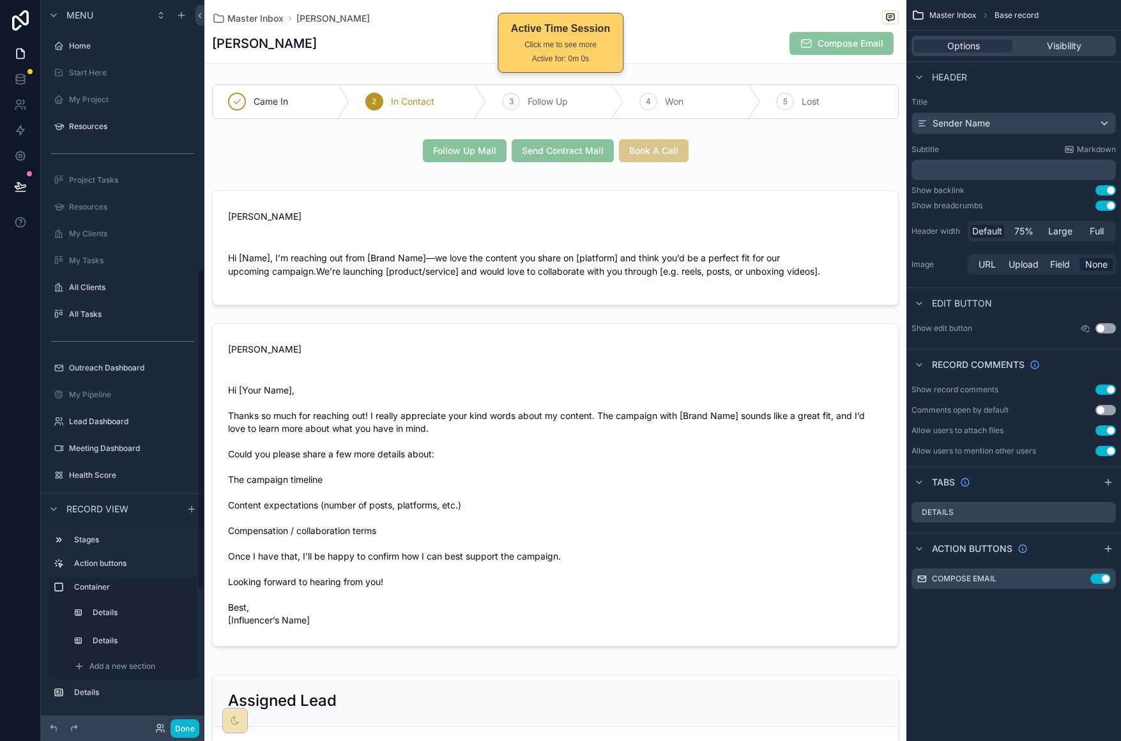
scroll to position [607, 0]
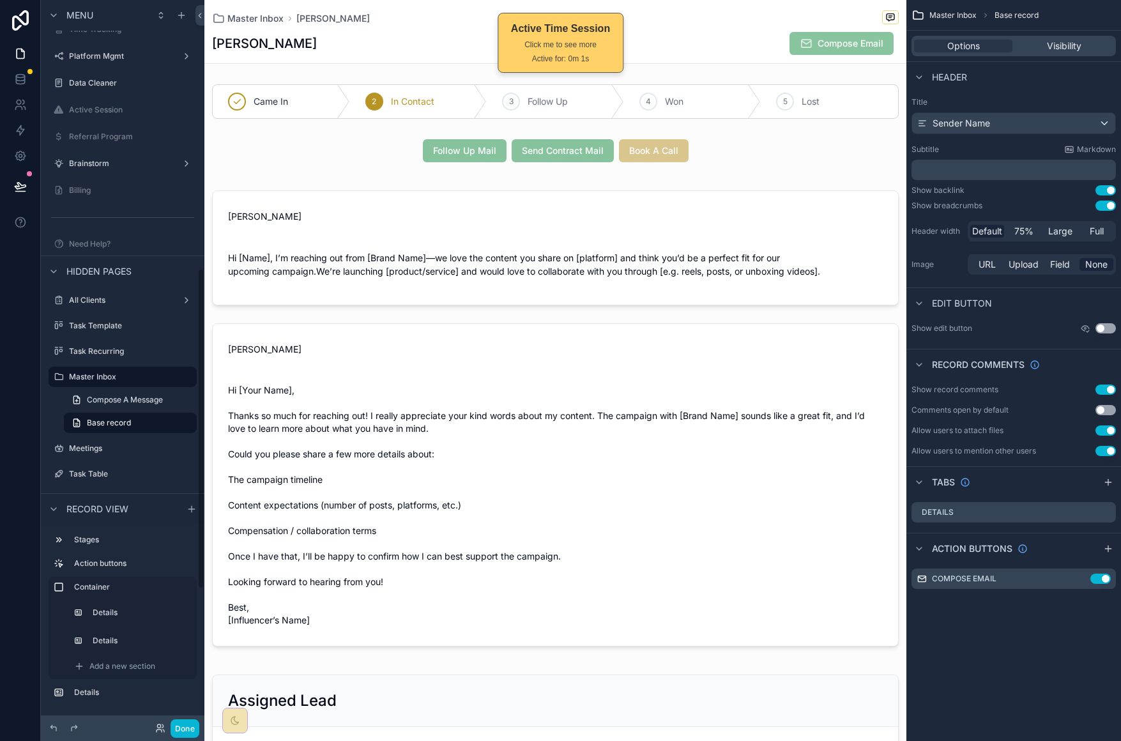
click at [269, 48] on h1 "Hazen Tubis" at bounding box center [264, 43] width 105 height 18
click at [1011, 120] on div "Sender Name" at bounding box center [1013, 123] width 203 height 20
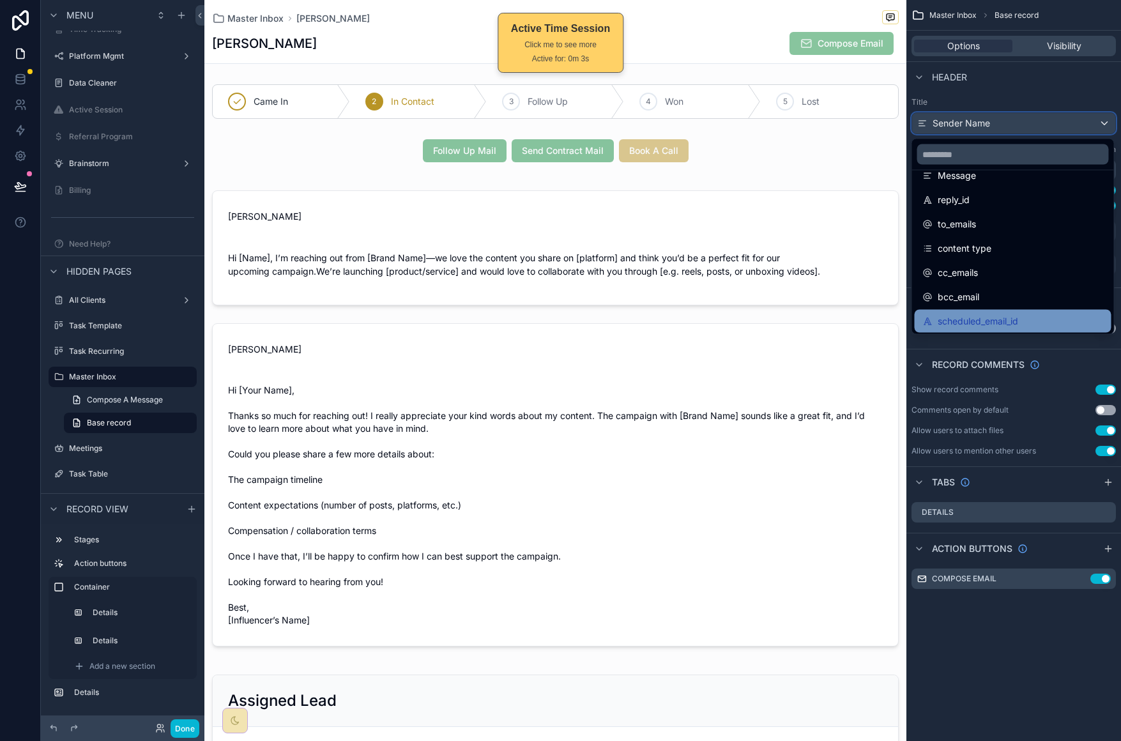
scroll to position [112, 0]
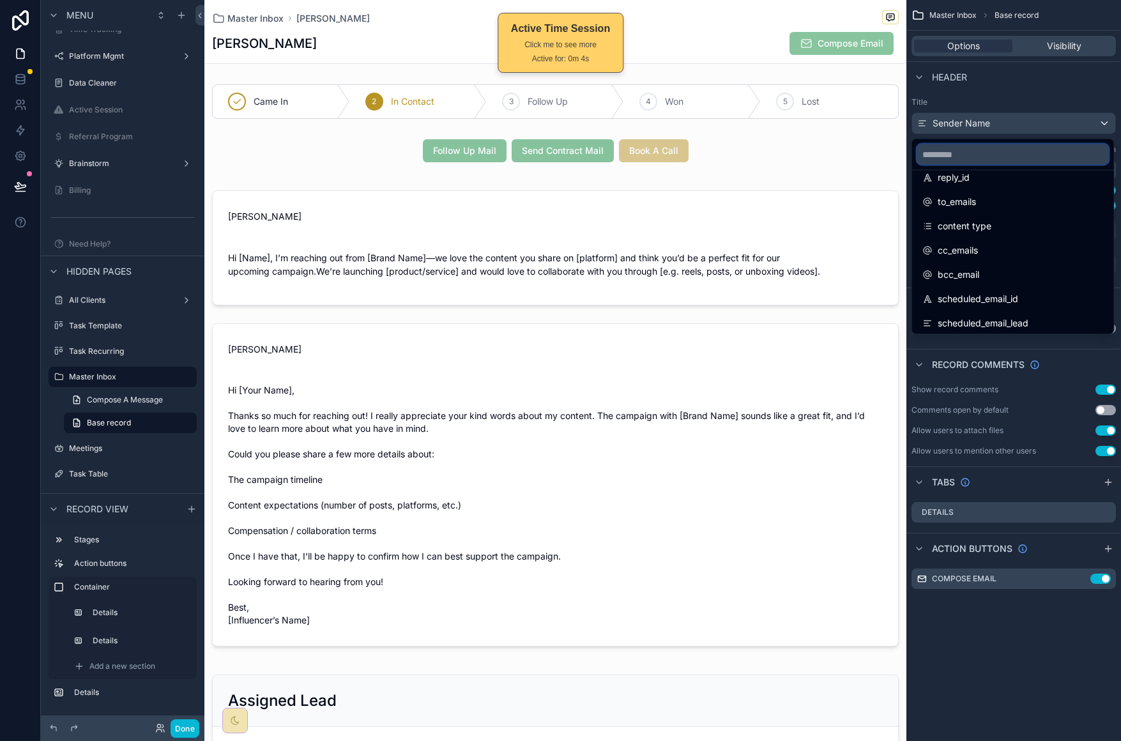
click at [999, 153] on input "scrollable content" at bounding box center [1013, 154] width 192 height 20
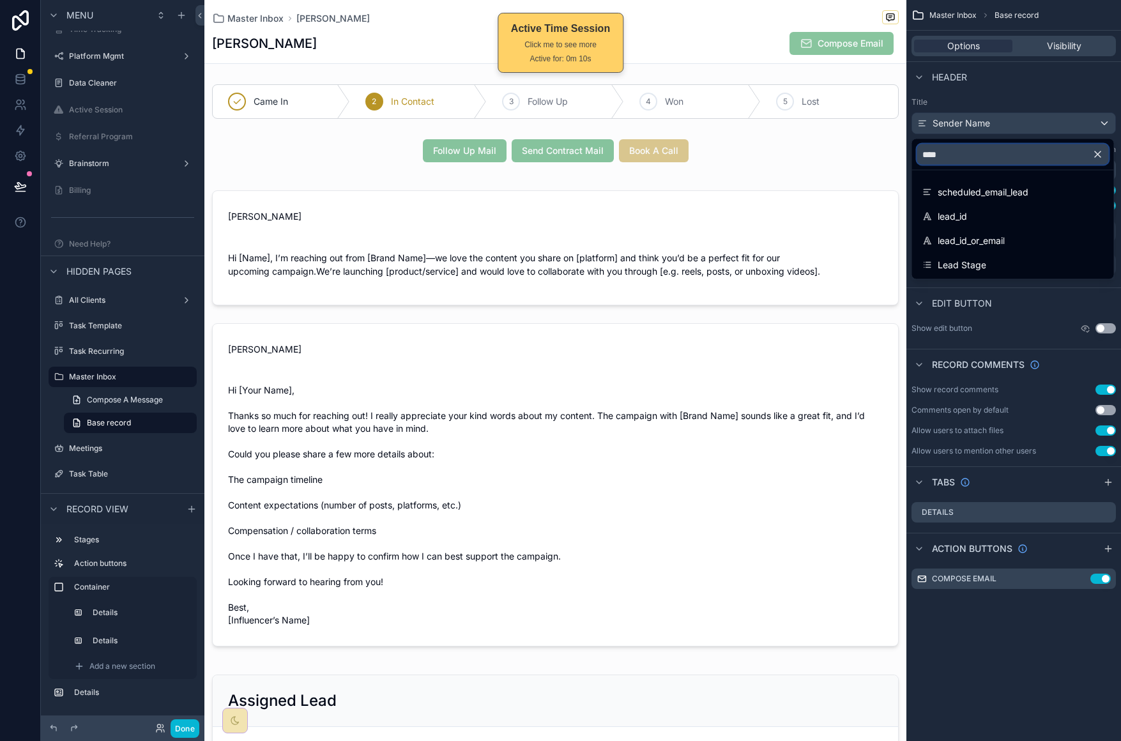
type input "****"
click at [1100, 150] on icon "scrollable content" at bounding box center [1097, 154] width 11 height 11
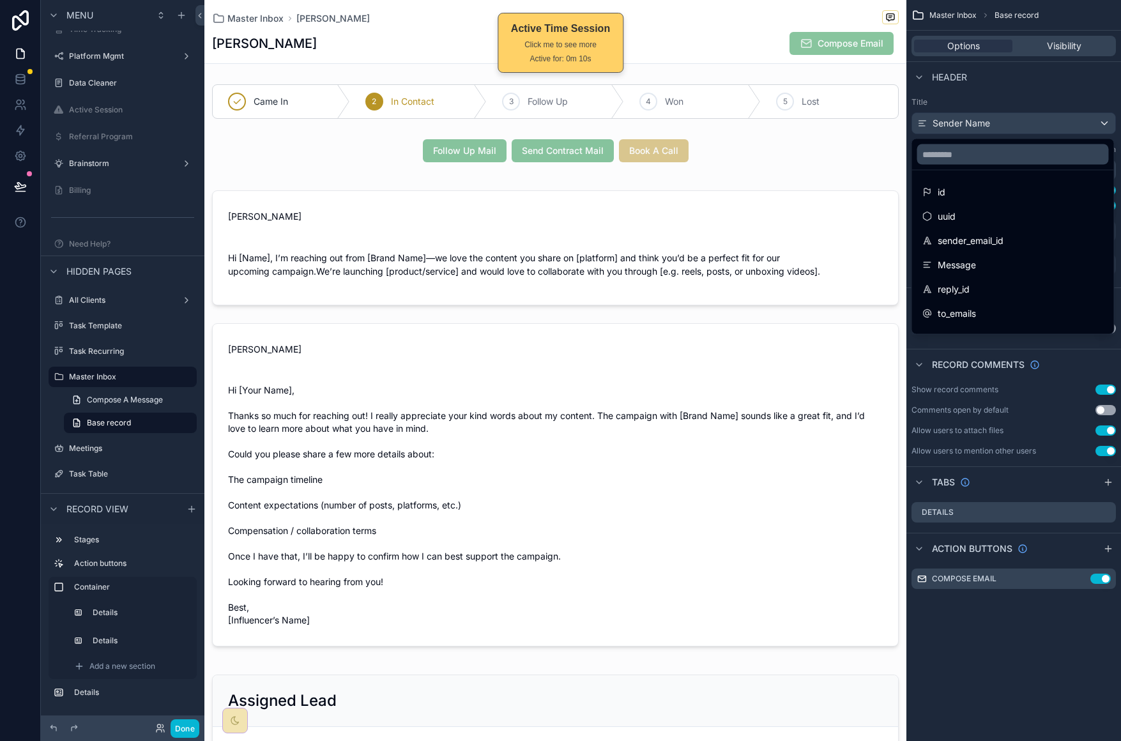
click at [1084, 120] on div "scrollable content" at bounding box center [560, 370] width 1121 height 741
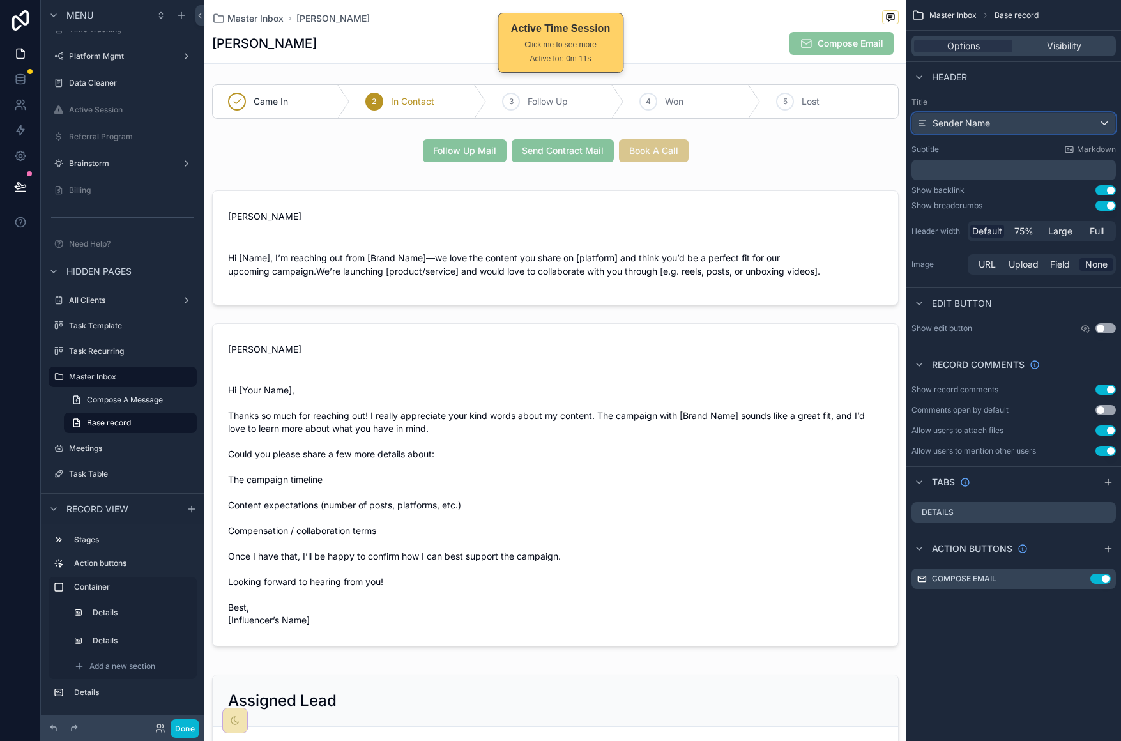
click at [1072, 128] on div "Sender Name" at bounding box center [1013, 123] width 203 height 20
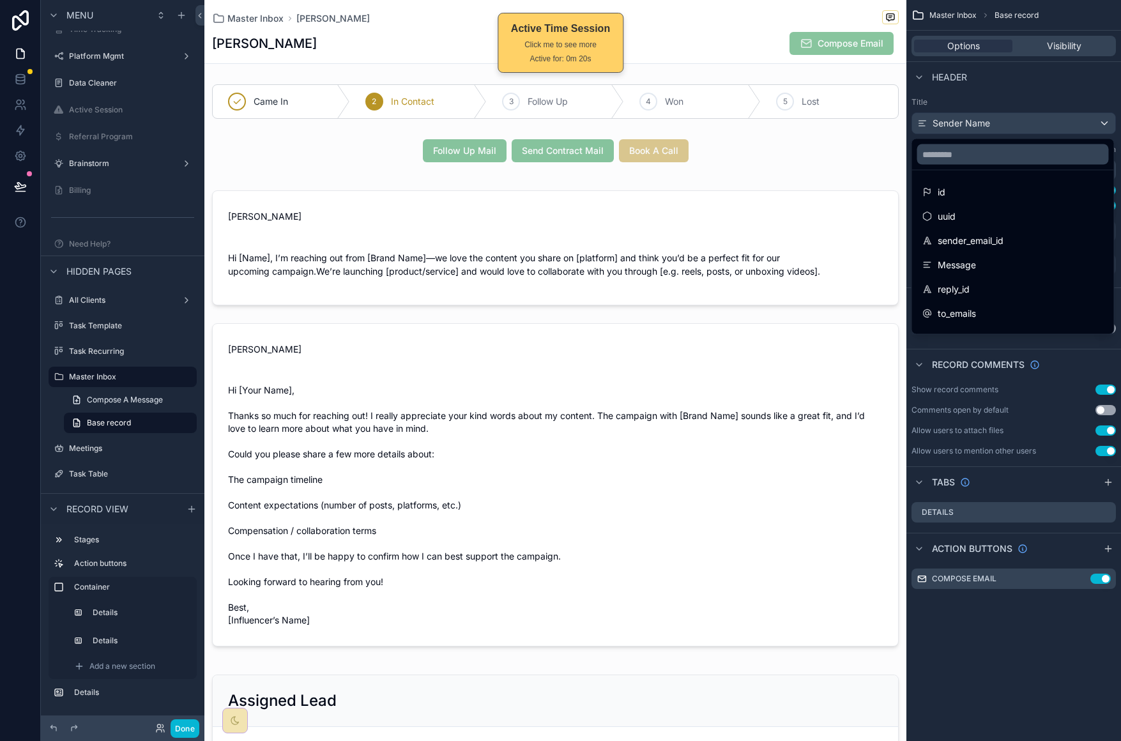
click at [1051, 100] on div "scrollable content" at bounding box center [560, 370] width 1121 height 741
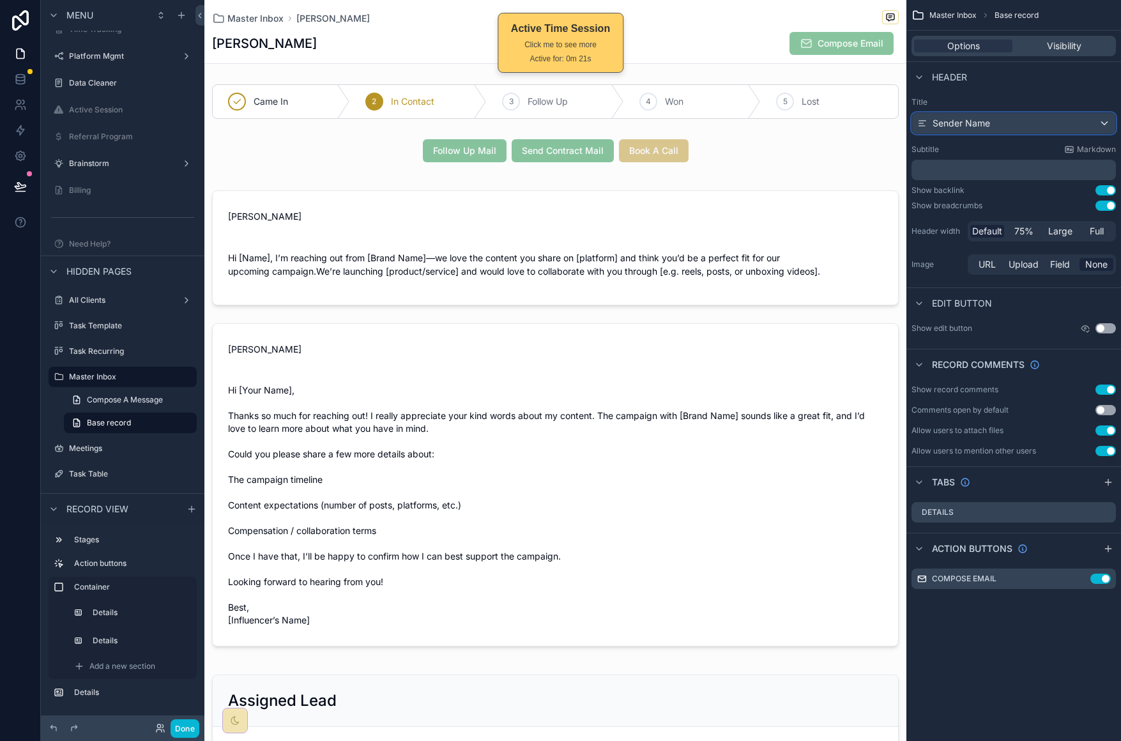
click at [1057, 126] on div "Sender Name" at bounding box center [1013, 123] width 203 height 20
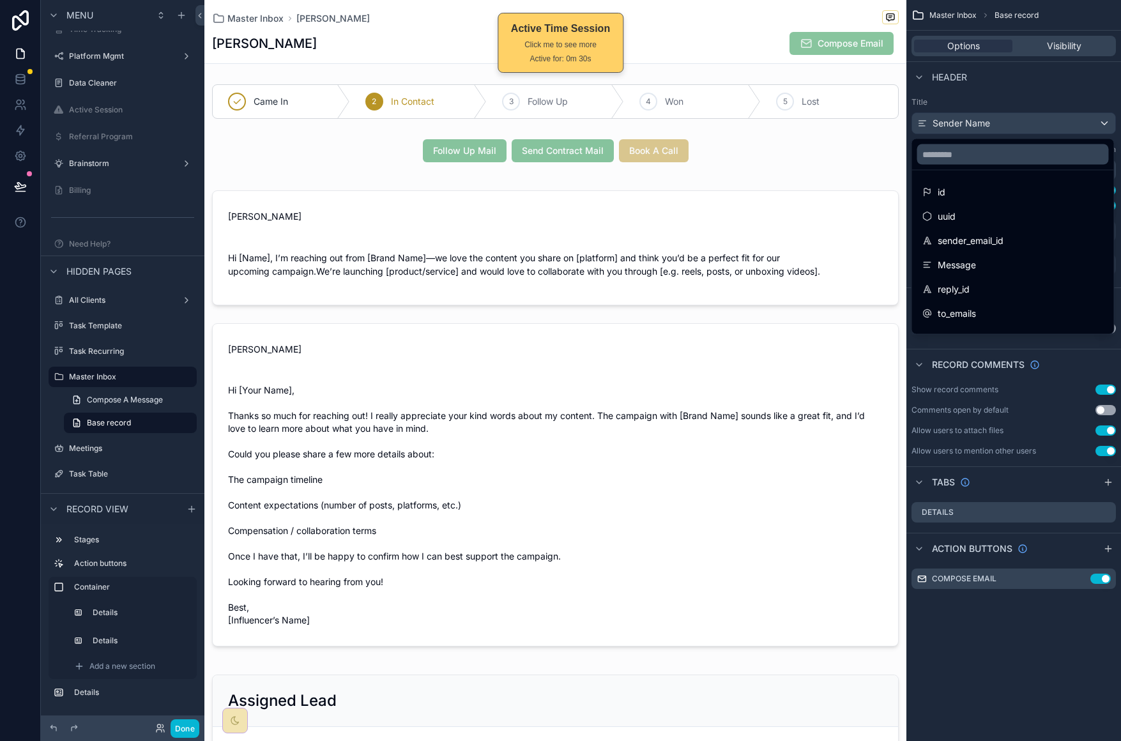
click at [1060, 105] on div "scrollable content" at bounding box center [560, 370] width 1121 height 741
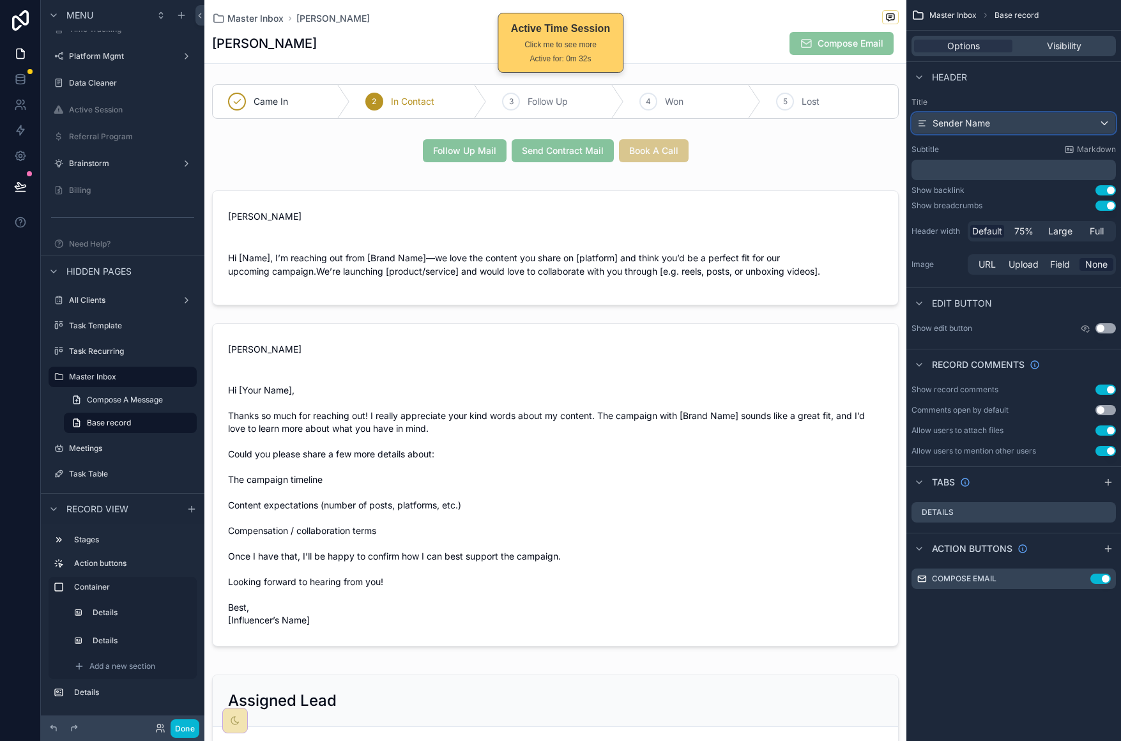
click at [1028, 130] on div "Sender Name" at bounding box center [1013, 123] width 203 height 20
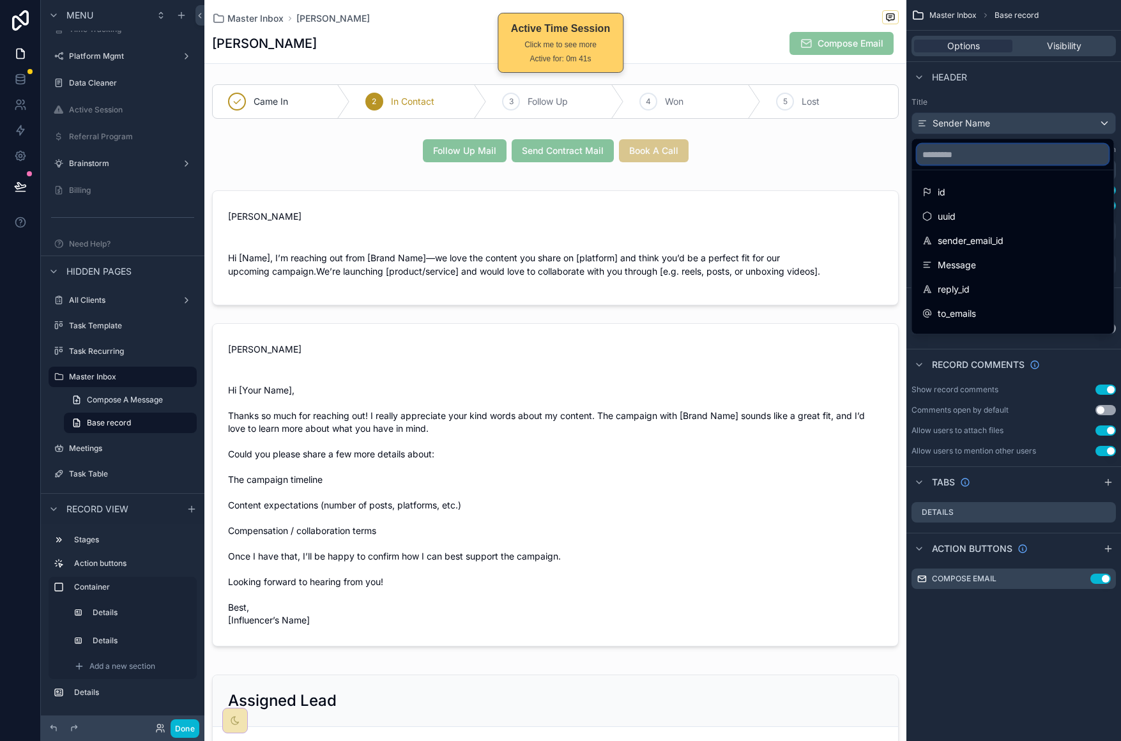
drag, startPoint x: 982, startPoint y: 148, endPoint x: 989, endPoint y: 135, distance: 14.9
click at [982, 149] on input "scrollable content" at bounding box center [1013, 154] width 192 height 20
click at [1002, 107] on div "scrollable content" at bounding box center [560, 370] width 1121 height 741
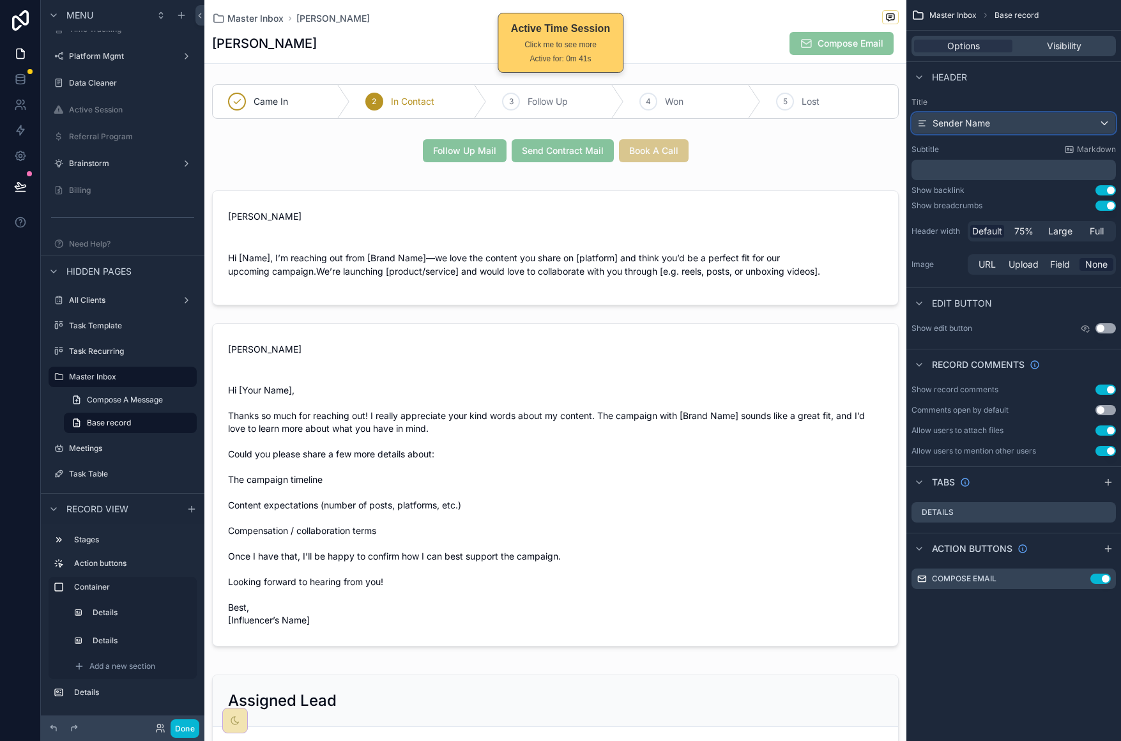
click at [1000, 123] on div "Sender Name" at bounding box center [1013, 123] width 203 height 20
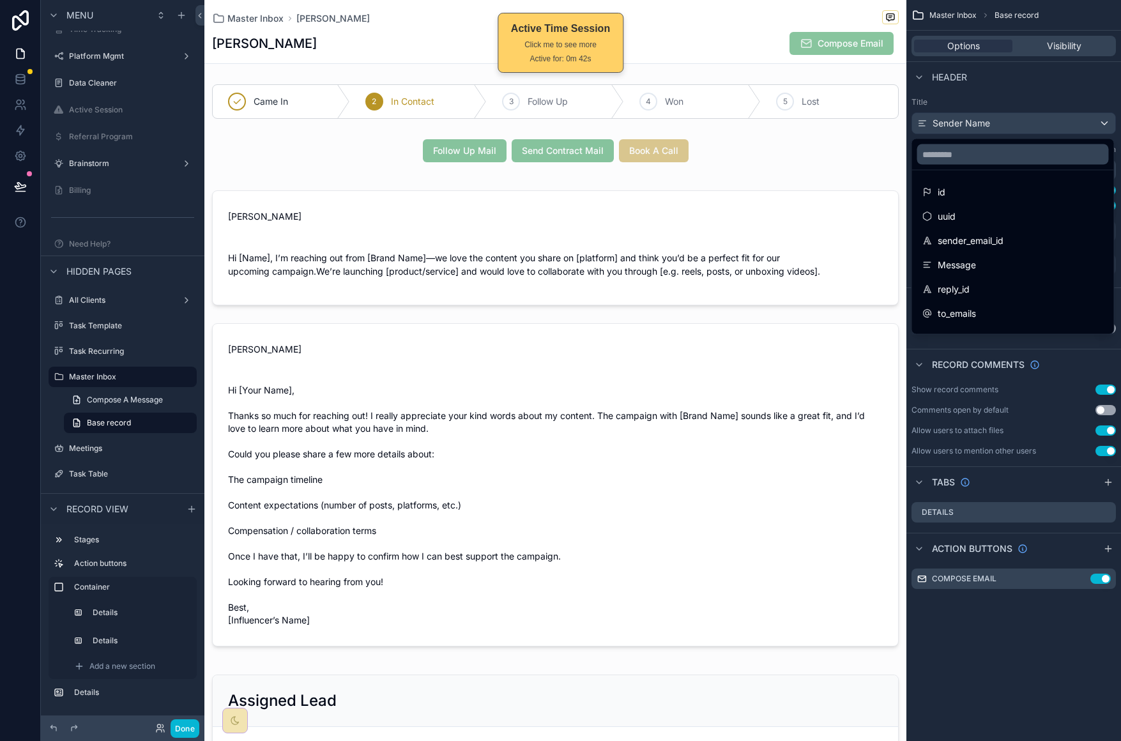
click at [1004, 188] on div "id" at bounding box center [1012, 192] width 181 height 15
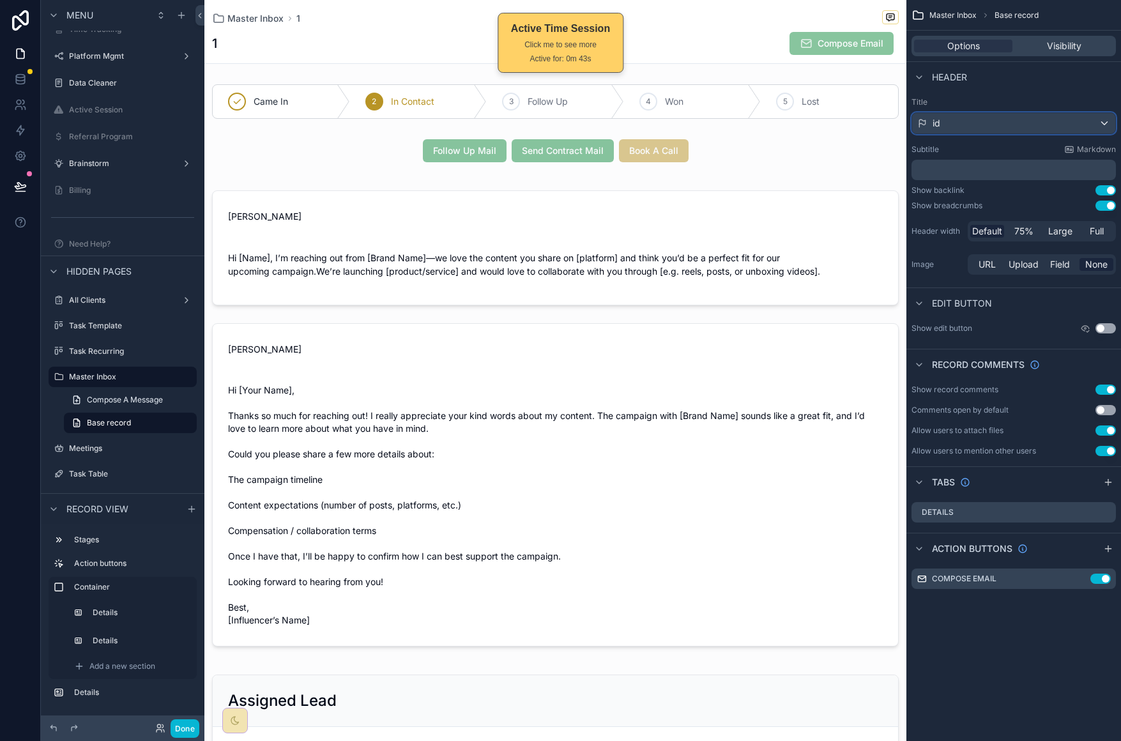
click at [1028, 127] on div "id" at bounding box center [1013, 123] width 203 height 20
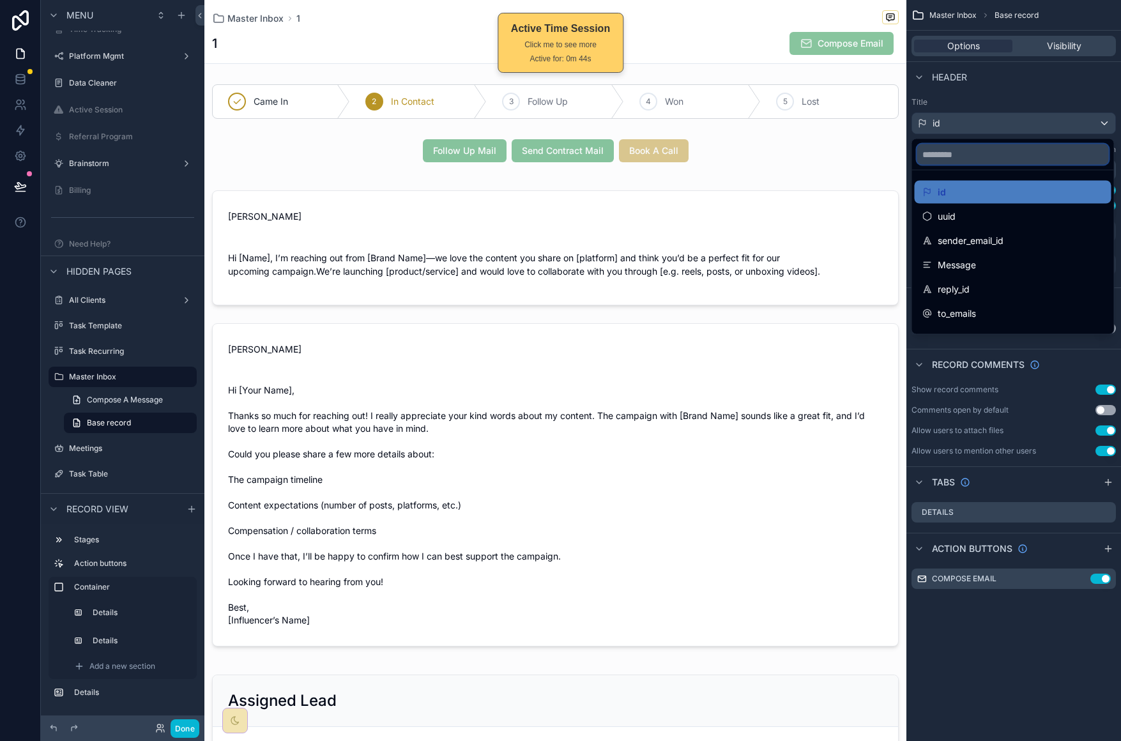
click at [985, 151] on input "scrollable content" at bounding box center [1013, 154] width 192 height 20
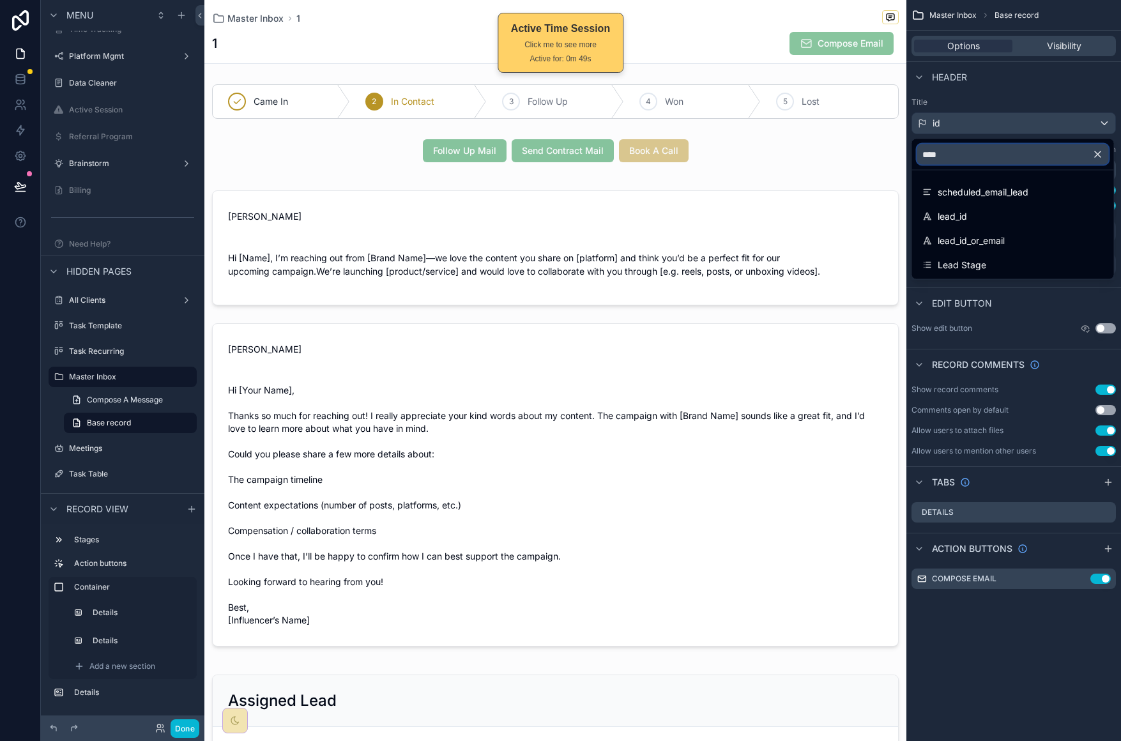
type input "****"
click at [1049, 100] on div "scrollable content" at bounding box center [560, 370] width 1121 height 741
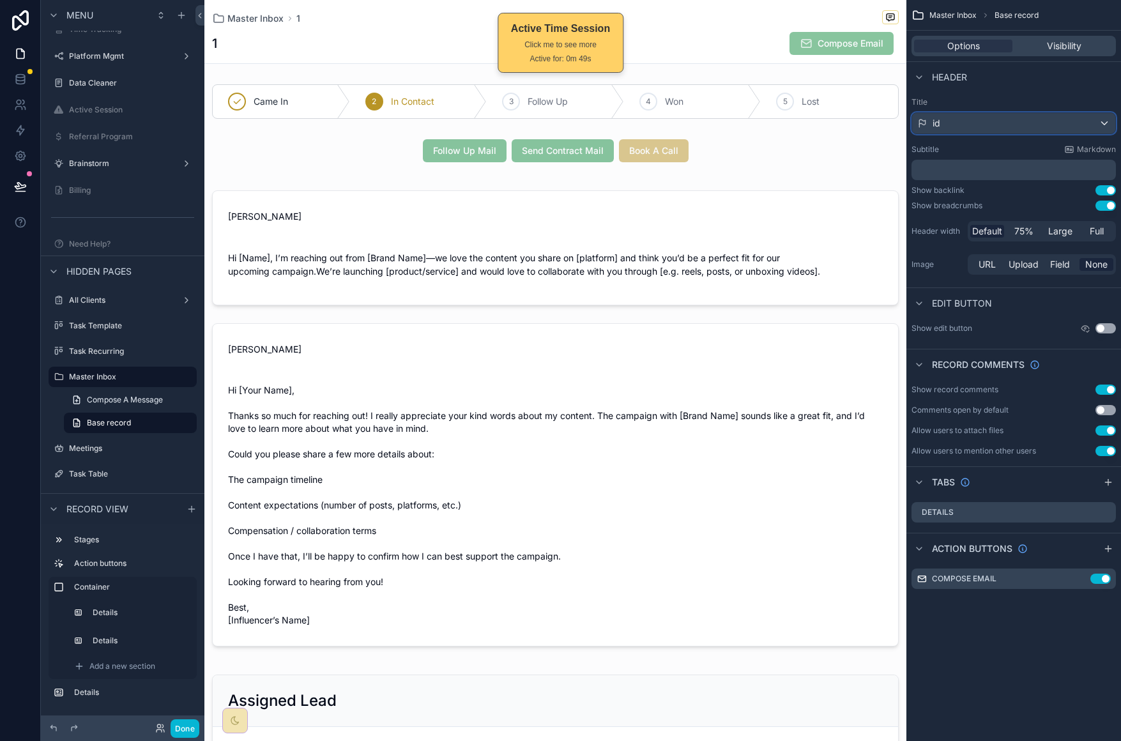
click at [1039, 120] on div "id" at bounding box center [1013, 123] width 203 height 20
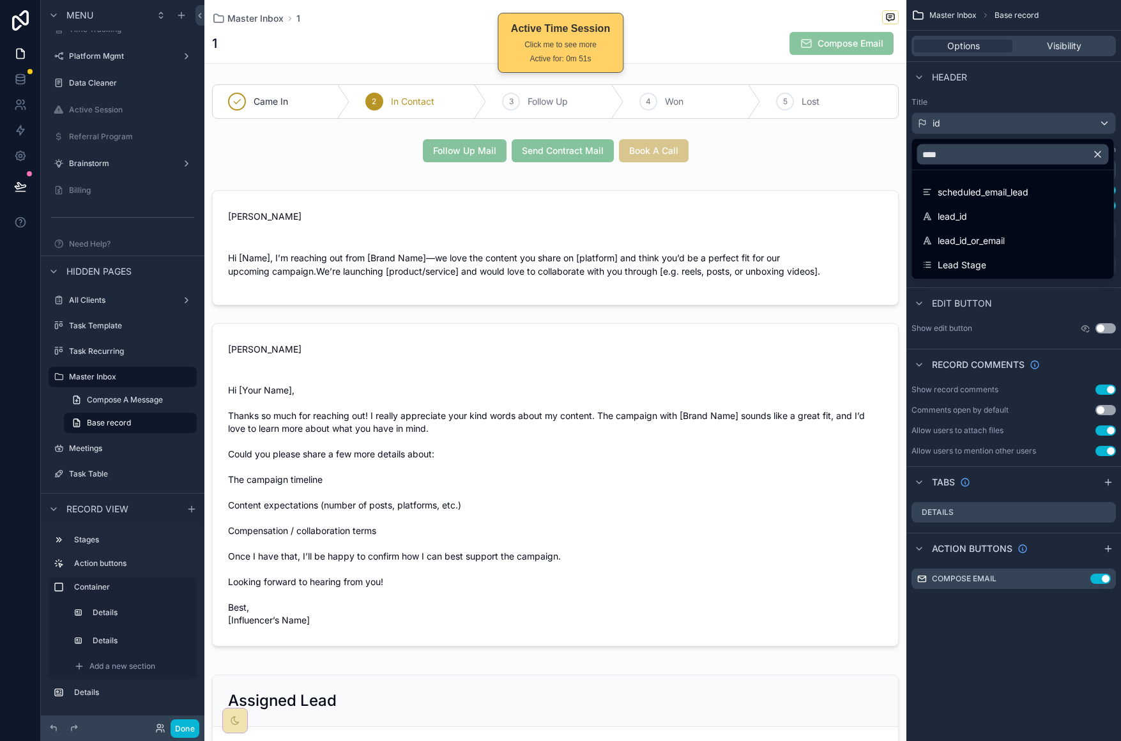
click at [1099, 155] on icon "scrollable content" at bounding box center [1097, 154] width 11 height 11
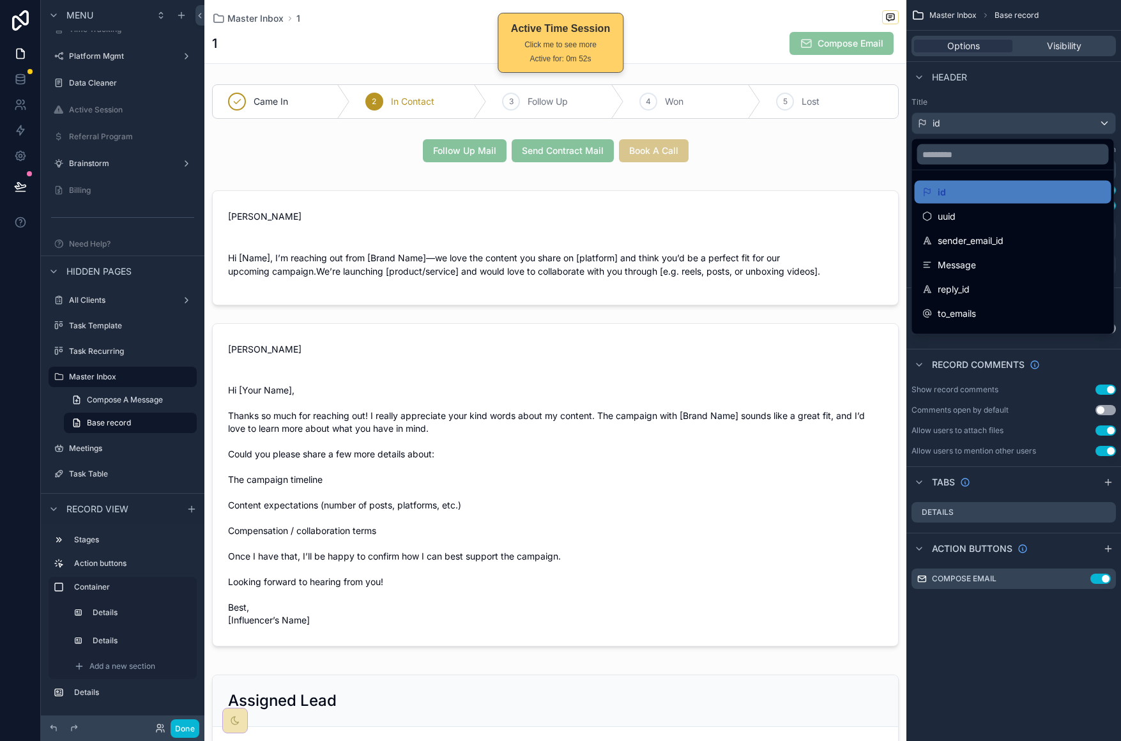
click at [1054, 118] on div "scrollable content" at bounding box center [560, 370] width 1121 height 741
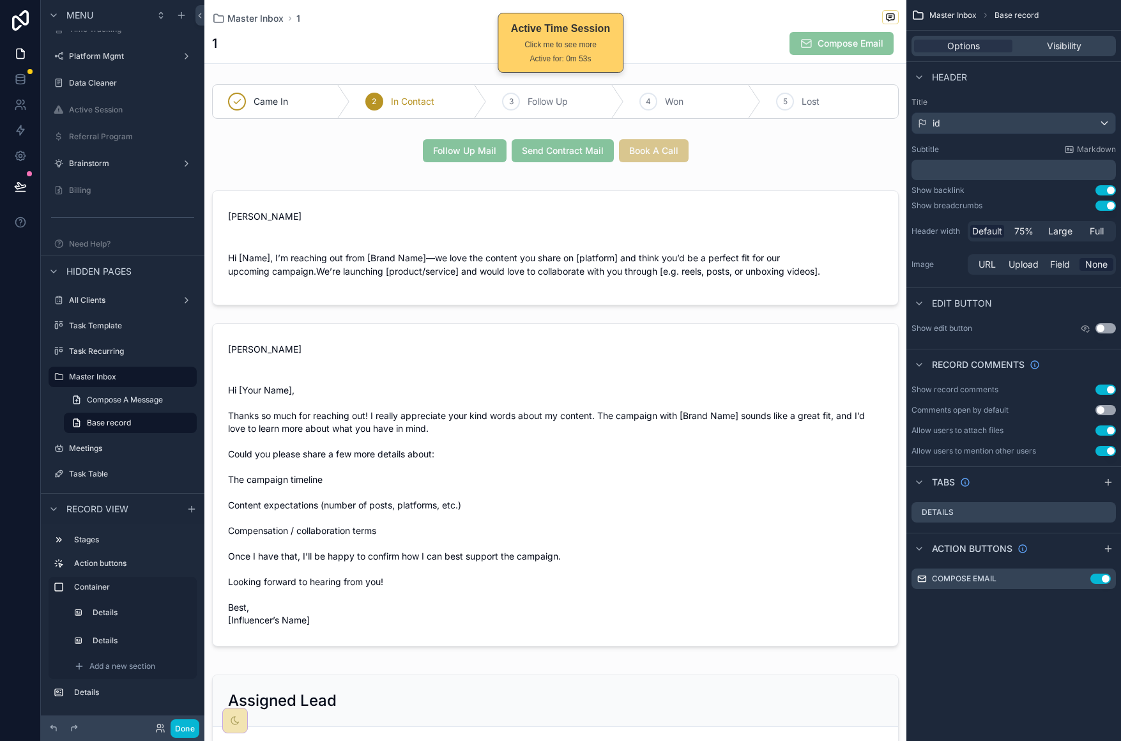
click at [1053, 136] on div "Title id Subtitle Markdown ﻿ Show backlink Use setting Show breadcrumbs Use set…" at bounding box center [1013, 187] width 215 height 190
click at [1050, 122] on div "id" at bounding box center [1013, 123] width 203 height 20
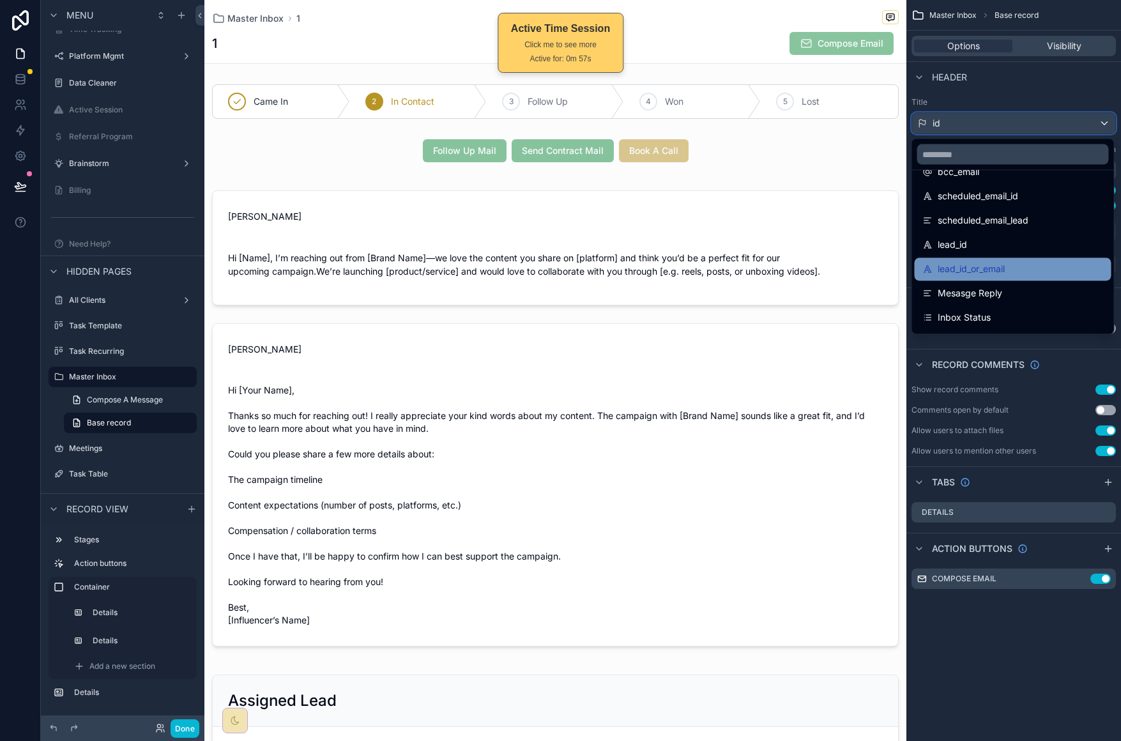
scroll to position [218, 0]
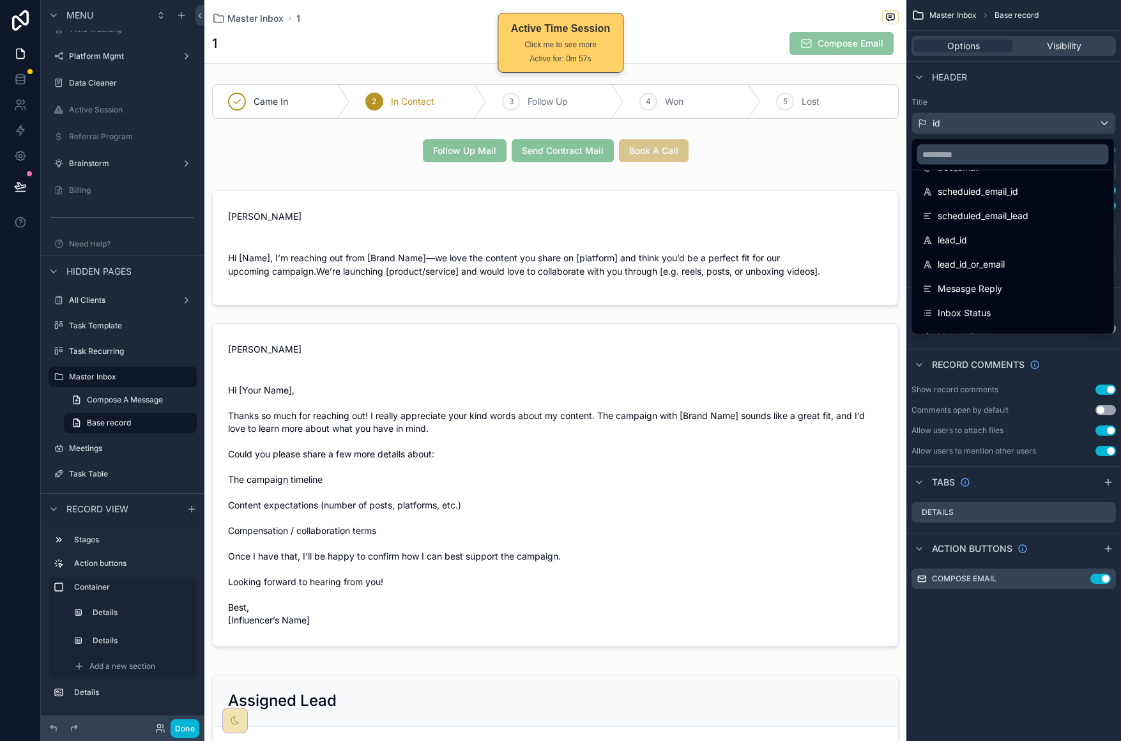
click at [1029, 82] on div "scrollable content" at bounding box center [560, 370] width 1121 height 741
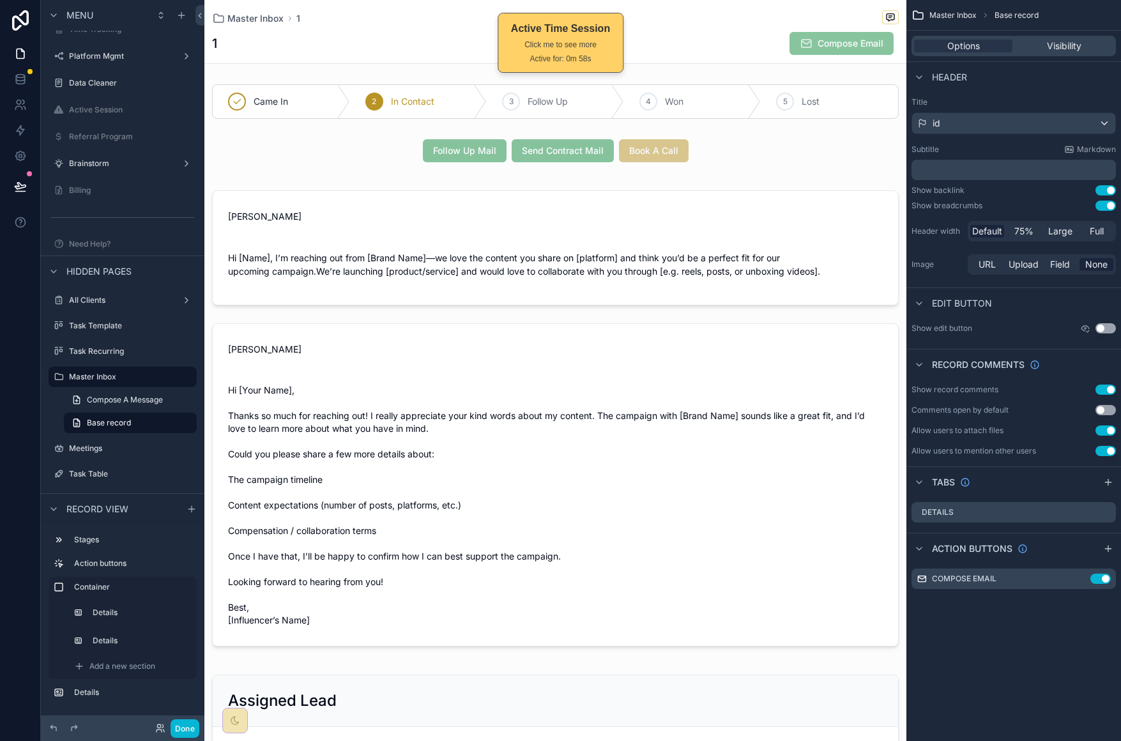
click at [997, 168] on p "﻿" at bounding box center [1015, 170] width 197 height 13
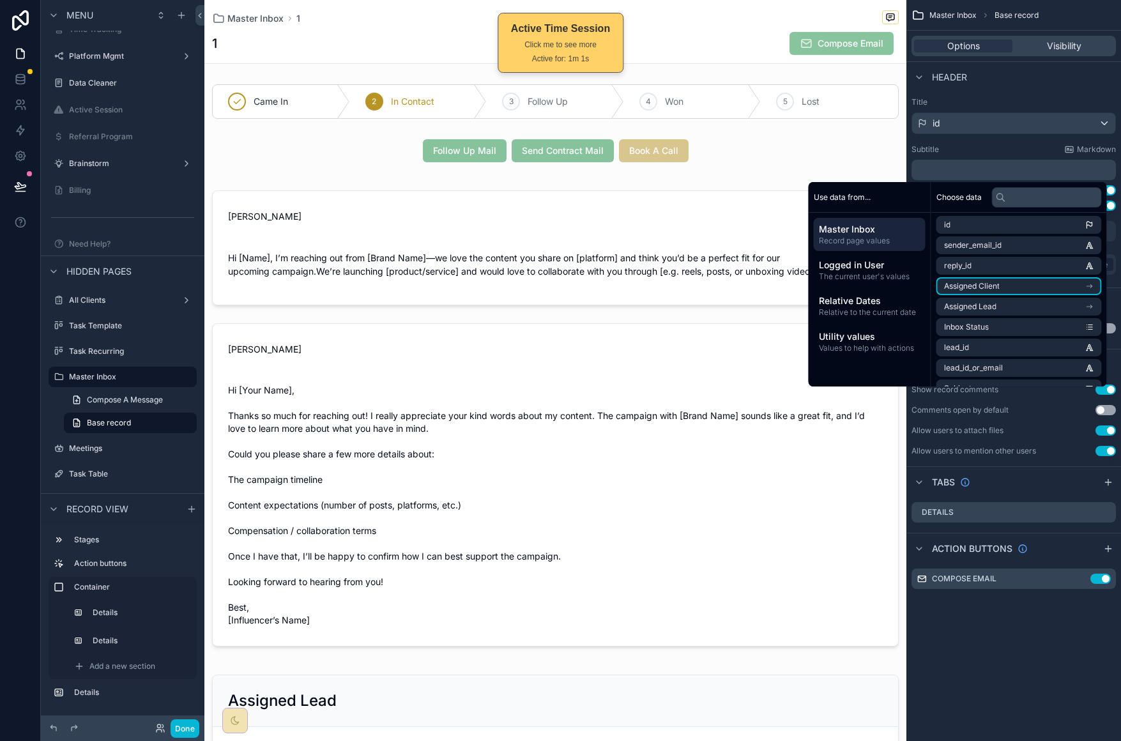
scroll to position [0, 0]
click at [1037, 304] on li "Assigned Lead" at bounding box center [1018, 309] width 165 height 18
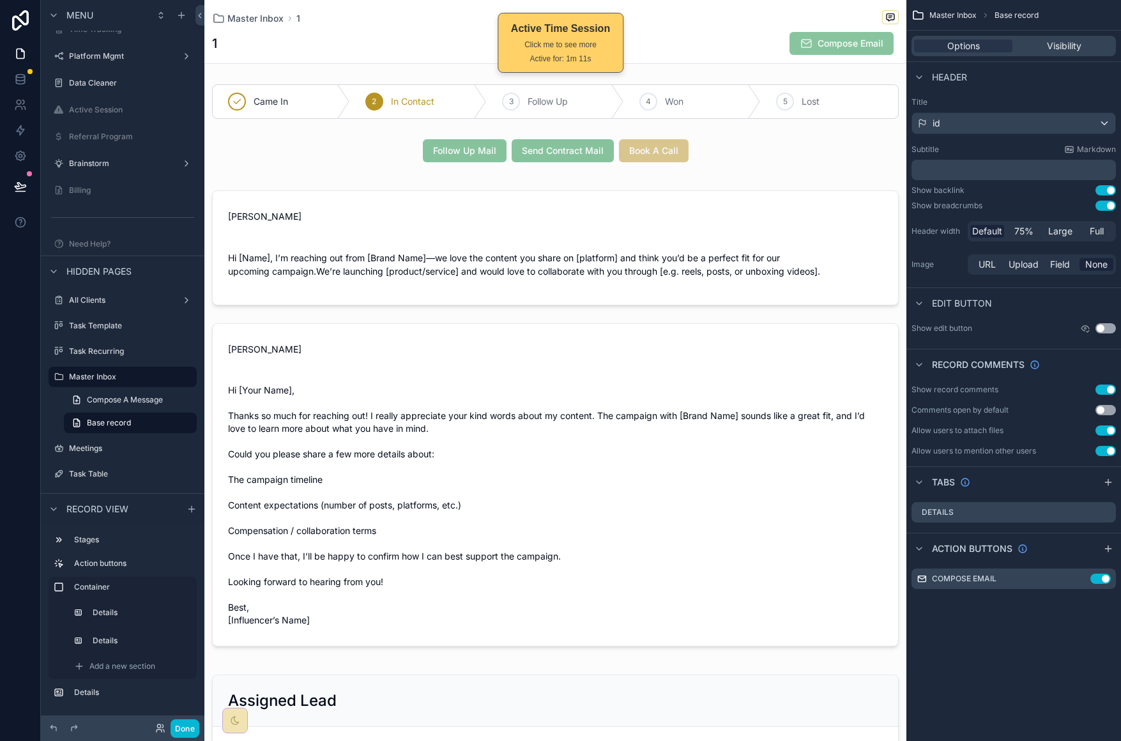
click at [959, 167] on p "﻿" at bounding box center [1015, 170] width 197 height 13
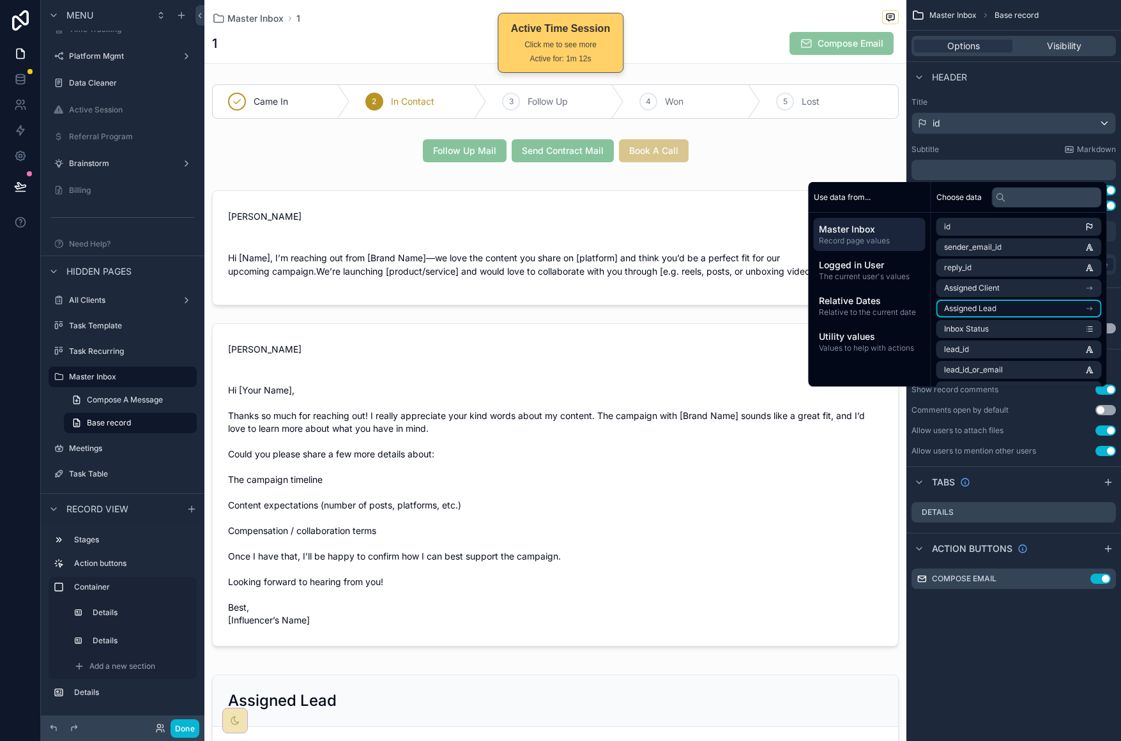
click at [982, 310] on span "Assigned Lead" at bounding box center [970, 308] width 52 height 10
click at [1000, 224] on span "Assigned Lead" at bounding box center [984, 227] width 52 height 10
drag, startPoint x: 1060, startPoint y: 309, endPoint x: 1068, endPoint y: 310, distance: 8.3
click at [1061, 310] on li "Assigned Lead" at bounding box center [1018, 309] width 165 height 18
click at [1089, 227] on icon at bounding box center [1089, 226] width 9 height 9
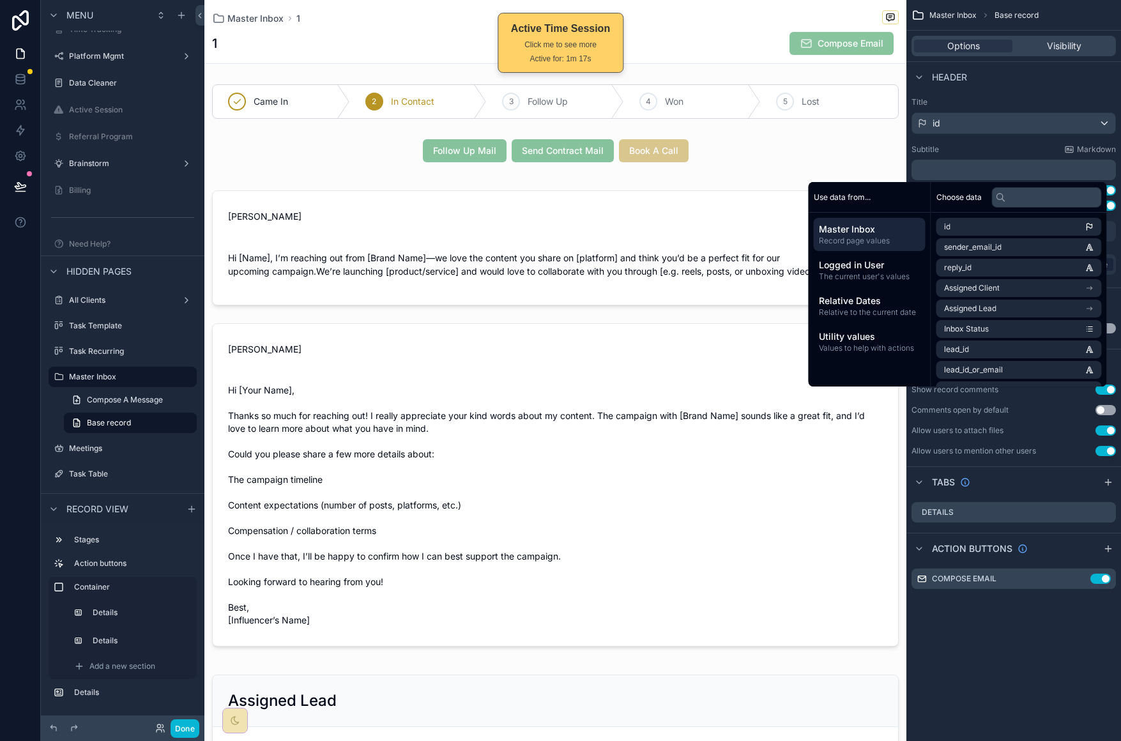
click at [992, 144] on div "Subtitle Markdown" at bounding box center [1014, 149] width 204 height 10
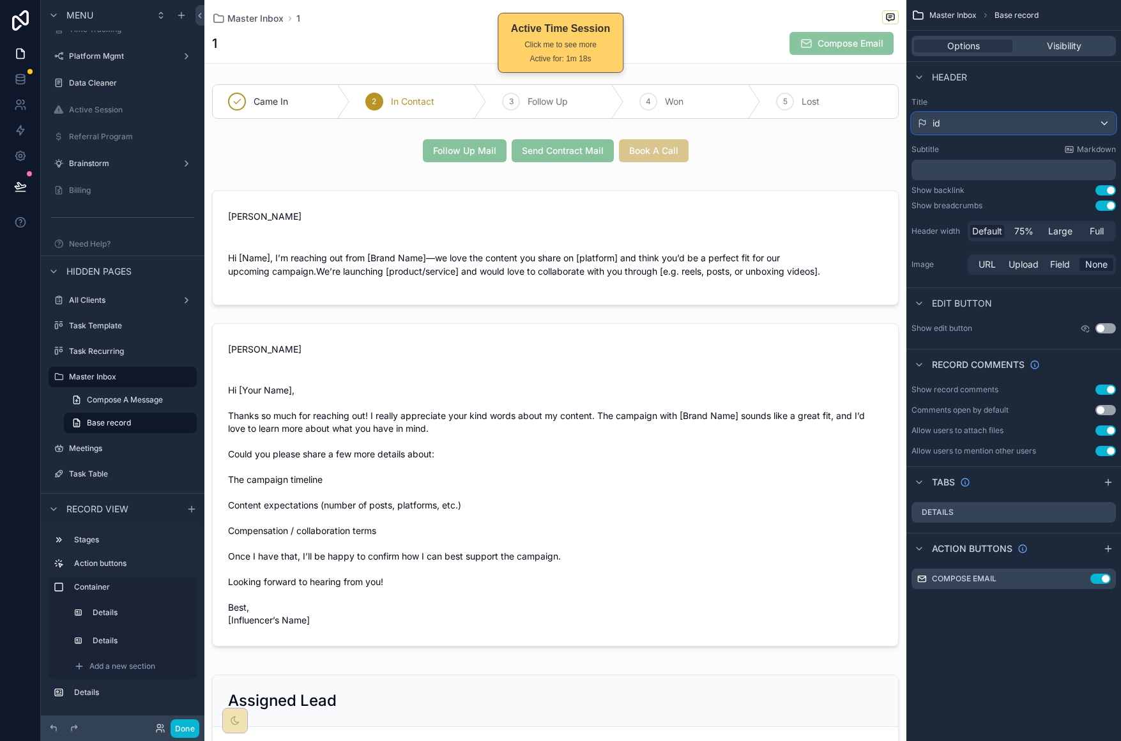
click at [1004, 125] on div "id" at bounding box center [1013, 123] width 203 height 20
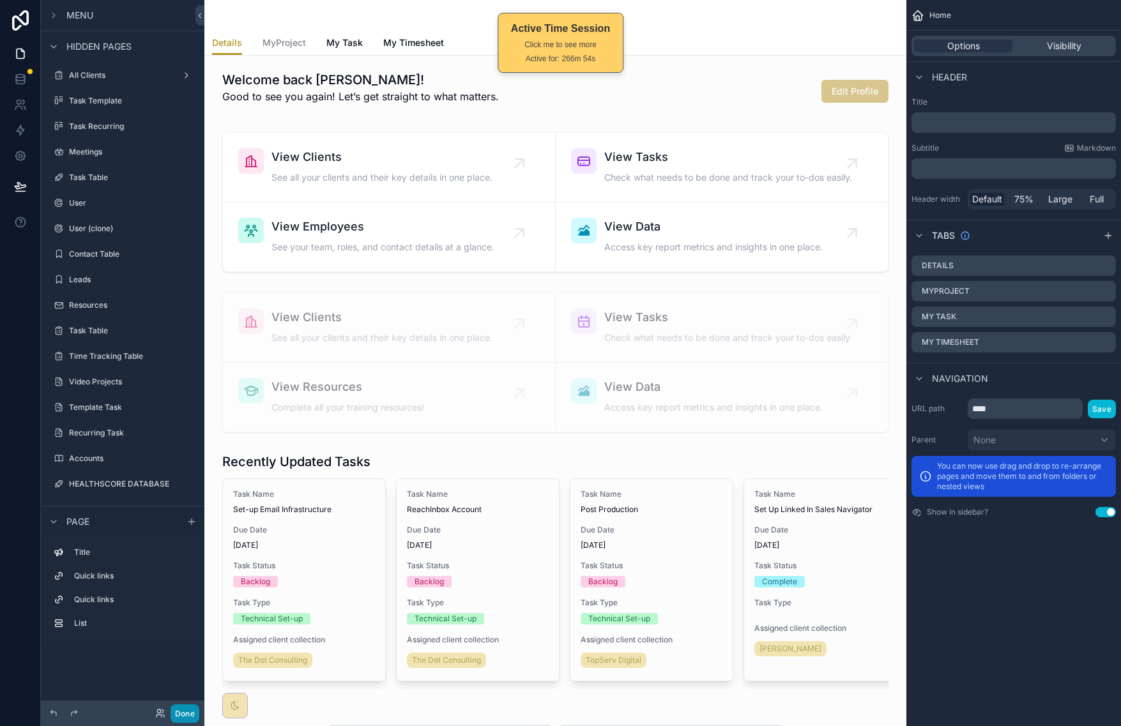
click at [191, 707] on button "Done" at bounding box center [185, 714] width 29 height 19
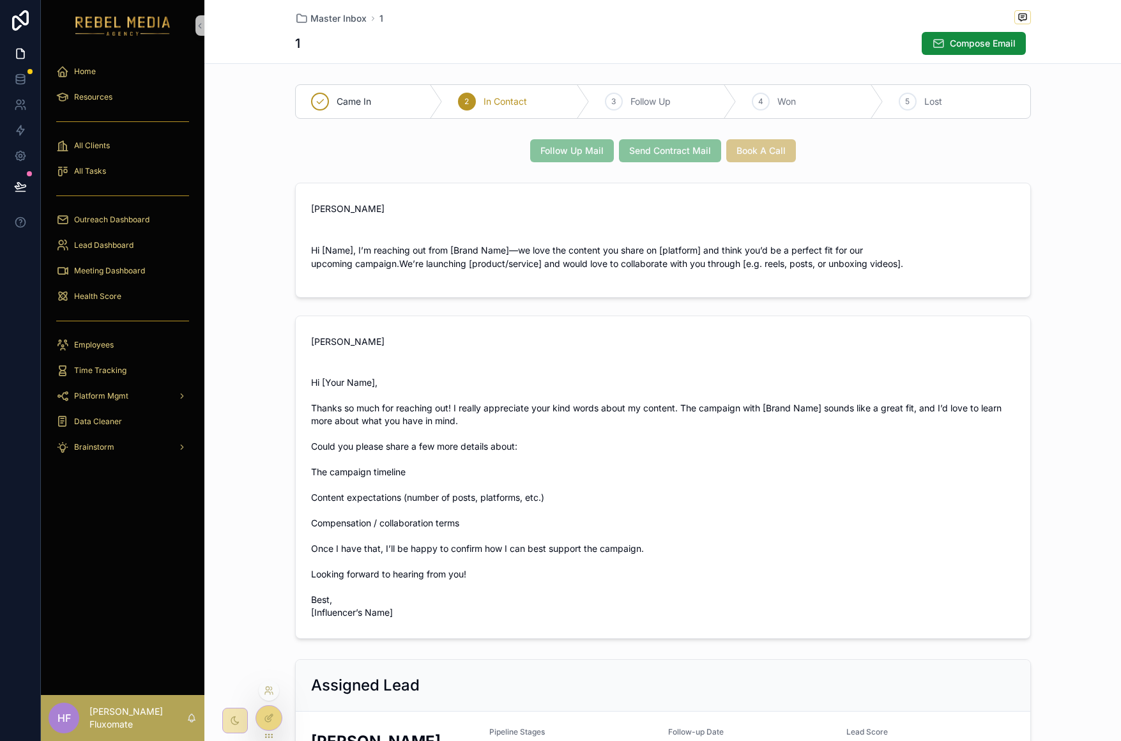
click at [274, 719] on div at bounding box center [269, 718] width 26 height 24
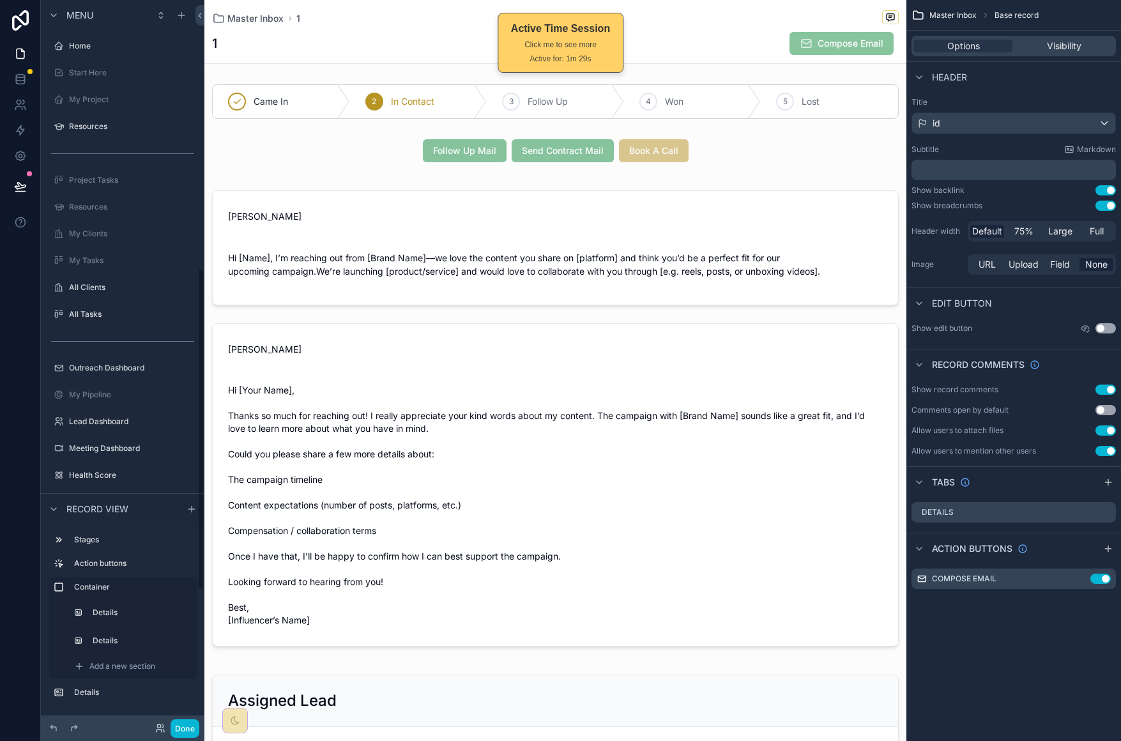
scroll to position [607, 0]
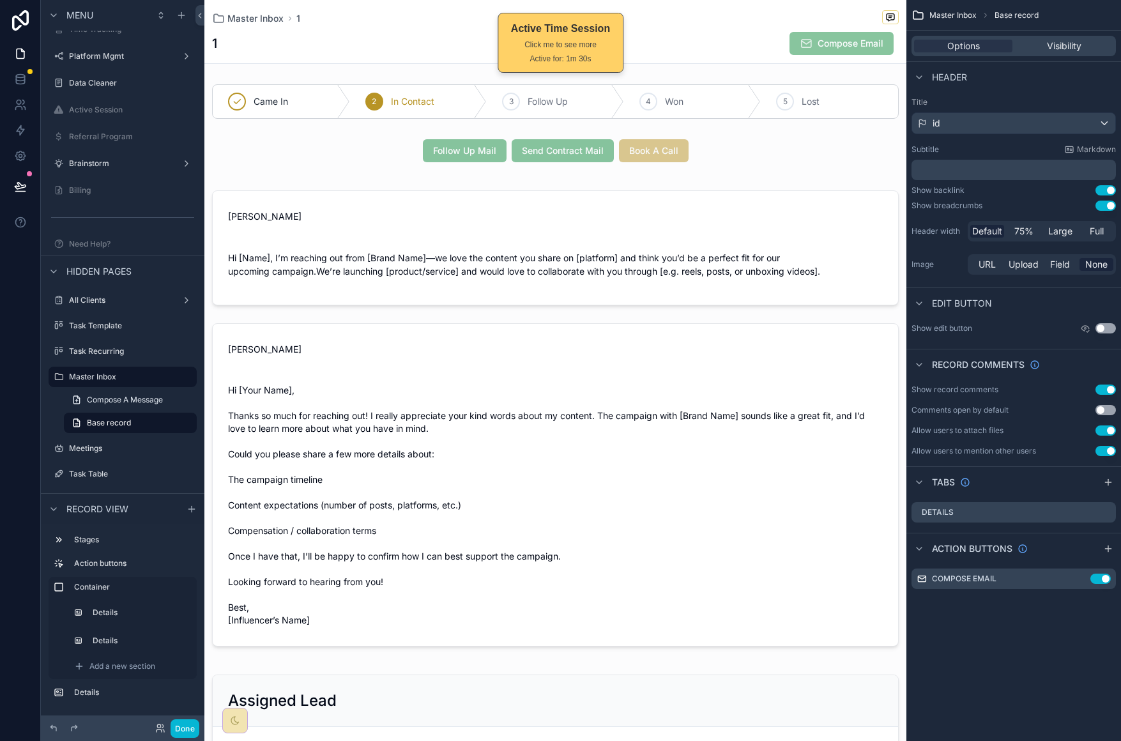
click at [298, 47] on div "1 Compose Email" at bounding box center [555, 43] width 687 height 24
click at [1034, 127] on div "id" at bounding box center [1013, 123] width 203 height 20
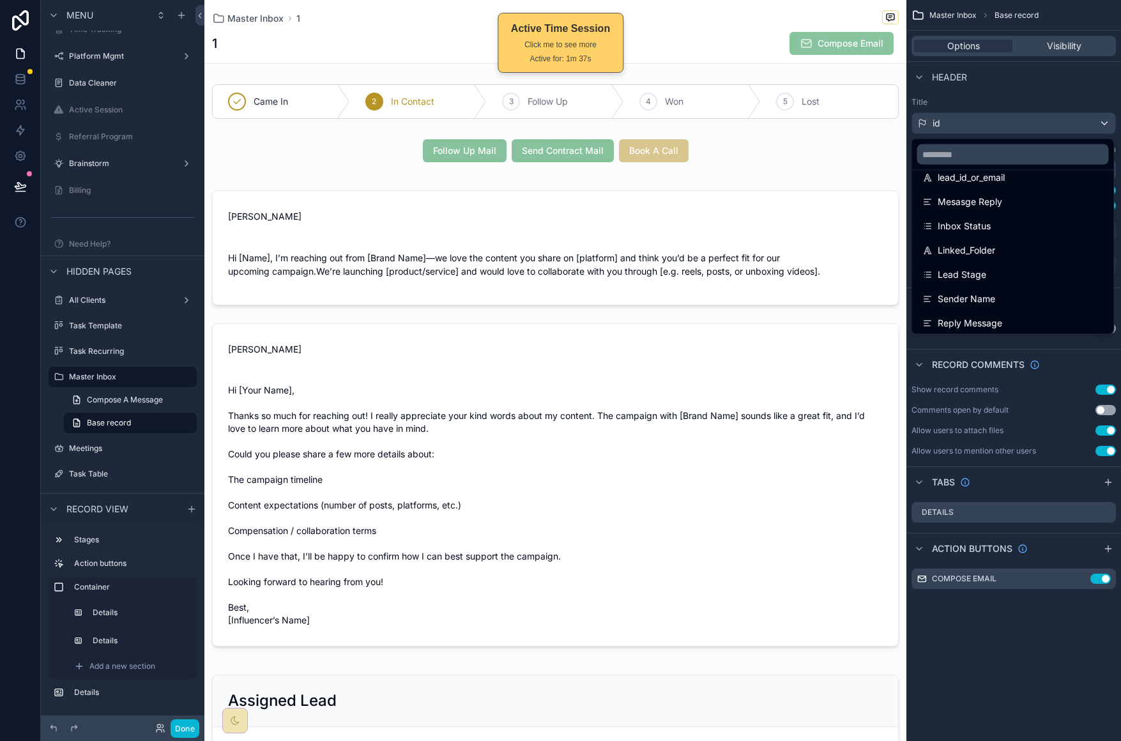
scroll to position [333, 0]
click at [1032, 267] on div "Sender Name" at bounding box center [1012, 271] width 181 height 15
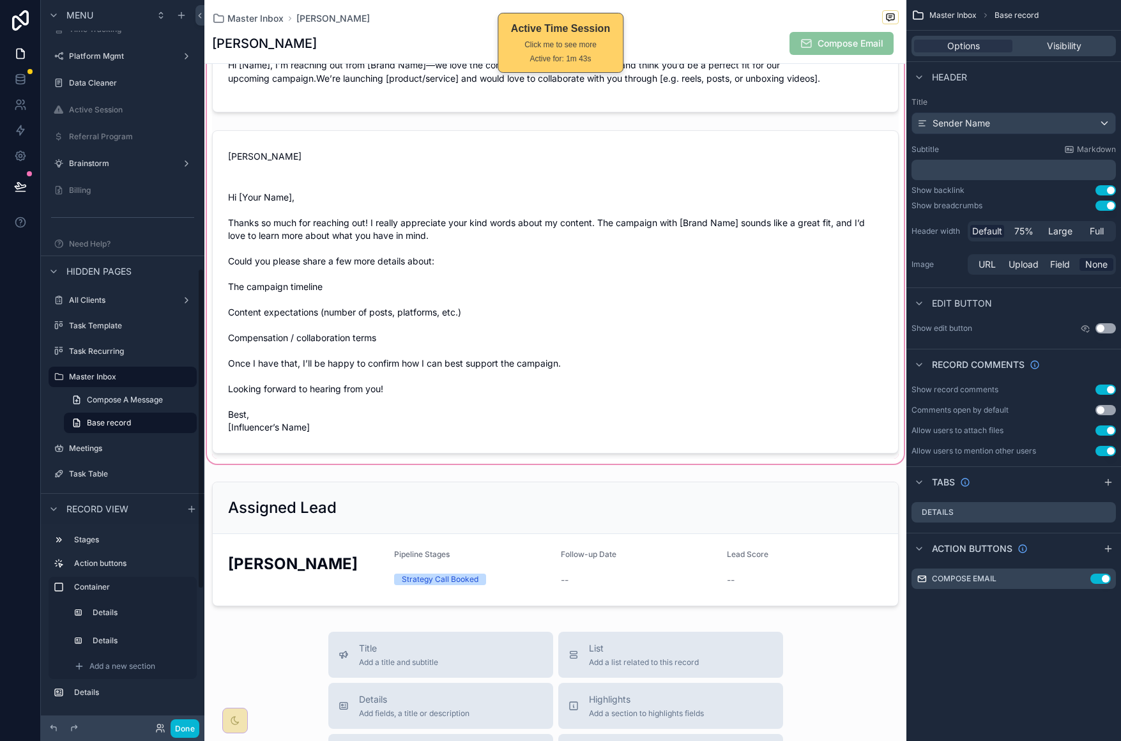
scroll to position [0, 0]
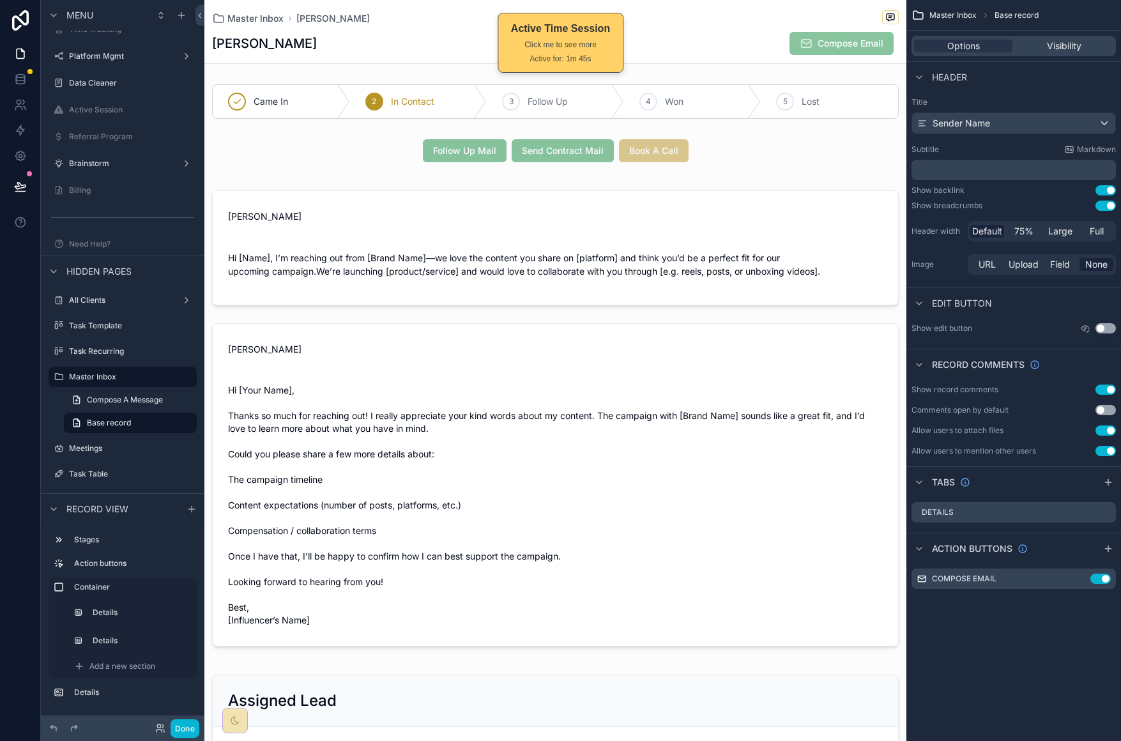
click at [1019, 165] on p "﻿" at bounding box center [1015, 170] width 197 height 13
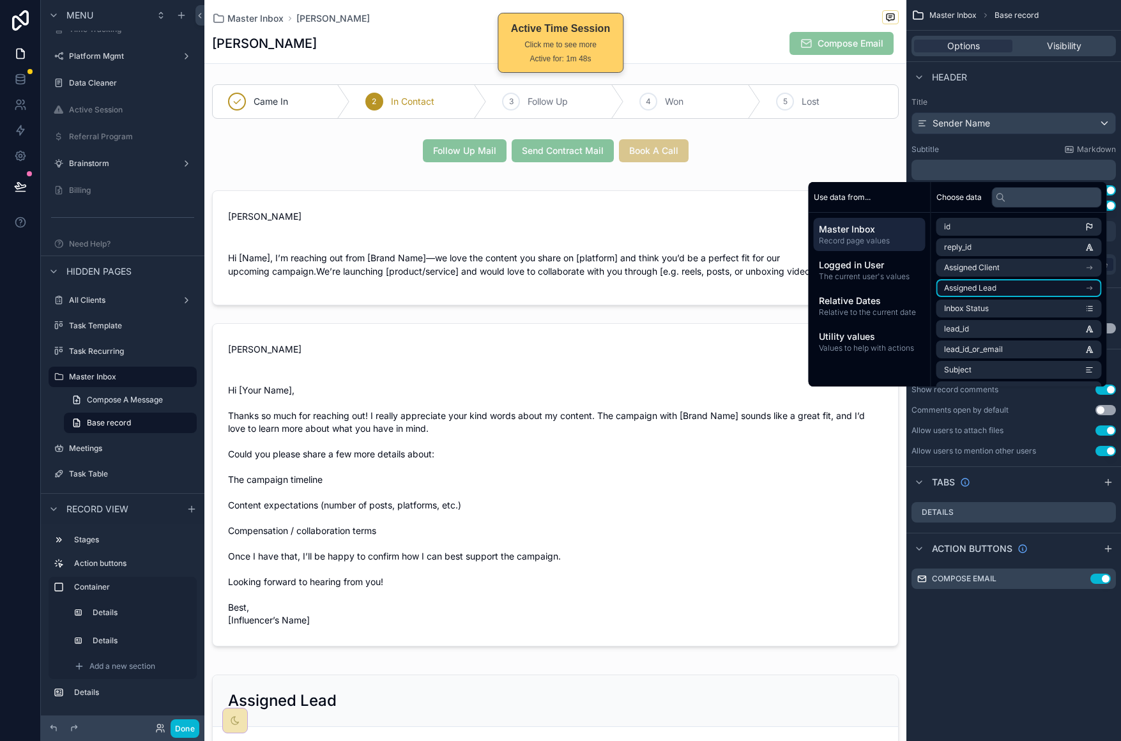
click at [1064, 283] on li "Assigned Lead" at bounding box center [1018, 288] width 165 height 18
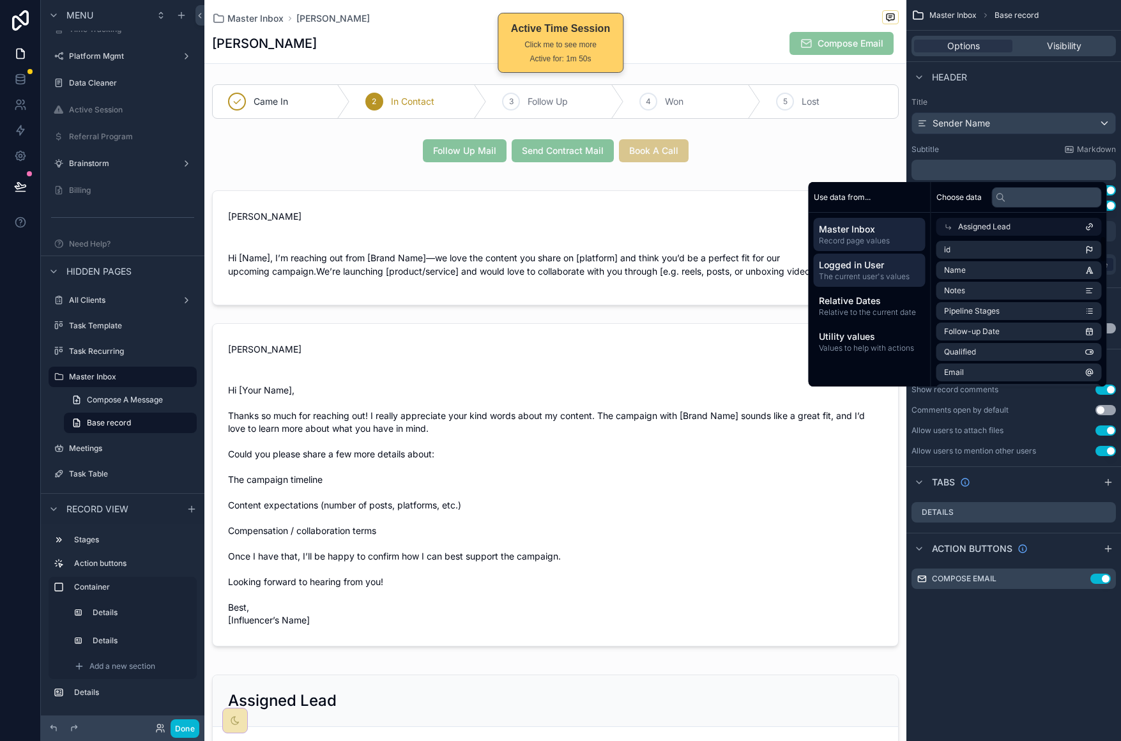
drag, startPoint x: 862, startPoint y: 273, endPoint x: 869, endPoint y: 282, distance: 11.8
click at [867, 274] on span "The current user's values" at bounding box center [870, 276] width 102 height 10
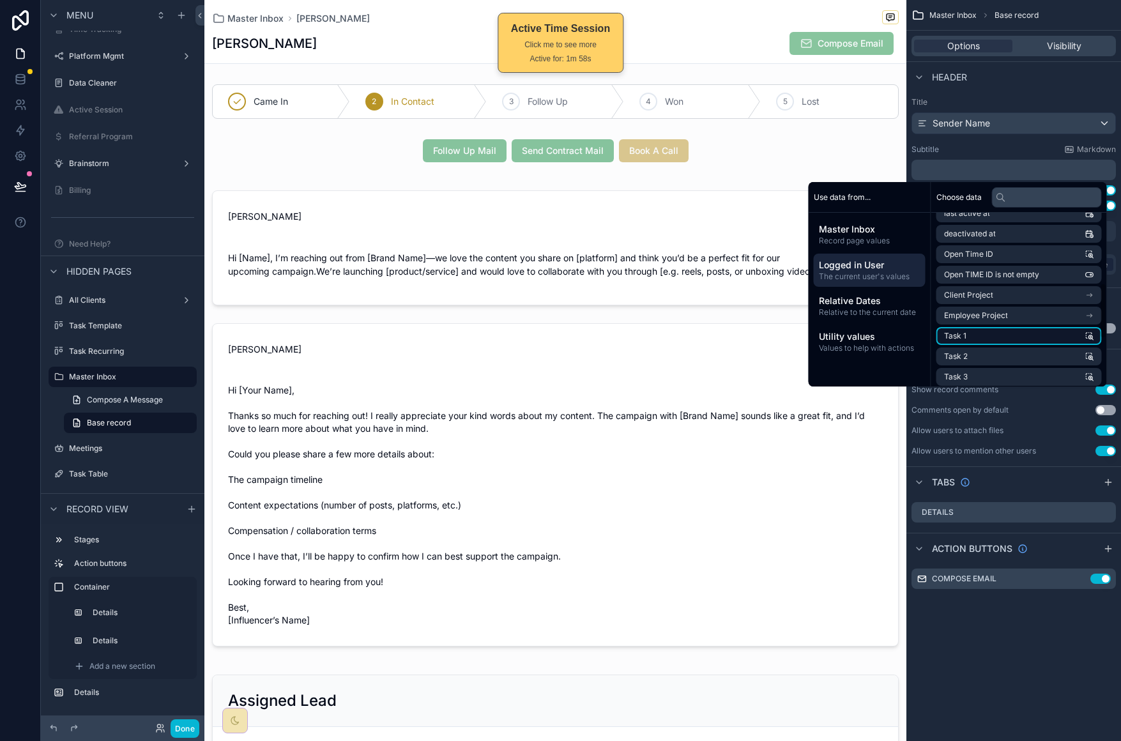
scroll to position [365, 0]
click at [1022, 199] on input "text" at bounding box center [1047, 197] width 110 height 20
click at [1022, 200] on input "text" at bounding box center [1047, 197] width 110 height 20
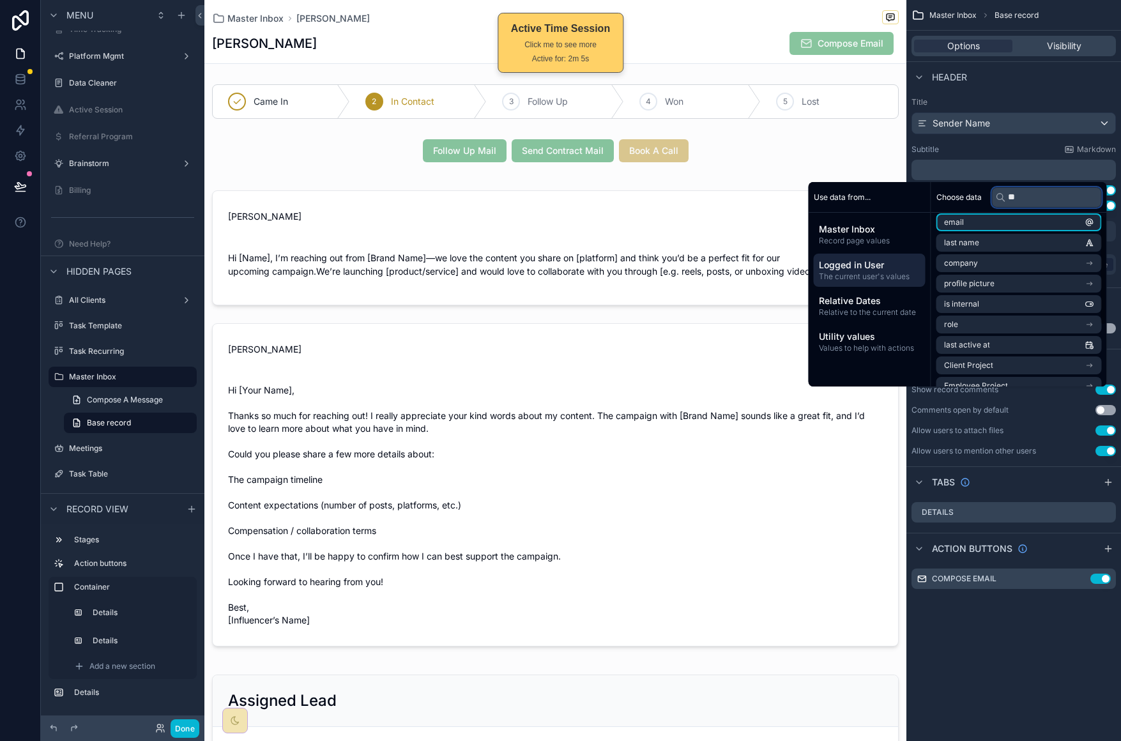
scroll to position [0, 0]
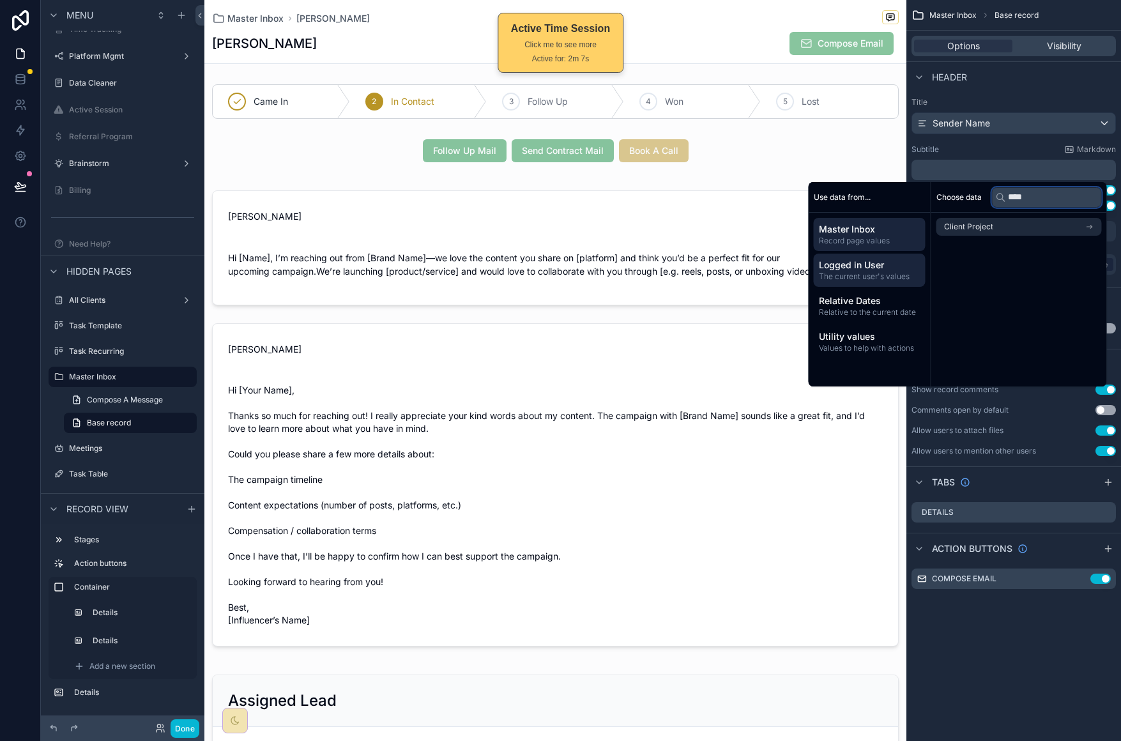
type input "****"
click at [848, 225] on span "Master Inbox" at bounding box center [870, 229] width 102 height 13
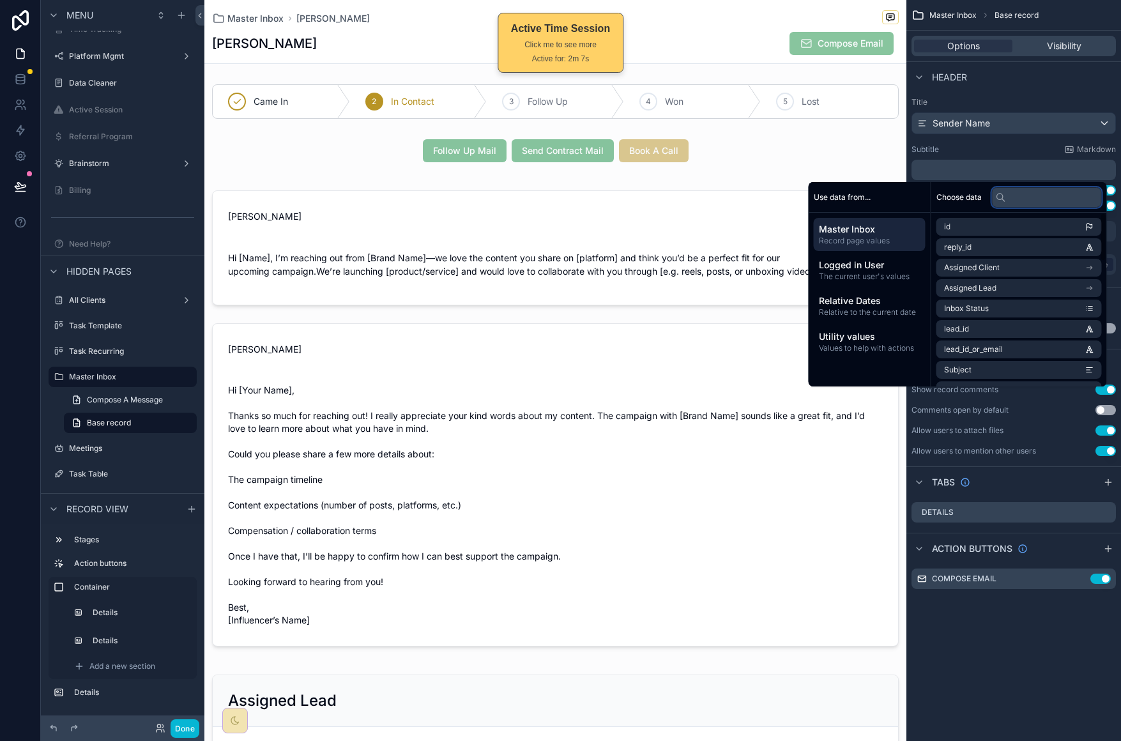
click at [1007, 195] on input "text" at bounding box center [1047, 197] width 110 height 20
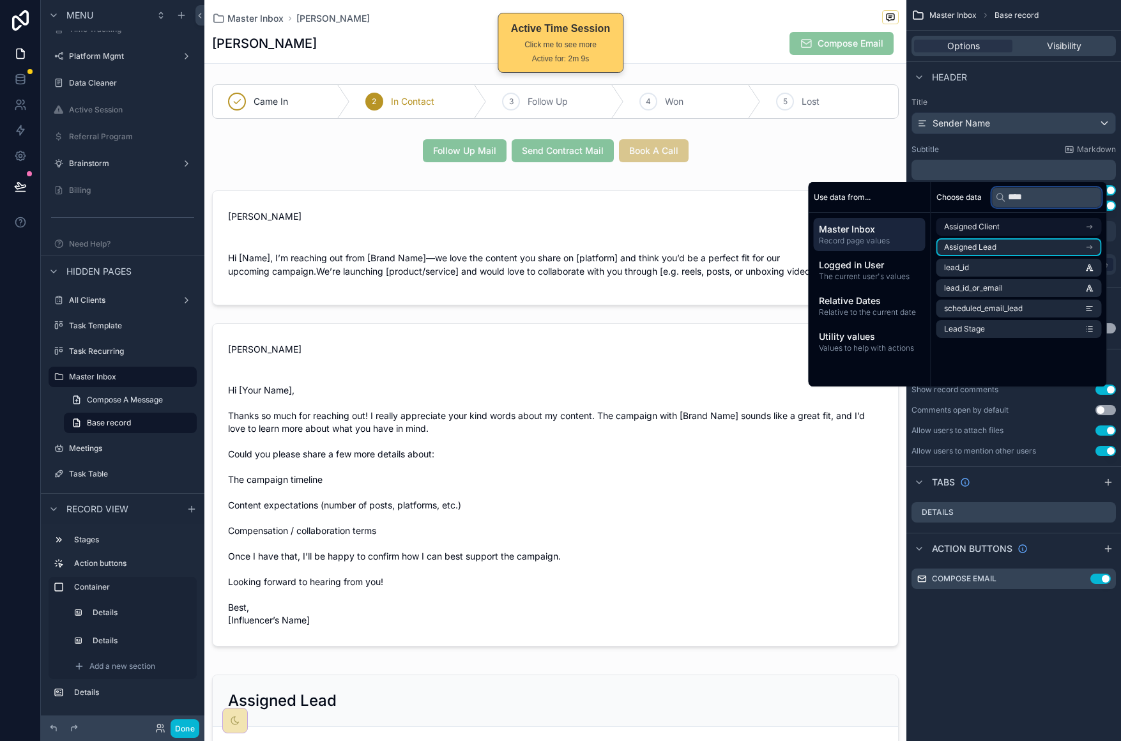
type input "****"
click at [989, 224] on span "Assigned Client" at bounding box center [972, 227] width 56 height 10
click at [945, 229] on div "Assigned Client" at bounding box center [1018, 227] width 165 height 18
drag, startPoint x: 997, startPoint y: 226, endPoint x: 1112, endPoint y: 240, distance: 115.8
click at [1004, 228] on li "Assigned Client" at bounding box center [1018, 227] width 165 height 18
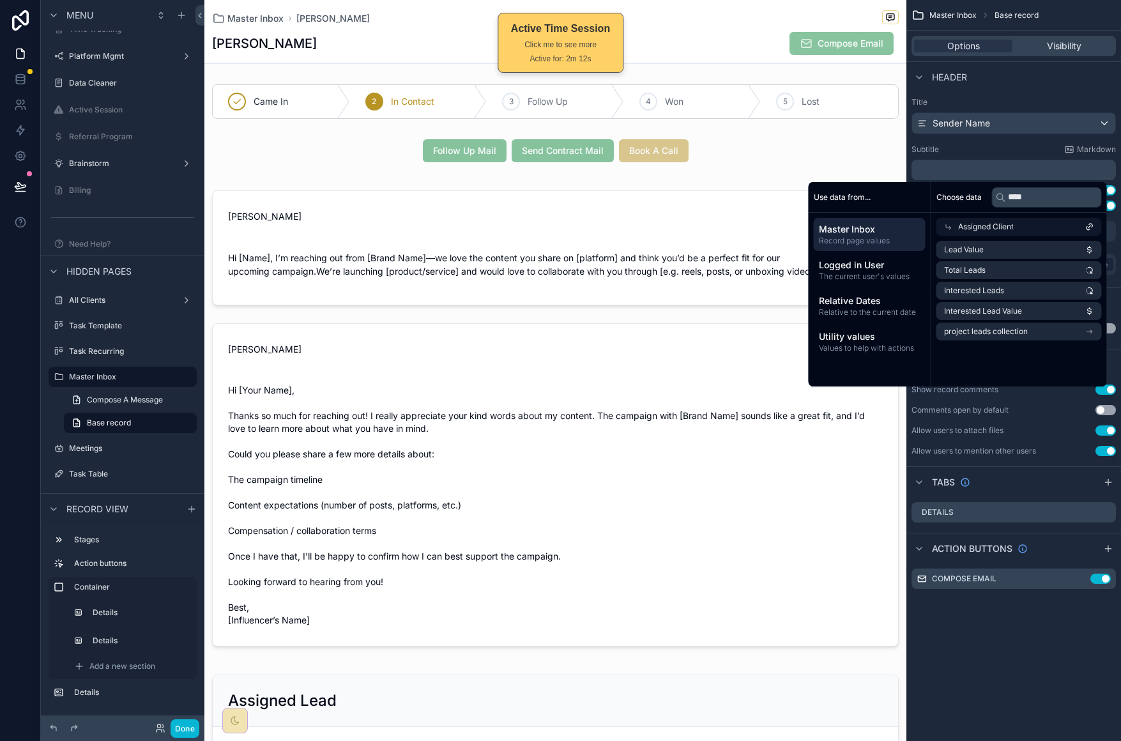
click at [1091, 226] on icon at bounding box center [1089, 226] width 9 height 9
click at [1090, 229] on icon "scrollable content" at bounding box center [1089, 226] width 9 height 9
drag, startPoint x: 1058, startPoint y: 249, endPoint x: 1055, endPoint y: 237, distance: 12.5
click at [1055, 237] on div "Lead Value Total Leads Interested Leads Interested Lead Value project leads col…" at bounding box center [1019, 291] width 176 height 110
click at [1036, 337] on li "project leads collection" at bounding box center [1018, 332] width 165 height 18
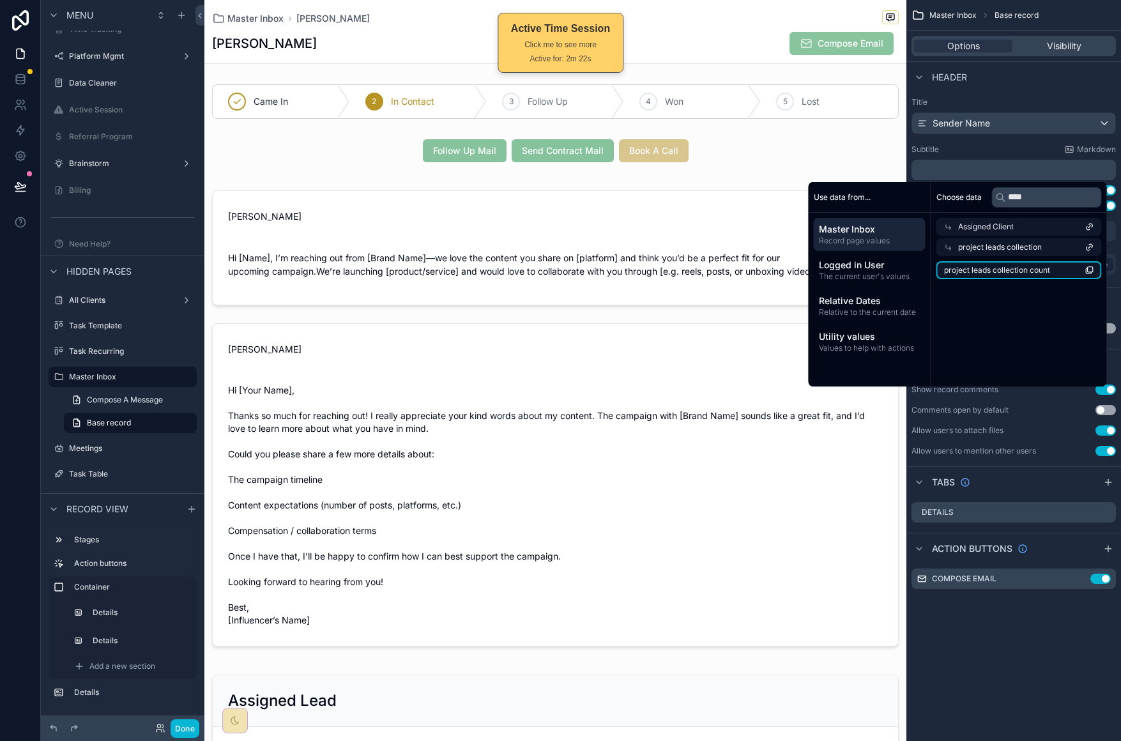
click at [1053, 268] on li "project leads collection count" at bounding box center [1018, 270] width 165 height 18
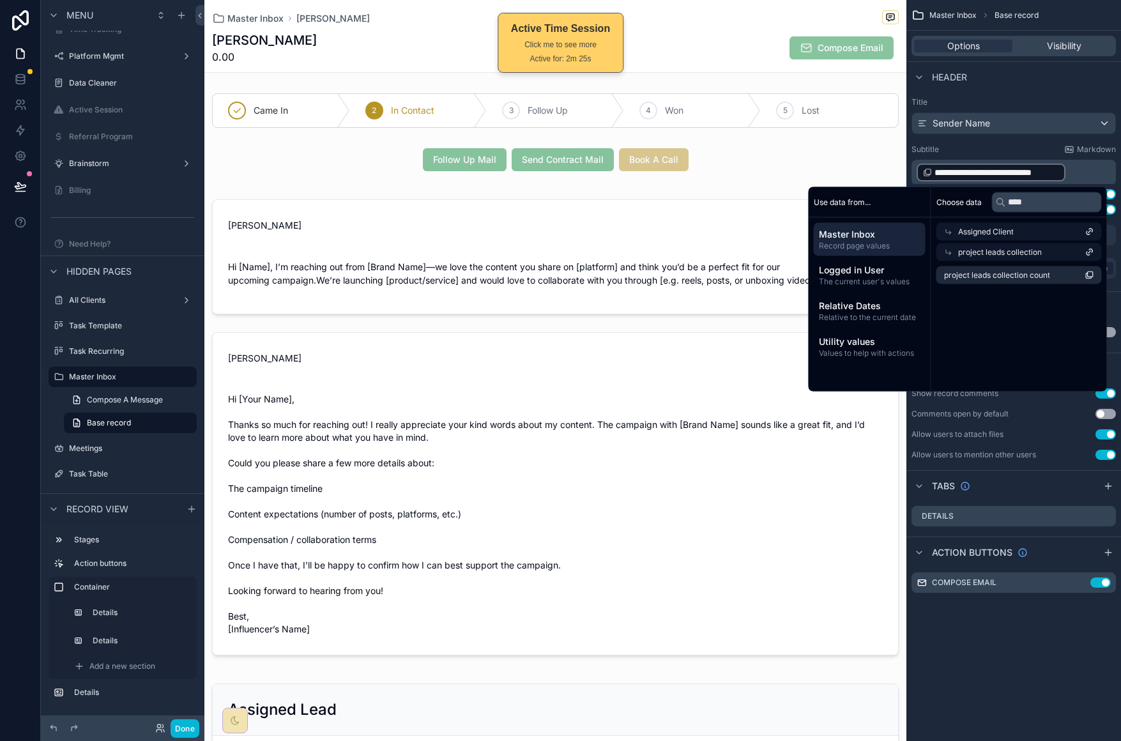
click at [1072, 169] on p "**********" at bounding box center [1015, 172] width 197 height 20
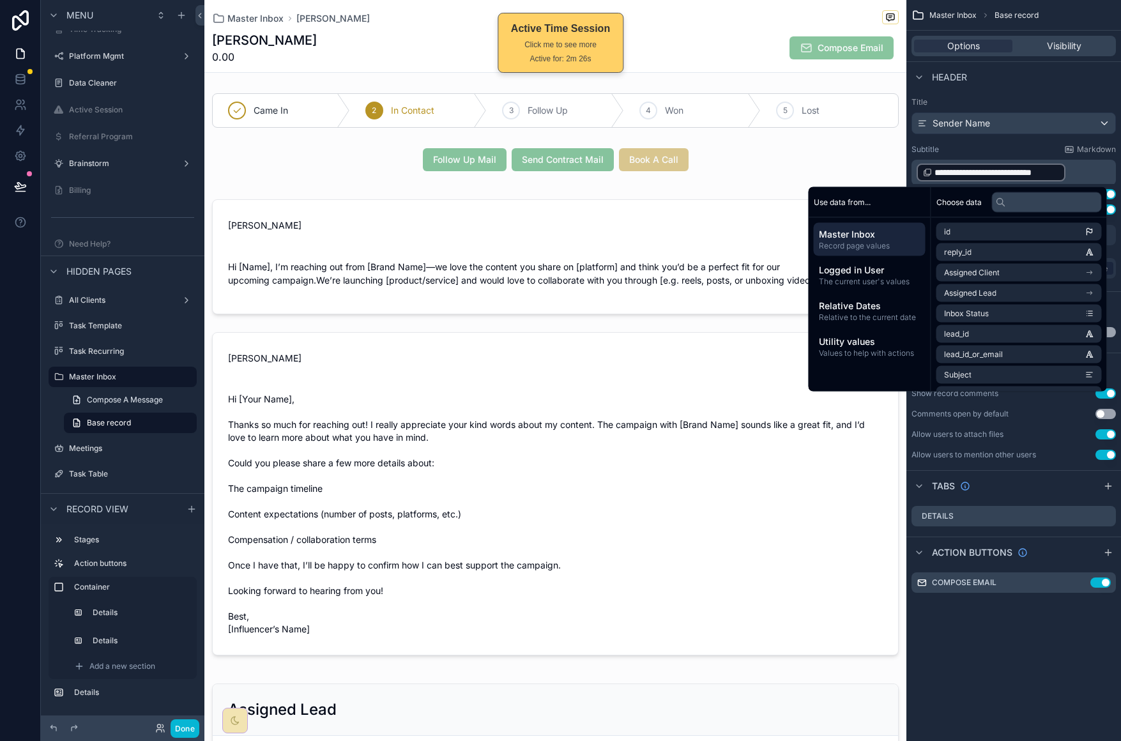
click at [1083, 174] on p "**********" at bounding box center [1015, 172] width 197 height 20
click at [1080, 174] on p "**********" at bounding box center [1015, 172] width 197 height 20
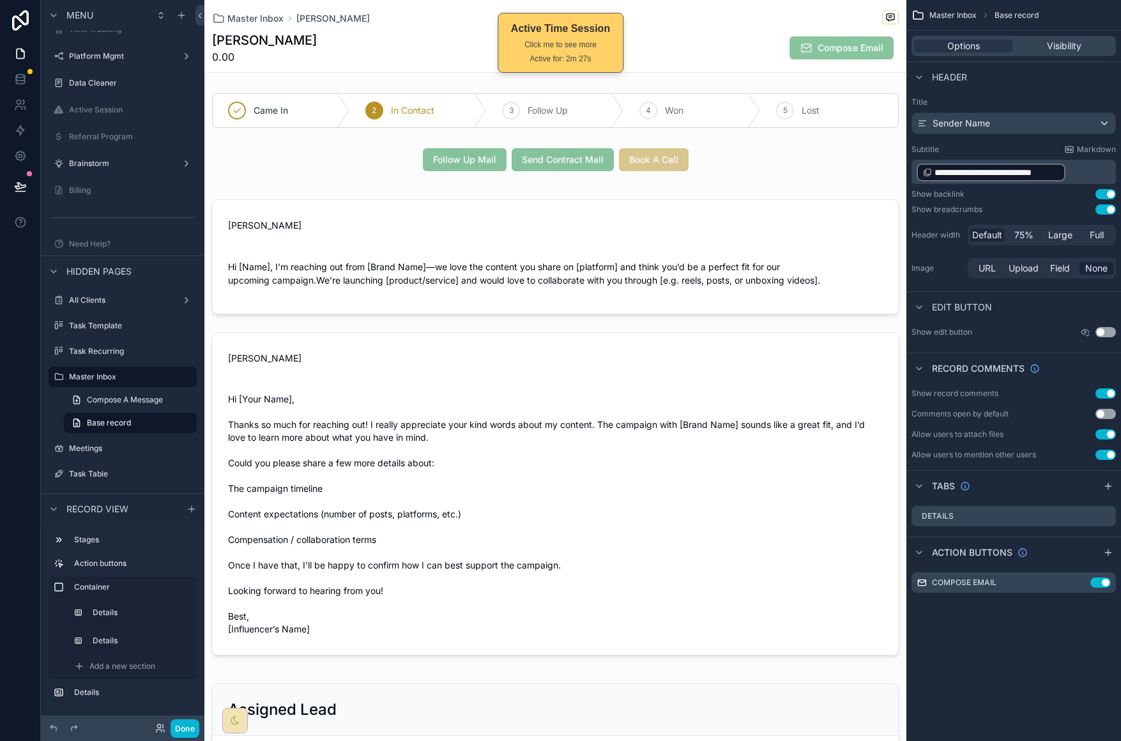
click at [1069, 176] on p "**********" at bounding box center [1015, 172] width 197 height 20
drag, startPoint x: 1069, startPoint y: 175, endPoint x: 942, endPoint y: 165, distance: 126.8
click at [952, 168] on p "**********" at bounding box center [1015, 172] width 197 height 20
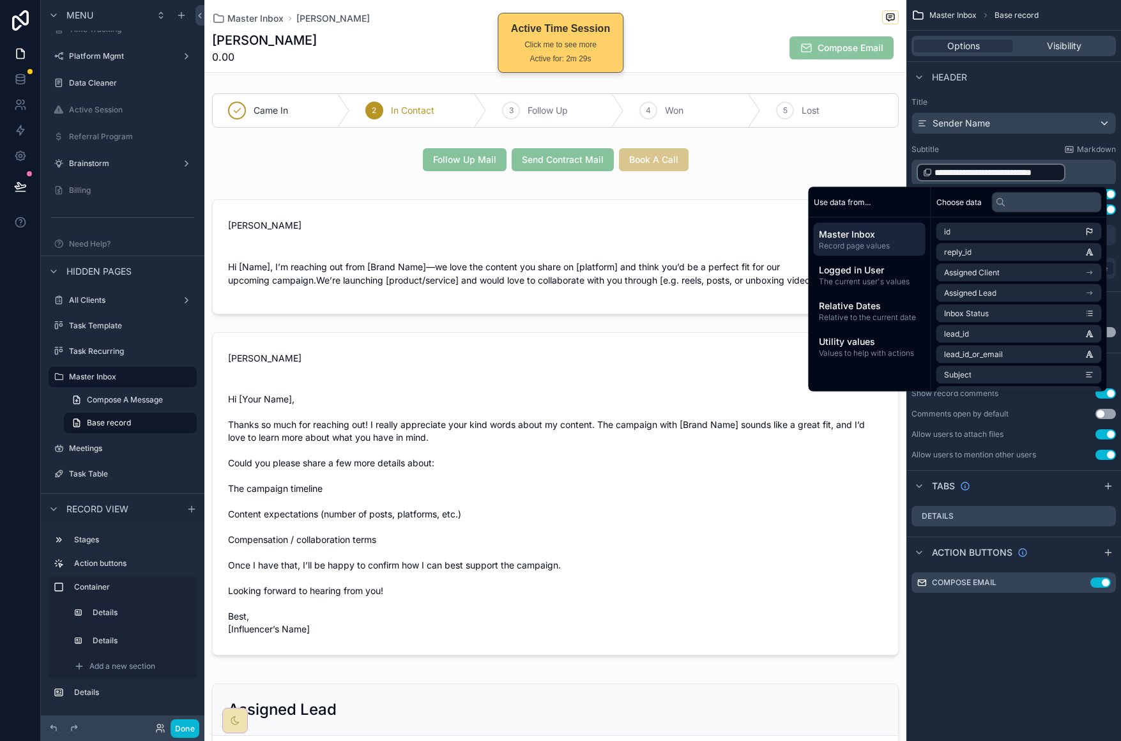
click at [938, 166] on span "**********" at bounding box center [997, 172] width 125 height 13
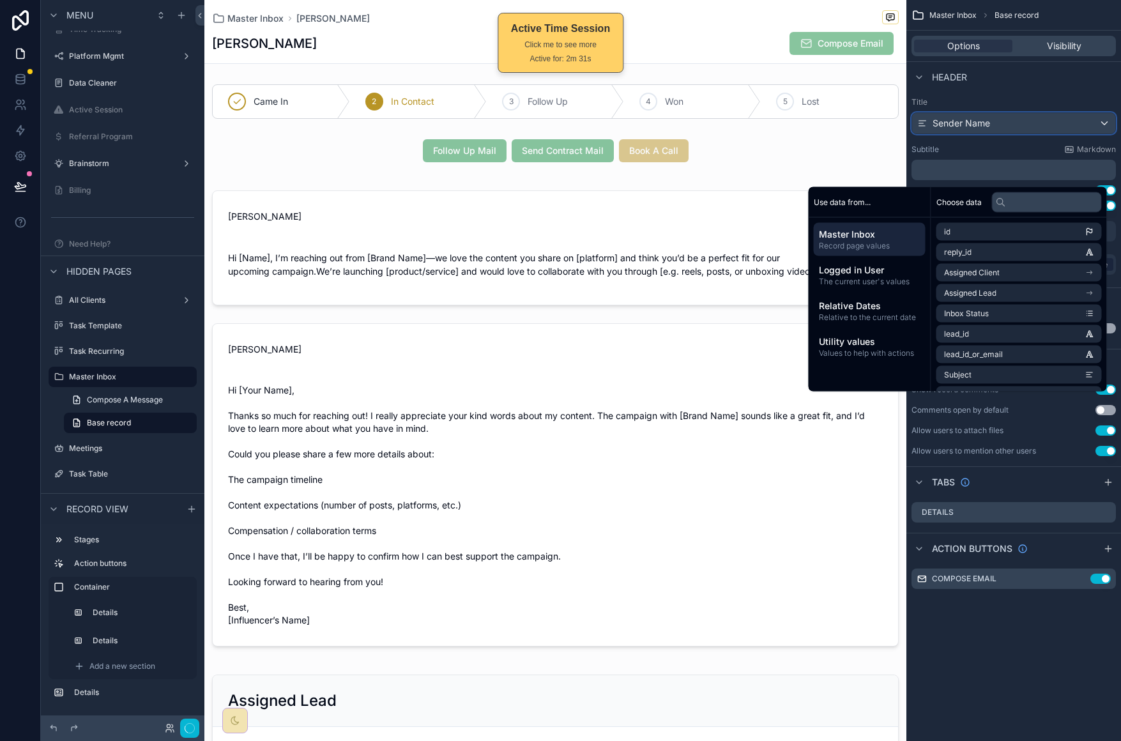
click at [1012, 124] on div "Sender Name" at bounding box center [1013, 123] width 203 height 20
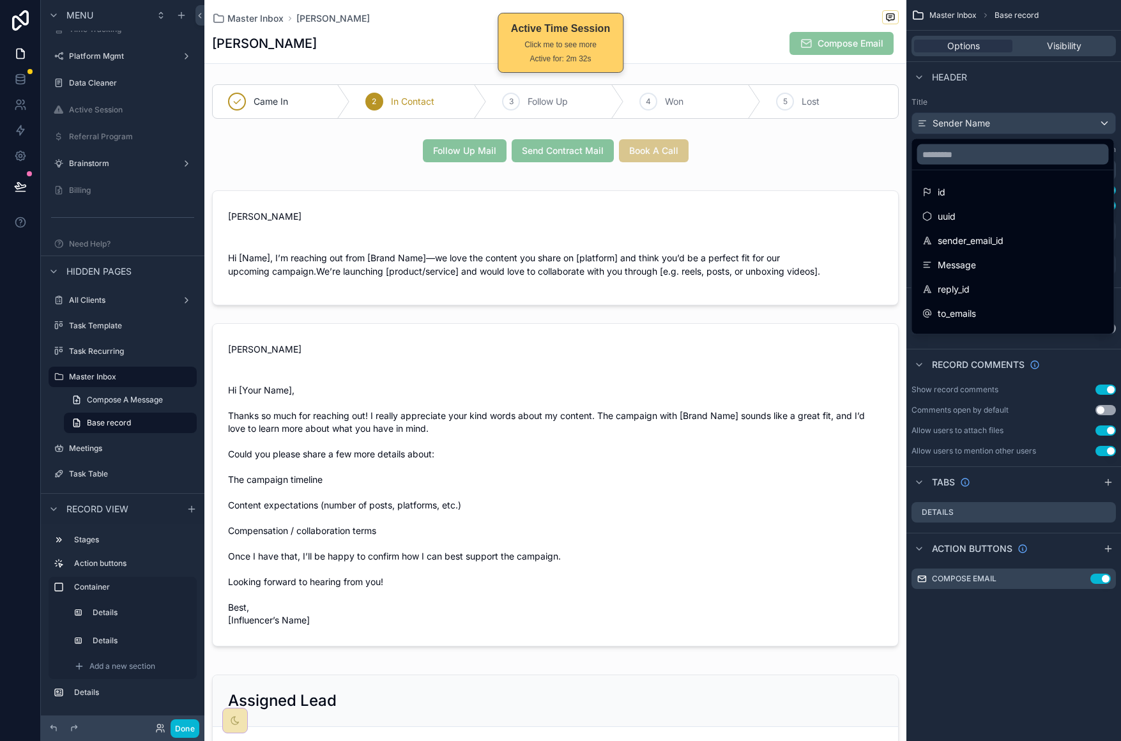
drag, startPoint x: 1024, startPoint y: 75, endPoint x: 909, endPoint y: 158, distance: 142.2
click at [1024, 75] on div "scrollable content" at bounding box center [560, 370] width 1121 height 741
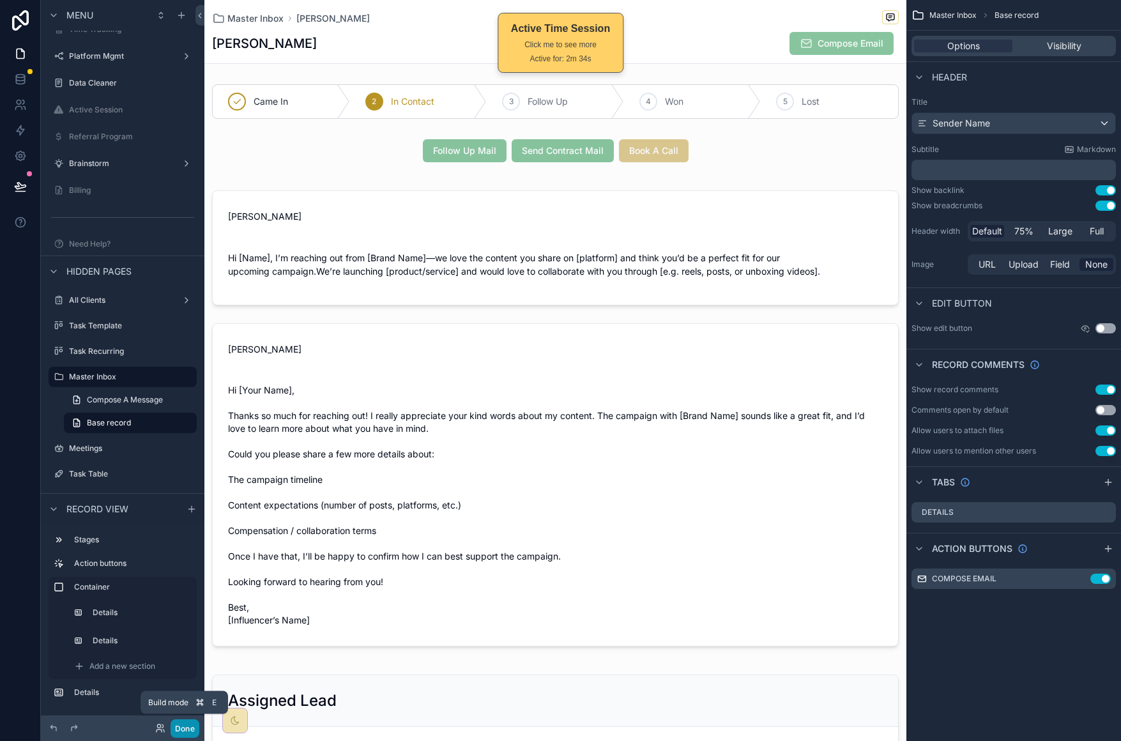
drag, startPoint x: 181, startPoint y: 723, endPoint x: 198, endPoint y: 689, distance: 38.0
click at [181, 723] on button "Done" at bounding box center [185, 728] width 29 height 19
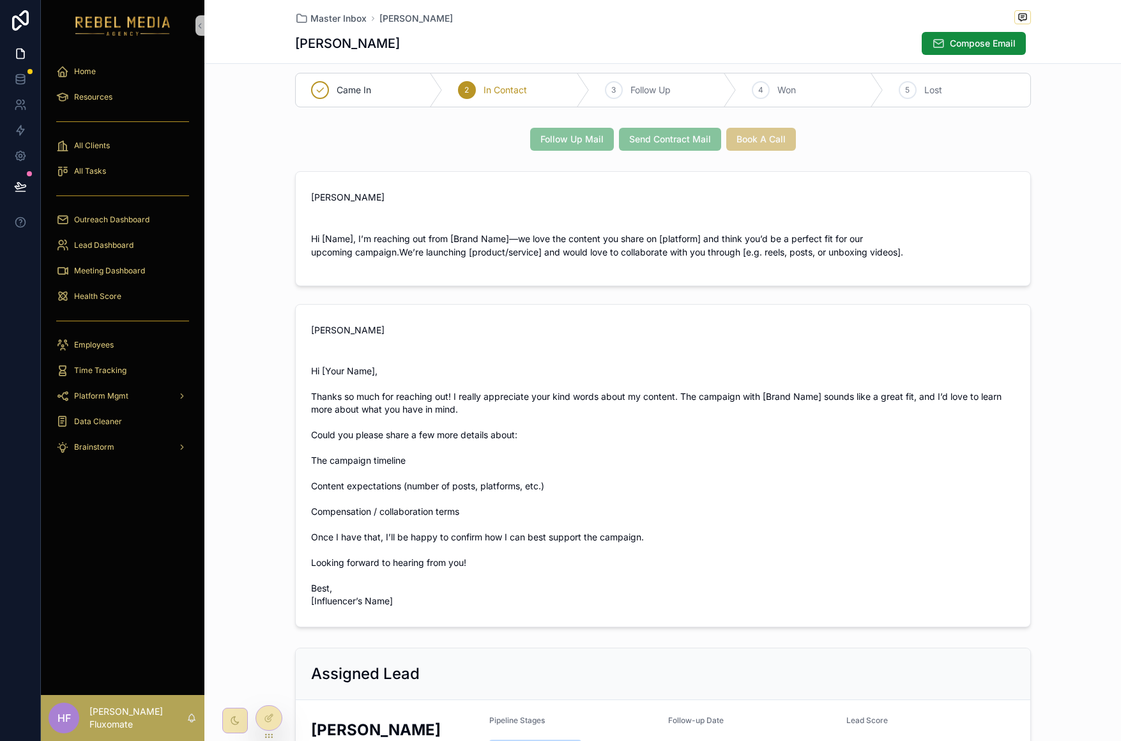
scroll to position [15, 0]
